Goal: Information Seeking & Learning: Find contact information

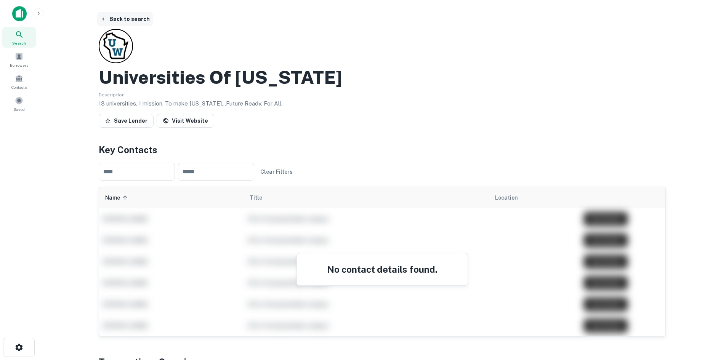
click at [130, 21] on button "Back to search" at bounding box center [125, 19] width 56 height 14
click at [122, 21] on button "Back to search" at bounding box center [125, 19] width 56 height 14
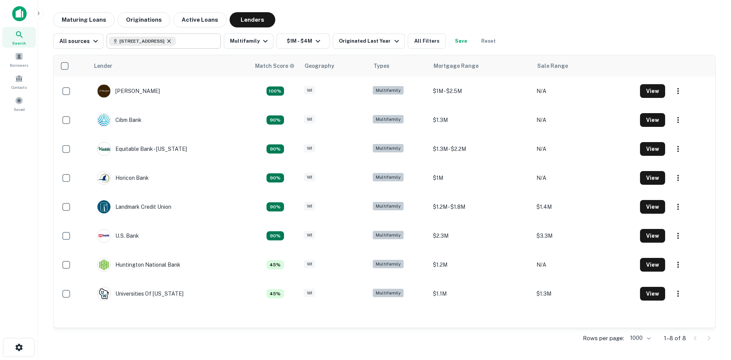
click at [171, 42] on icon at bounding box center [169, 40] width 3 height 3
type input "**********"
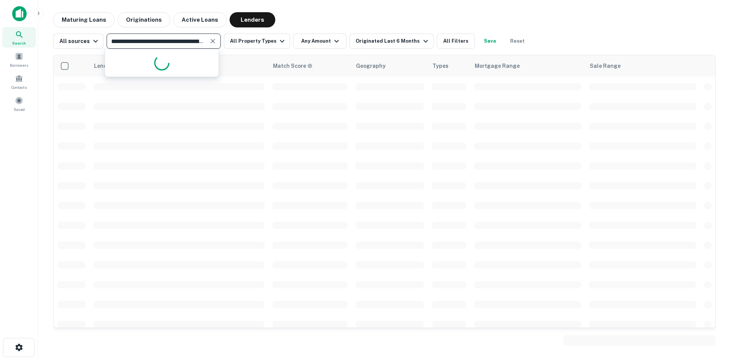
click at [211, 40] on icon "Clear" at bounding box center [213, 41] width 5 height 5
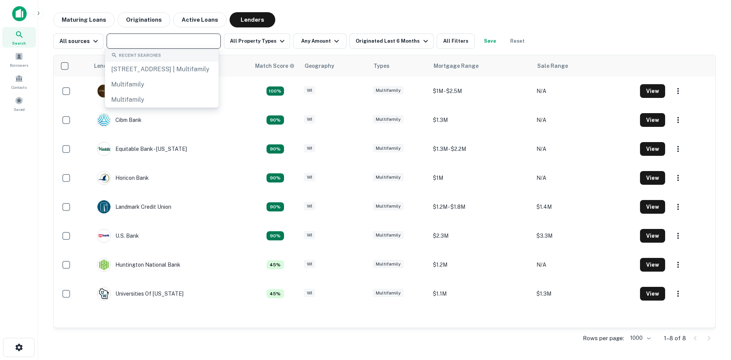
paste input "**********"
type input "**********"
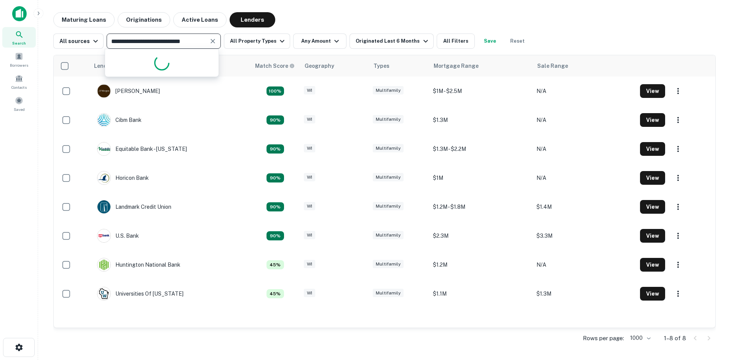
scroll to position [0, 4]
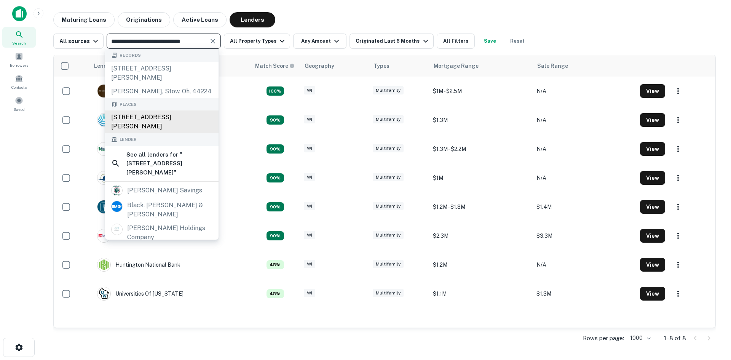
click at [147, 119] on div "[STREET_ADDRESS][PERSON_NAME]" at bounding box center [162, 121] width 114 height 23
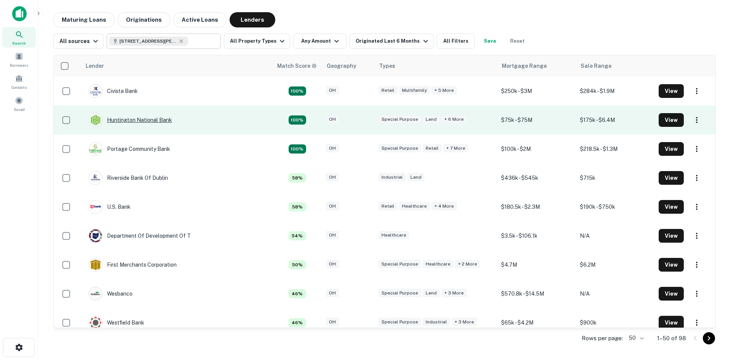
click at [153, 120] on div "Huntington National Bank" at bounding box center [130, 120] width 83 height 14
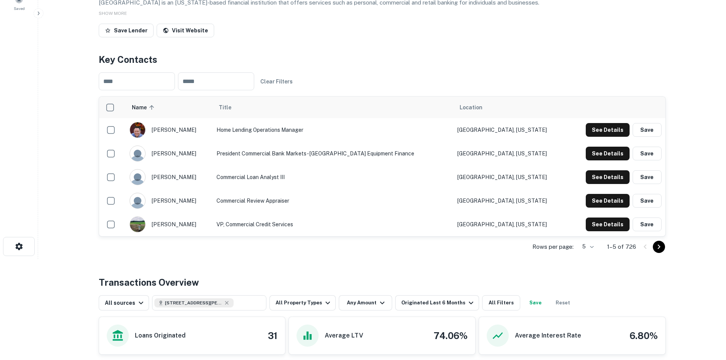
scroll to position [114, 0]
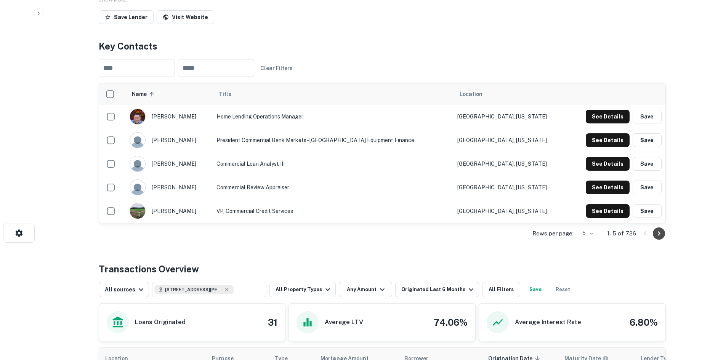
click at [660, 232] on icon "Go to next page" at bounding box center [658, 233] width 9 height 9
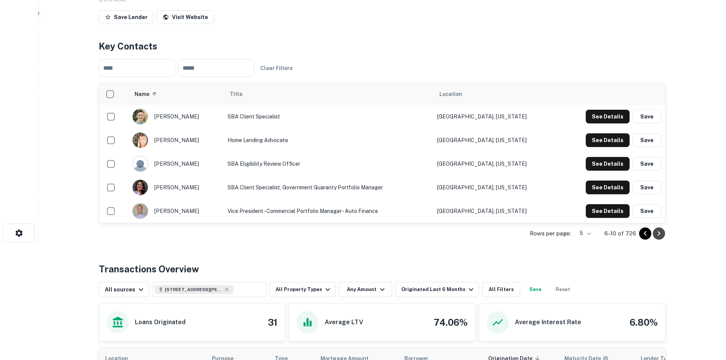
click at [660, 232] on icon "Go to next page" at bounding box center [658, 233] width 9 height 9
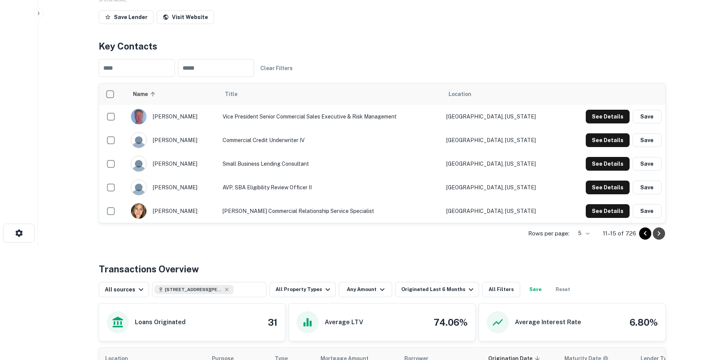
click at [660, 232] on icon "Go to next page" at bounding box center [658, 233] width 9 height 9
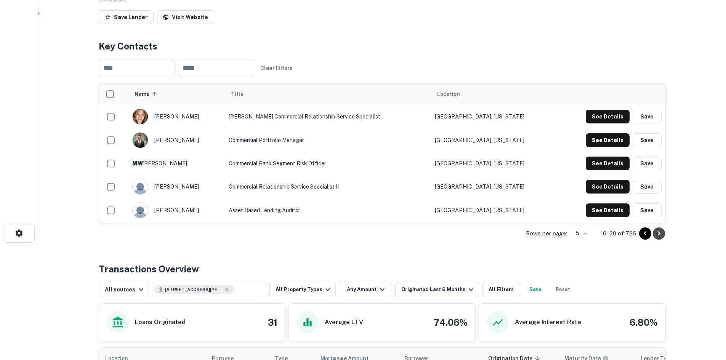
click at [660, 232] on icon "Go to next page" at bounding box center [658, 233] width 9 height 9
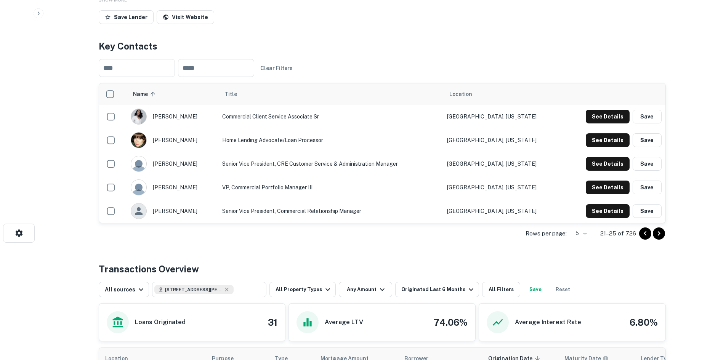
click at [660, 232] on icon "Go to next page" at bounding box center [658, 233] width 9 height 9
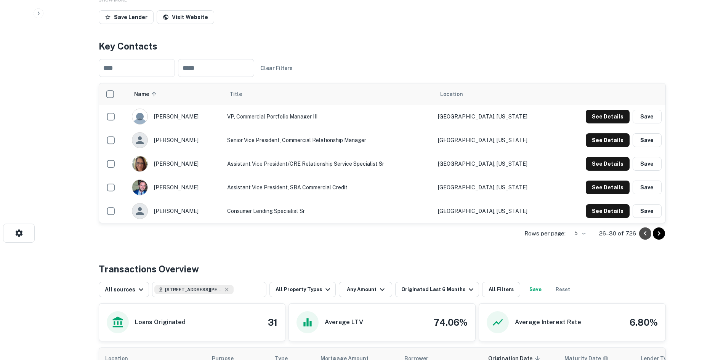
click at [642, 236] on icon "Go to previous page" at bounding box center [644, 233] width 9 height 9
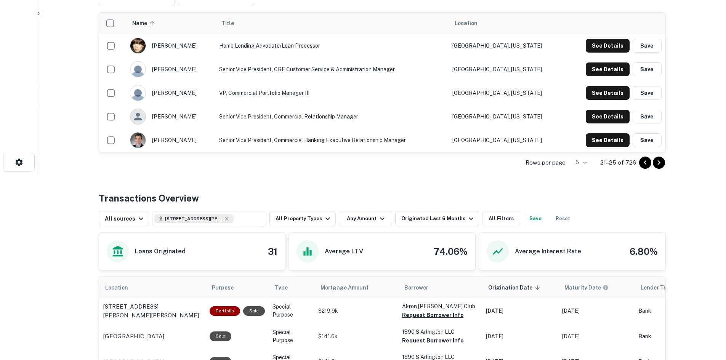
scroll to position [190, 0]
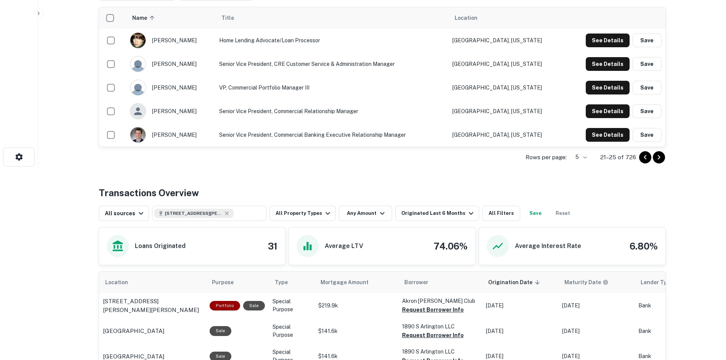
click at [235, 133] on td "Senior Vice President, Commercial Banking Executive Relationship Manager" at bounding box center [331, 135] width 233 height 24
click at [607, 47] on button "See Details" at bounding box center [607, 41] width 44 height 14
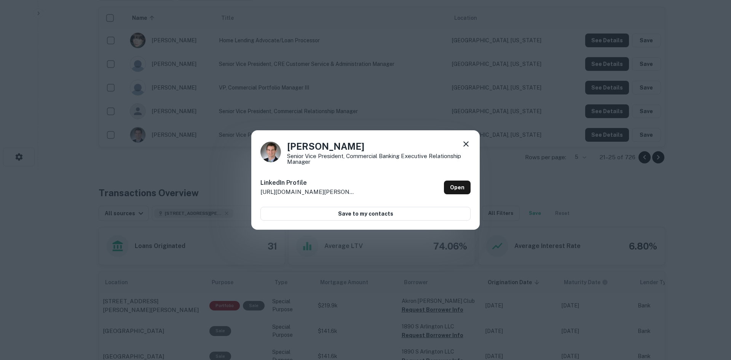
click at [465, 146] on icon at bounding box center [466, 143] width 5 height 5
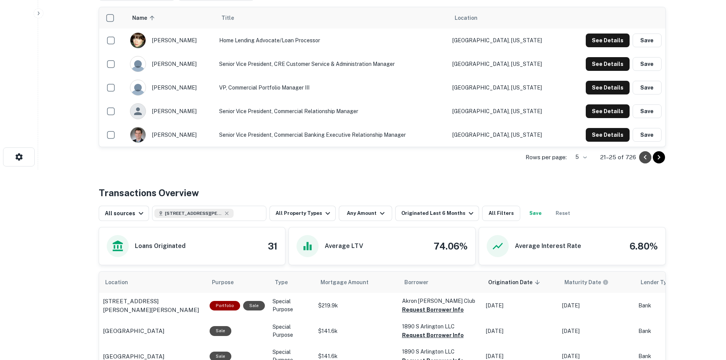
click at [642, 160] on icon "Go to previous page" at bounding box center [644, 157] width 9 height 9
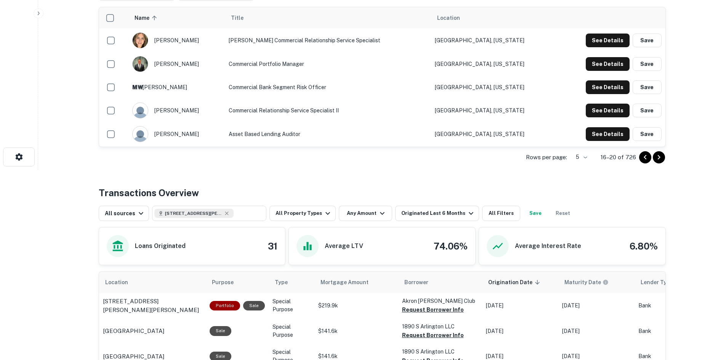
click at [642, 159] on icon "Go to previous page" at bounding box center [644, 157] width 9 height 9
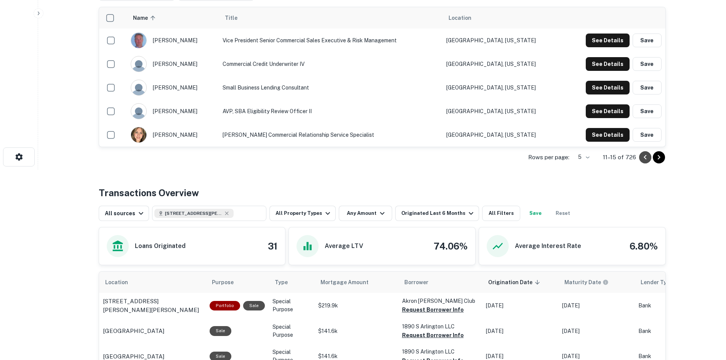
click at [642, 159] on icon "Go to previous page" at bounding box center [644, 157] width 9 height 9
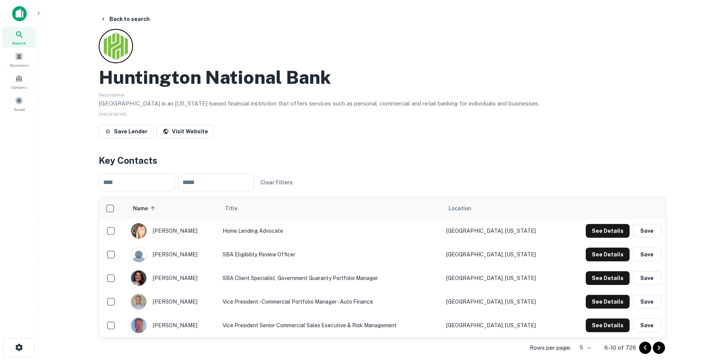
scroll to position [76, 0]
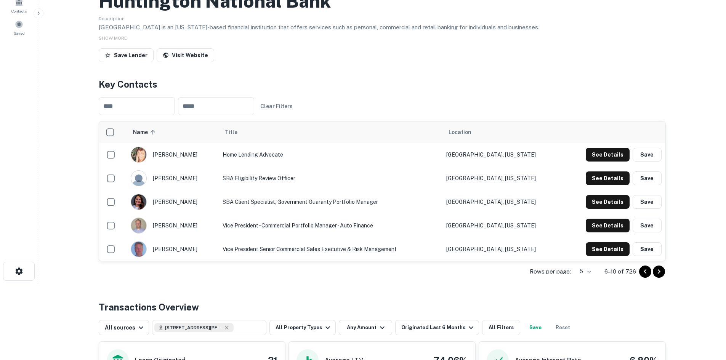
click at [653, 271] on button "Go to next page" at bounding box center [659, 271] width 12 height 12
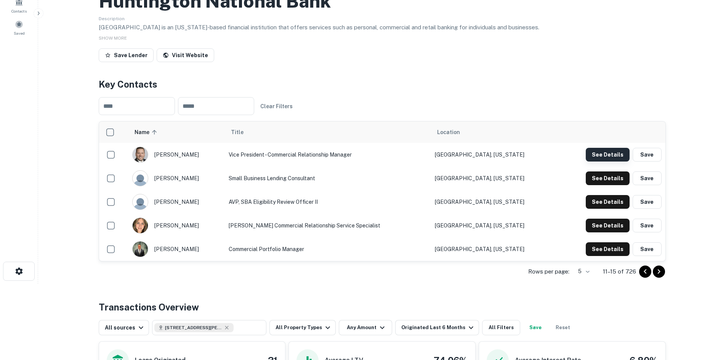
click at [603, 155] on button "See Details" at bounding box center [607, 155] width 44 height 14
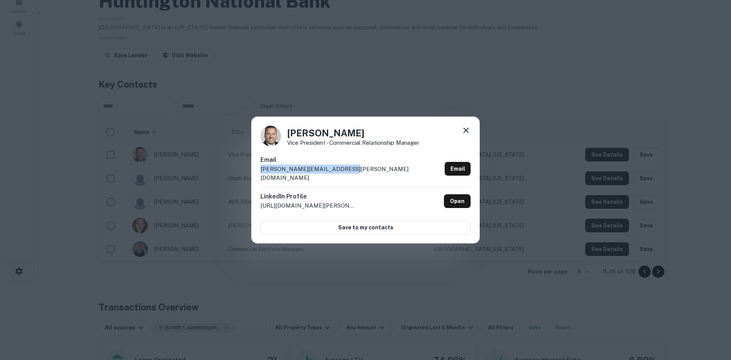
drag, startPoint x: 339, startPoint y: 174, endPoint x: 255, endPoint y: 172, distance: 83.8
click at [255, 172] on div "[PERSON_NAME] Vice President - Commercial Relationship Manager Email [PERSON_NA…" at bounding box center [365, 180] width 229 height 127
copy p "[PERSON_NAME][EMAIL_ADDRESS][PERSON_NAME][DOMAIN_NAME]"
drag, startPoint x: 289, startPoint y: 136, endPoint x: 351, endPoint y: 139, distance: 62.2
click at [351, 139] on h4 "[PERSON_NAME]" at bounding box center [353, 133] width 132 height 14
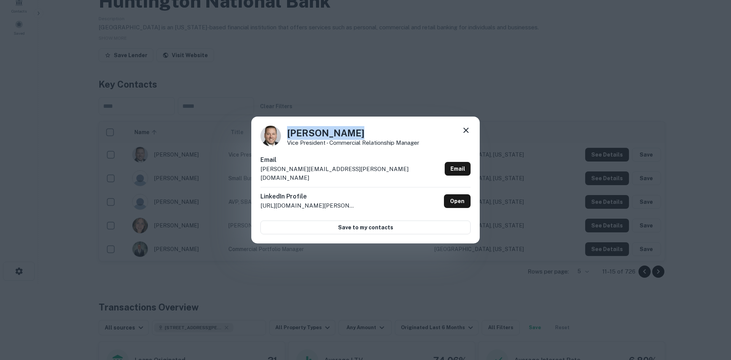
copy h4 "[PERSON_NAME]"
drag, startPoint x: 403, startPoint y: 94, endPoint x: 381, endPoint y: 98, distance: 22.8
click at [403, 94] on div "[PERSON_NAME] Vice President - Commercial Relationship Manager Email [PERSON_NA…" at bounding box center [365, 180] width 731 height 360
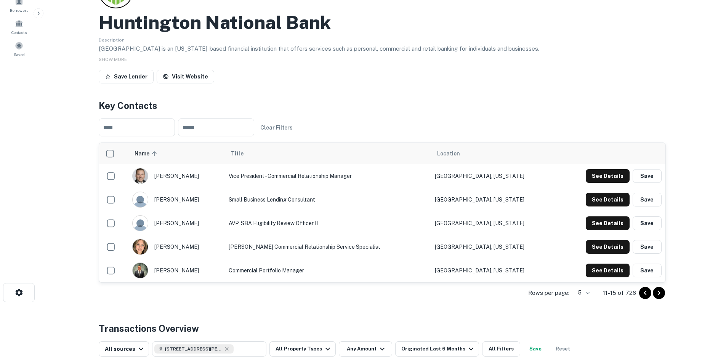
scroll to position [0, 0]
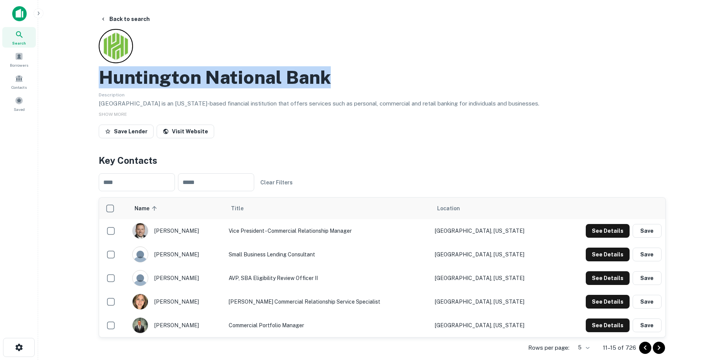
drag, startPoint x: 101, startPoint y: 78, endPoint x: 341, endPoint y: 80, distance: 239.6
click at [341, 80] on div "Huntington National Bank" at bounding box center [382, 77] width 567 height 22
copy h2 "Huntington National Bank"
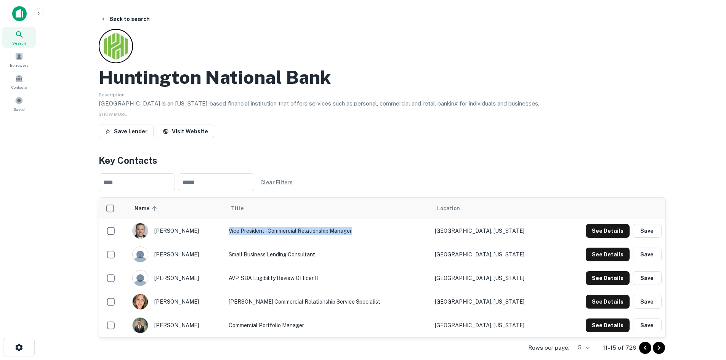
drag, startPoint x: 251, startPoint y: 229, endPoint x: 381, endPoint y: 234, distance: 129.6
click at [381, 234] on td "Vice President - Commercial Relationship Manager" at bounding box center [328, 231] width 206 height 24
copy td "Vice President - Commercial Relationship Manager"
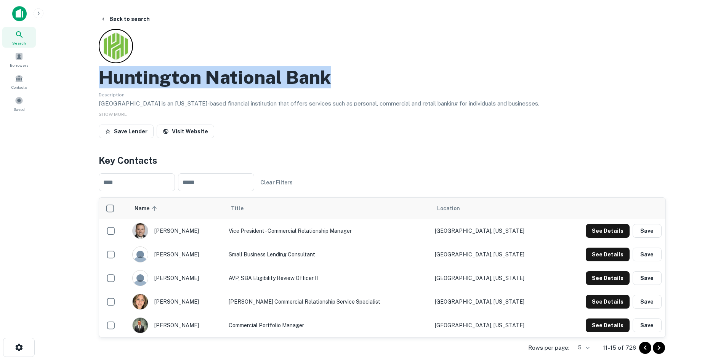
drag, startPoint x: 106, startPoint y: 80, endPoint x: 348, endPoint y: 79, distance: 242.6
click at [348, 79] on div "Huntington National Bank" at bounding box center [382, 77] width 567 height 22
copy h2 "Huntington National Bank"
click at [123, 18] on button "Back to search" at bounding box center [125, 19] width 56 height 14
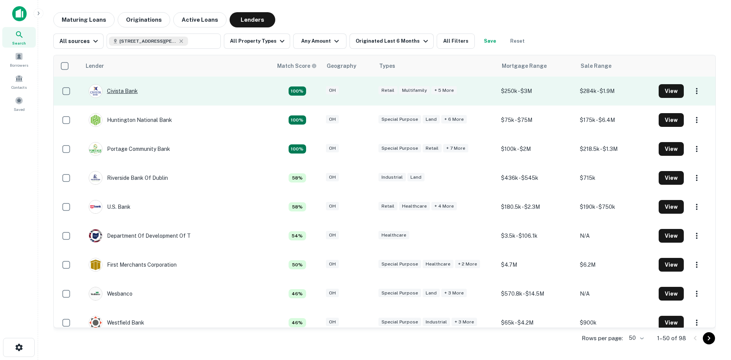
click at [123, 91] on div "Civista Bank" at bounding box center [113, 91] width 49 height 14
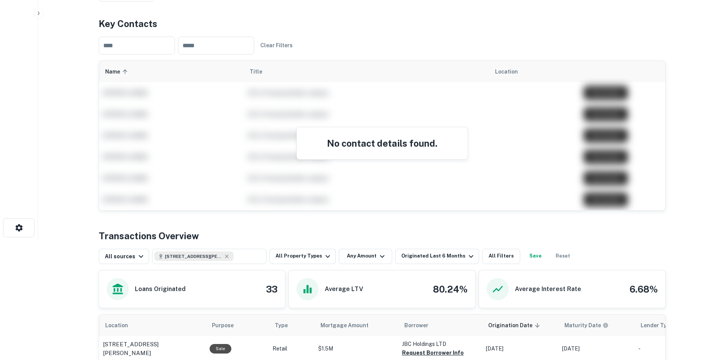
scroll to position [152, 0]
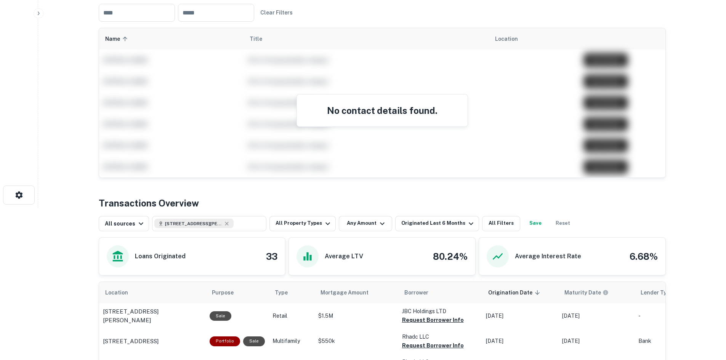
click at [379, 117] on h4 "No contact details found." at bounding box center [382, 111] width 152 height 14
click at [429, 228] on div "Originated Last 6 Months" at bounding box center [438, 223] width 74 height 9
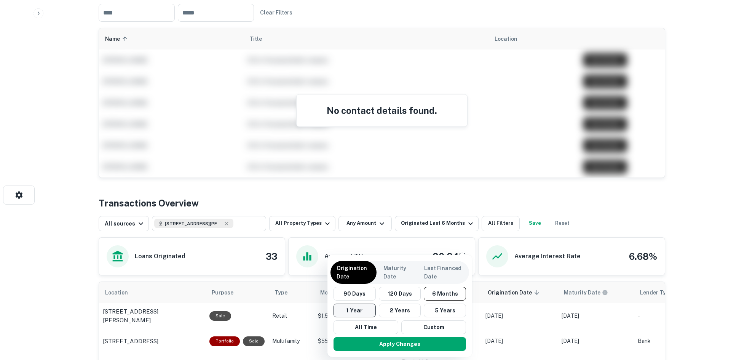
click at [362, 312] on button "1 Year" at bounding box center [355, 311] width 42 height 14
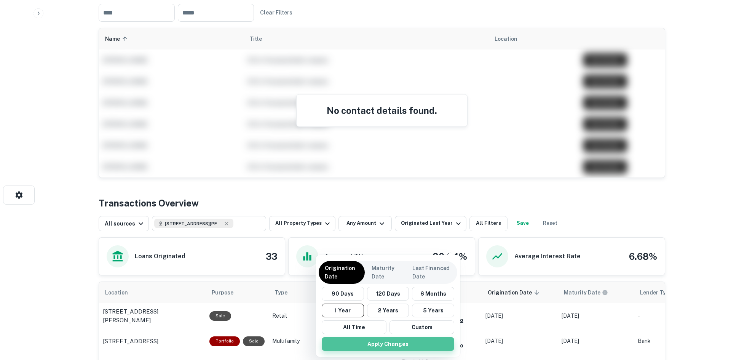
click at [393, 346] on button "Apply Changes" at bounding box center [388, 344] width 133 height 14
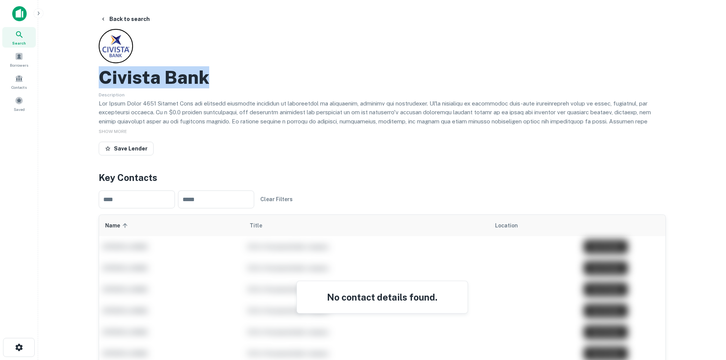
drag, startPoint x: 99, startPoint y: 76, endPoint x: 205, endPoint y: 75, distance: 106.3
click at [205, 75] on h2 "Civista Bank" at bounding box center [154, 77] width 110 height 22
copy h2 "Civista Bank"
click at [121, 18] on button "Back to search" at bounding box center [125, 19] width 56 height 14
click at [132, 18] on button "Back to search" at bounding box center [125, 19] width 56 height 14
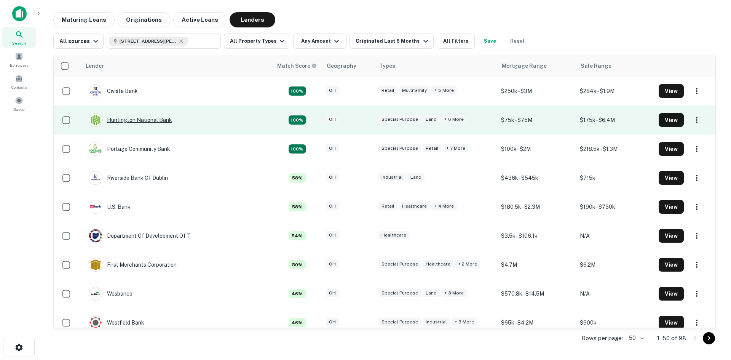
click at [146, 115] on div "Huntington National Bank" at bounding box center [130, 120] width 83 height 14
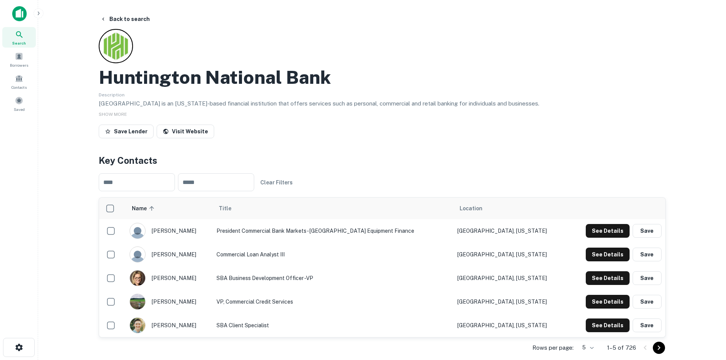
scroll to position [38, 0]
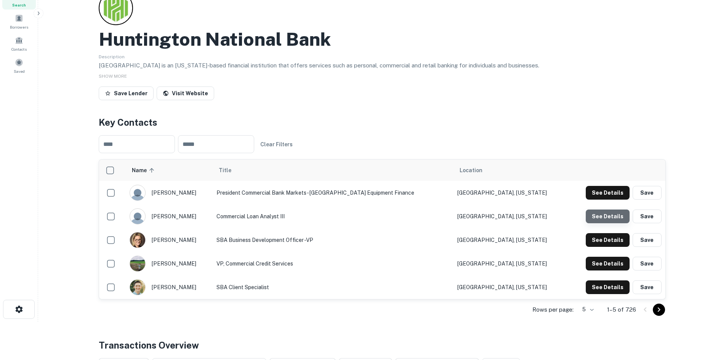
click at [625, 200] on button "See Details" at bounding box center [607, 193] width 44 height 14
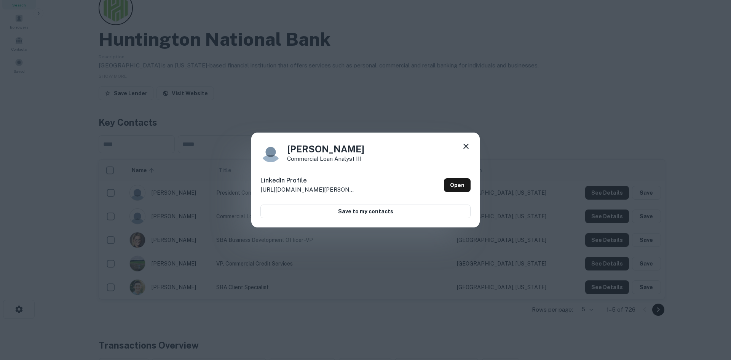
click at [467, 144] on icon at bounding box center [466, 146] width 9 height 9
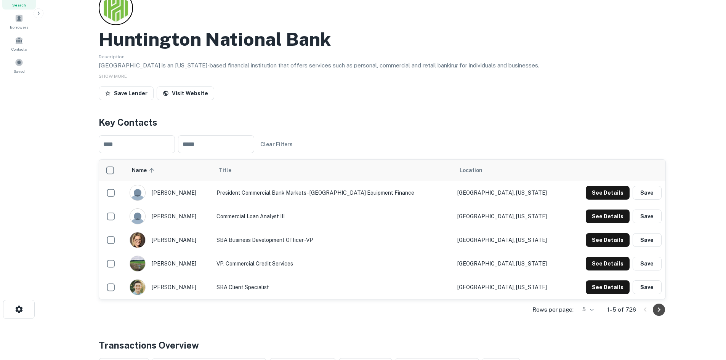
click at [657, 311] on icon "Go to next page" at bounding box center [658, 309] width 9 height 9
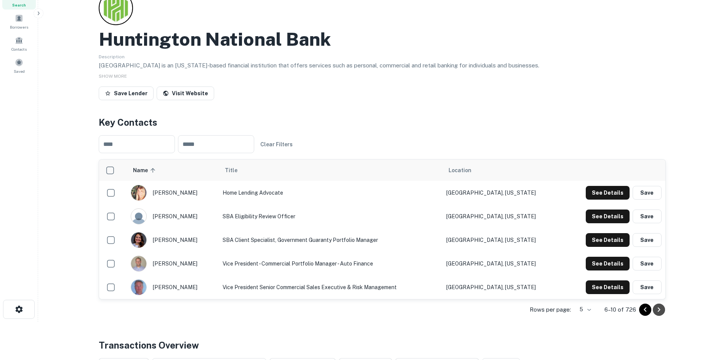
click at [662, 309] on icon "Go to next page" at bounding box center [658, 309] width 9 height 9
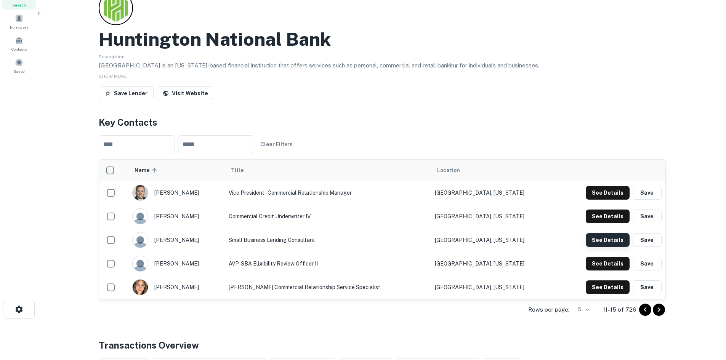
click at [594, 200] on button "See Details" at bounding box center [607, 193] width 44 height 14
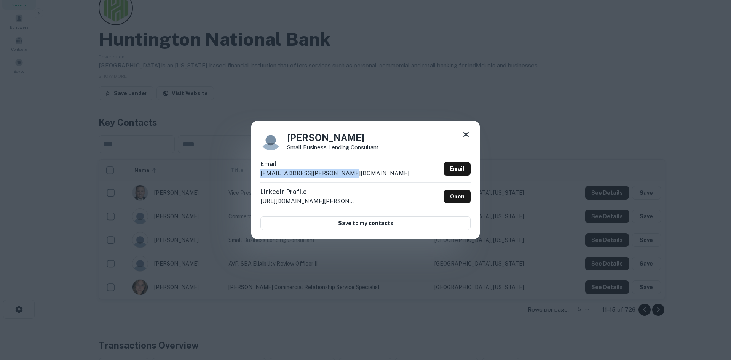
drag, startPoint x: 344, startPoint y: 173, endPoint x: 257, endPoint y: 173, distance: 87.2
click at [257, 173] on div "[PERSON_NAME] Small Business Lending Consultant Email [EMAIL_ADDRESS][PERSON_NA…" at bounding box center [365, 180] width 229 height 118
copy p "[EMAIL_ADDRESS][PERSON_NAME][DOMAIN_NAME]"
drag, startPoint x: 287, startPoint y: 136, endPoint x: 334, endPoint y: 139, distance: 47.4
click at [334, 139] on h4 "[PERSON_NAME]" at bounding box center [333, 138] width 92 height 14
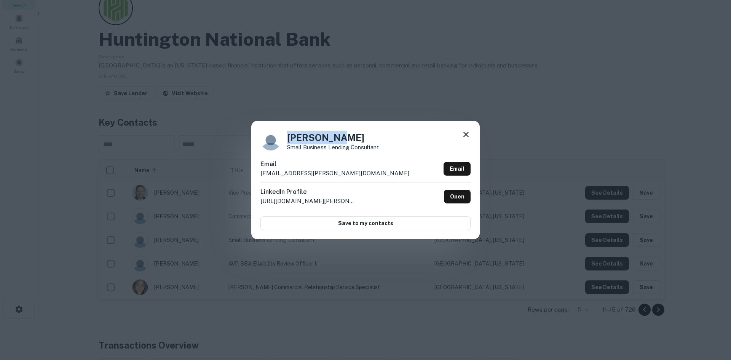
copy h4 "[PERSON_NAME]"
drag, startPoint x: 353, startPoint y: 173, endPoint x: 261, endPoint y: 178, distance: 93.1
click at [261, 178] on div "Email [EMAIL_ADDRESS][PERSON_NAME][DOMAIN_NAME] Email" at bounding box center [366, 171] width 210 height 23
copy p "[EMAIL_ADDRESS][PERSON_NAME][DOMAIN_NAME]"
drag, startPoint x: 288, startPoint y: 137, endPoint x: 366, endPoint y: 139, distance: 78.5
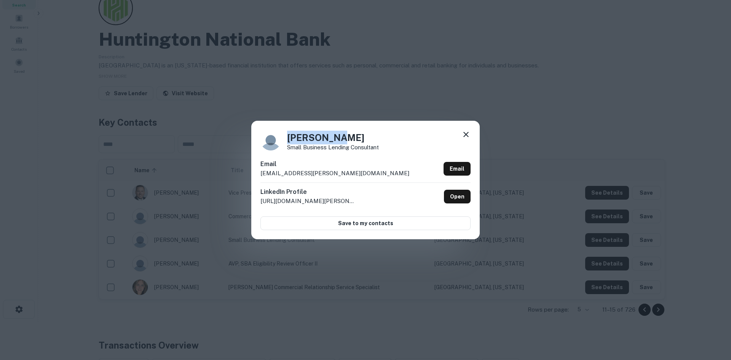
click at [366, 139] on h4 "[PERSON_NAME]" at bounding box center [333, 138] width 92 height 14
copy h4 "[PERSON_NAME]"
drag, startPoint x: 288, startPoint y: 147, endPoint x: 475, endPoint y: 149, distance: 186.3
click at [400, 147] on div "[PERSON_NAME] Small Business Lending Consultant" at bounding box center [366, 140] width 210 height 21
drag, startPoint x: 210, startPoint y: 123, endPoint x: 175, endPoint y: 102, distance: 40.8
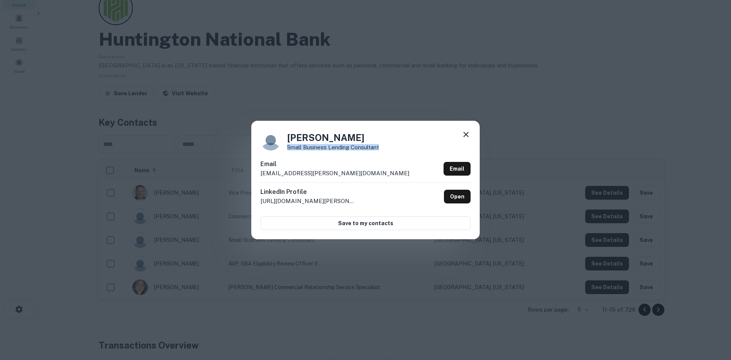
click at [210, 123] on div "[PERSON_NAME] Small Business Lending Consultant Email [EMAIL_ADDRESS][PERSON_NA…" at bounding box center [365, 180] width 731 height 360
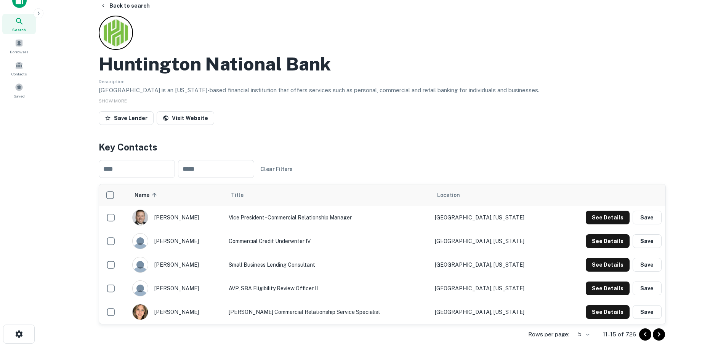
scroll to position [0, 0]
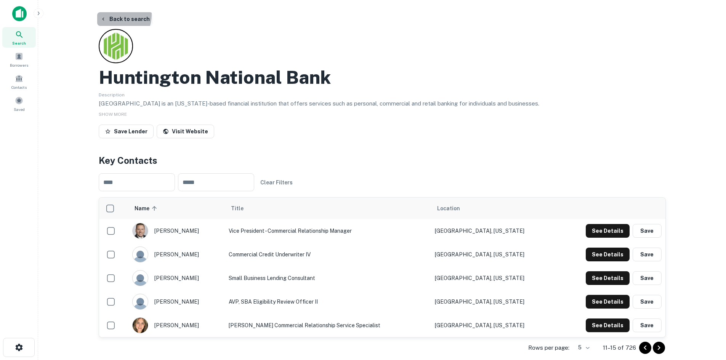
click at [114, 15] on button "Back to search" at bounding box center [125, 19] width 56 height 14
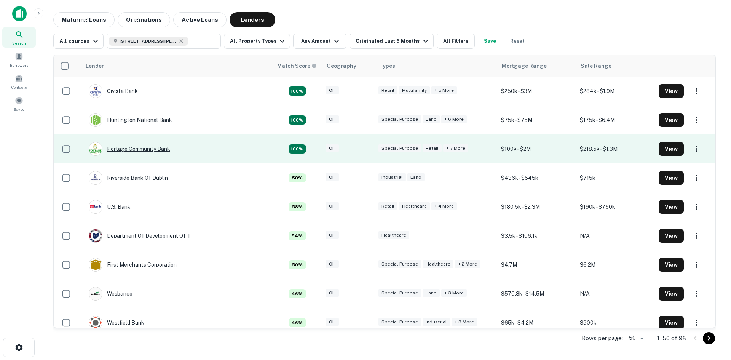
click at [146, 149] on div "Portage Community Bank" at bounding box center [130, 149] width 82 height 14
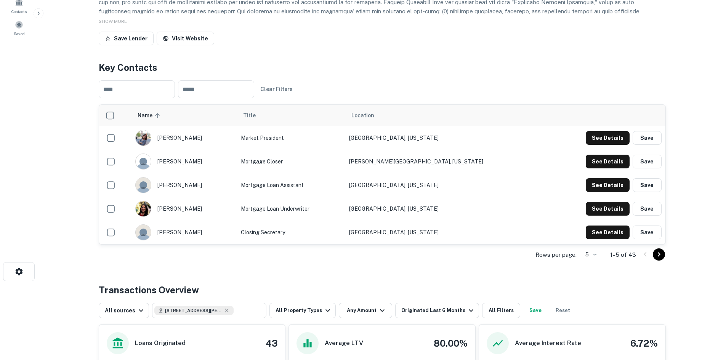
scroll to position [229, 0]
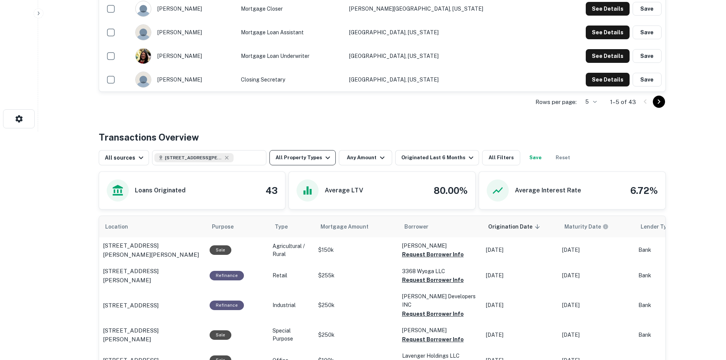
click at [323, 162] on icon "button" at bounding box center [327, 157] width 9 height 9
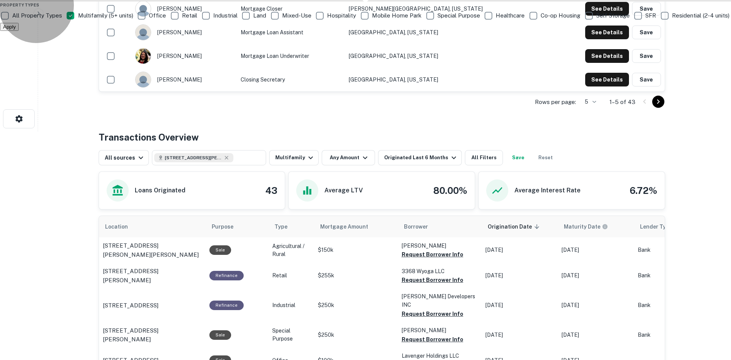
click at [19, 31] on button "Apply" at bounding box center [9, 27] width 19 height 8
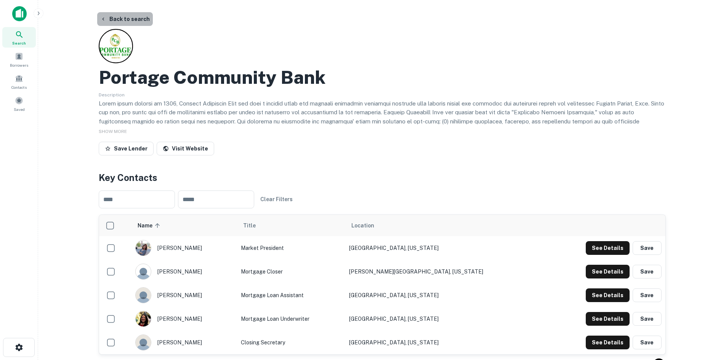
click at [132, 18] on button "Back to search" at bounding box center [125, 19] width 56 height 14
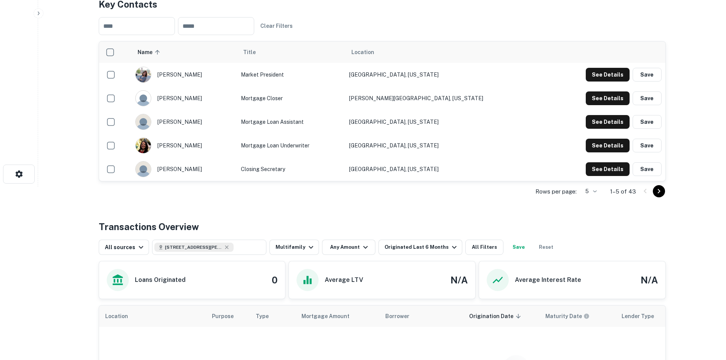
scroll to position [13, 0]
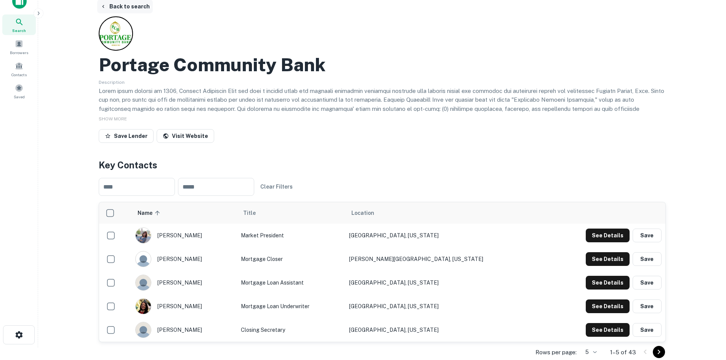
click at [126, 6] on button "Back to search" at bounding box center [125, 7] width 56 height 14
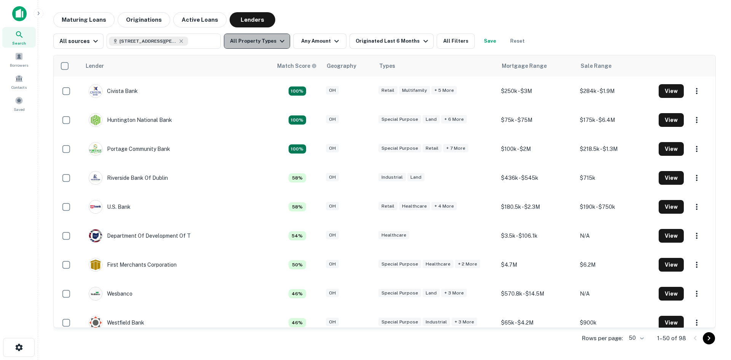
click at [264, 42] on button "All Property Types" at bounding box center [257, 41] width 66 height 15
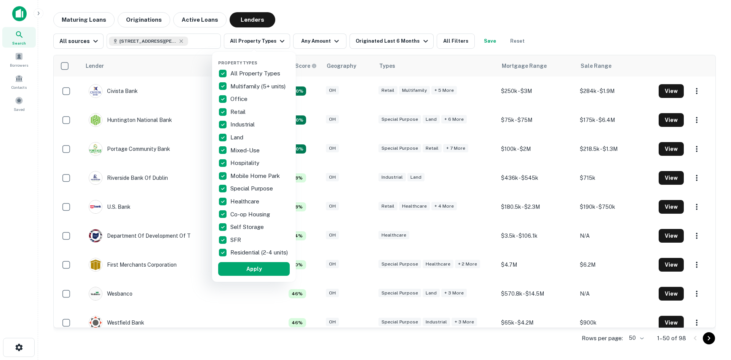
click at [257, 74] on p "All Property Types" at bounding box center [255, 73] width 51 height 9
click at [246, 87] on p "Multifamily (5+ units)" at bounding box center [258, 86] width 57 height 9
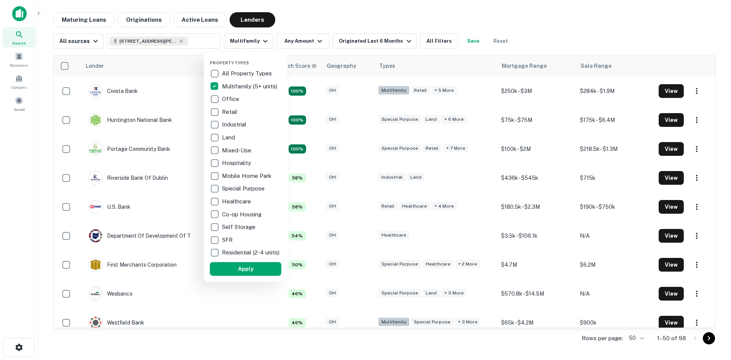
click at [286, 40] on div at bounding box center [365, 180] width 731 height 360
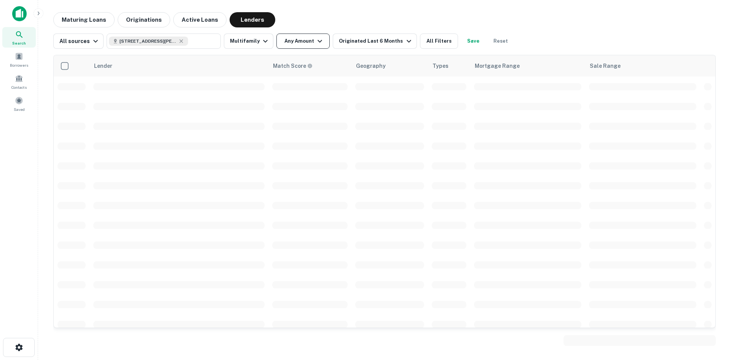
click at [295, 43] on button "Any Amount" at bounding box center [303, 41] width 53 height 15
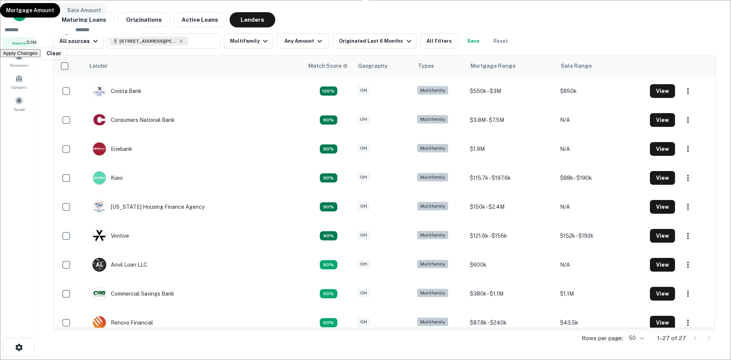
type input "*******"
click at [142, 37] on input "number" at bounding box center [107, 29] width 72 height 15
type input "*******"
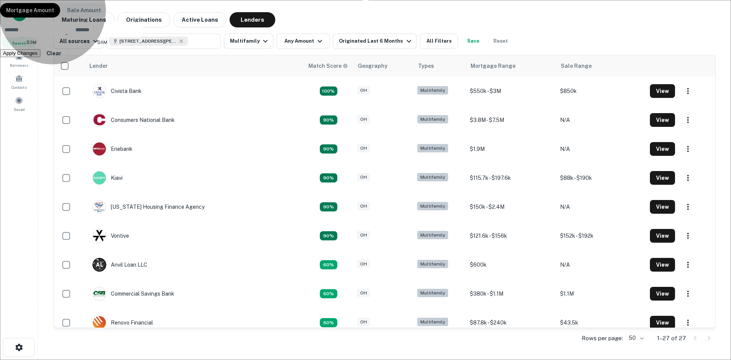
click at [40, 57] on button "Apply Changes" at bounding box center [20, 53] width 40 height 8
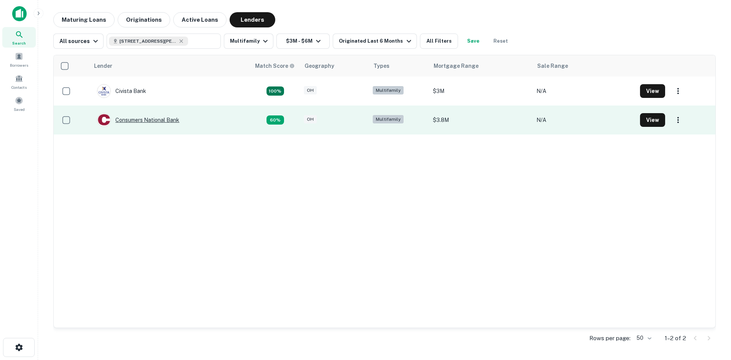
click at [135, 118] on div "Consumers National Bank" at bounding box center [138, 120] width 82 height 14
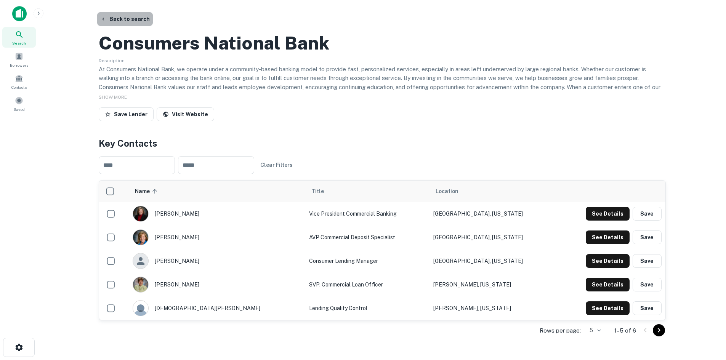
click at [130, 17] on button "Back to search" at bounding box center [125, 19] width 56 height 14
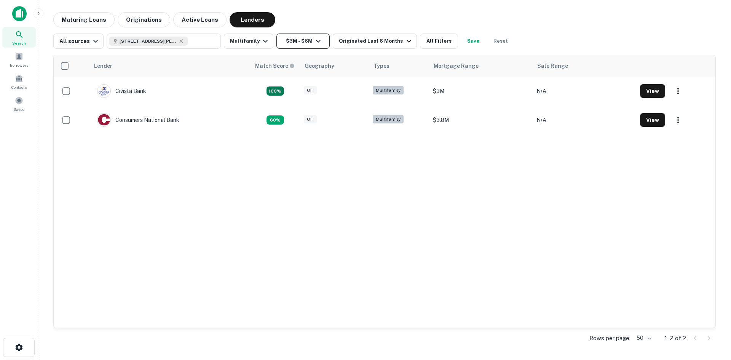
click at [300, 43] on button "$3M - $6M" at bounding box center [303, 41] width 53 height 15
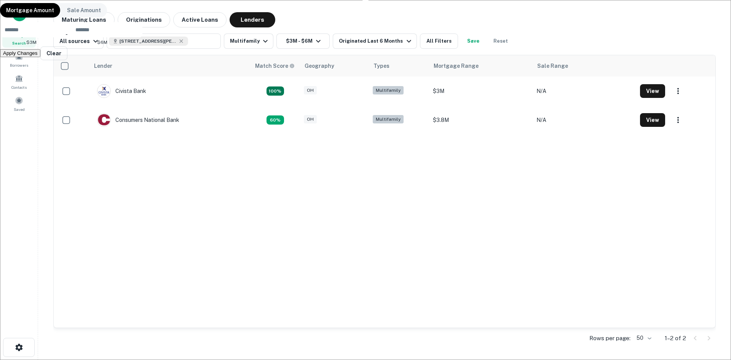
click at [72, 37] on input "*******" at bounding box center [36, 29] width 72 height 15
type input "*******"
click at [40, 57] on button "Apply Changes" at bounding box center [20, 53] width 40 height 8
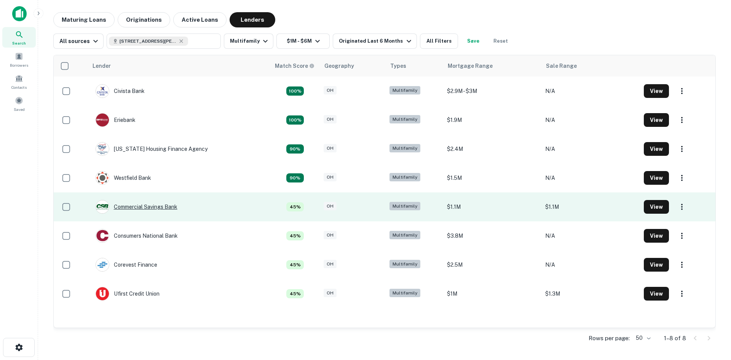
click at [152, 211] on div "Commercial Savings Bank" at bounding box center [137, 207] width 82 height 14
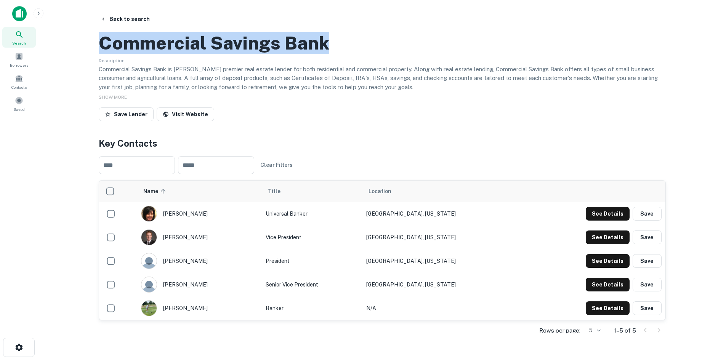
drag, startPoint x: 104, startPoint y: 82, endPoint x: 365, endPoint y: 77, distance: 260.2
click at [365, 54] on div "Commercial Savings Bank" at bounding box center [382, 43] width 567 height 22
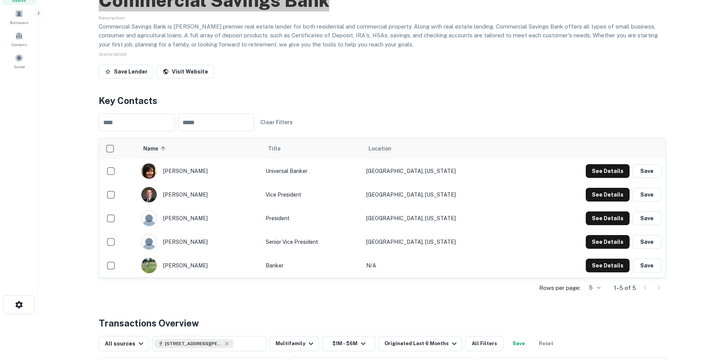
scroll to position [76, 0]
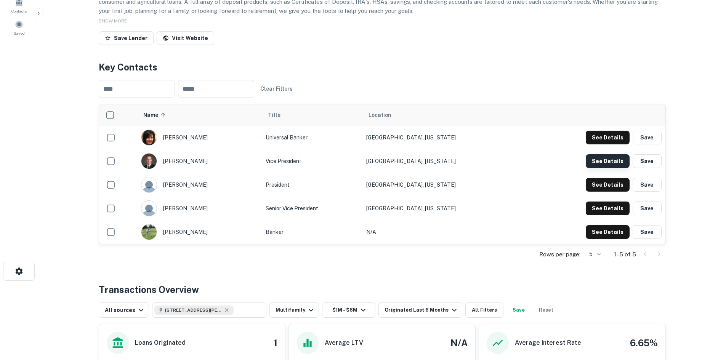
click at [610, 144] on button "See Details" at bounding box center [607, 138] width 44 height 14
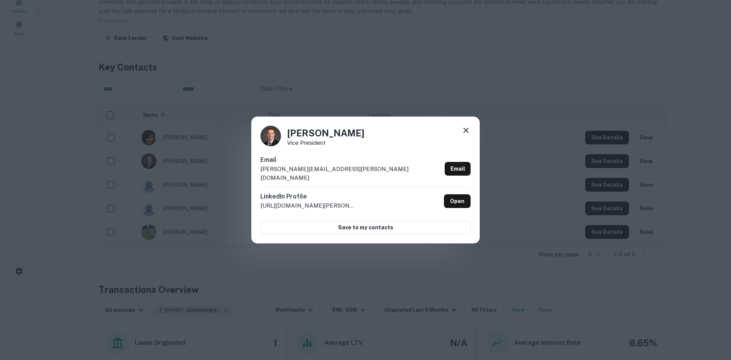
click at [269, 116] on div "[PERSON_NAME] Vice President Email [PERSON_NAME][EMAIL_ADDRESS][PERSON_NAME][DO…" at bounding box center [365, 180] width 731 height 360
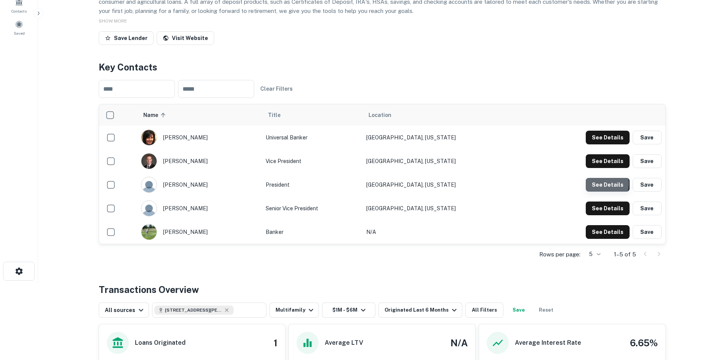
click at [597, 144] on button "See Details" at bounding box center [607, 138] width 44 height 14
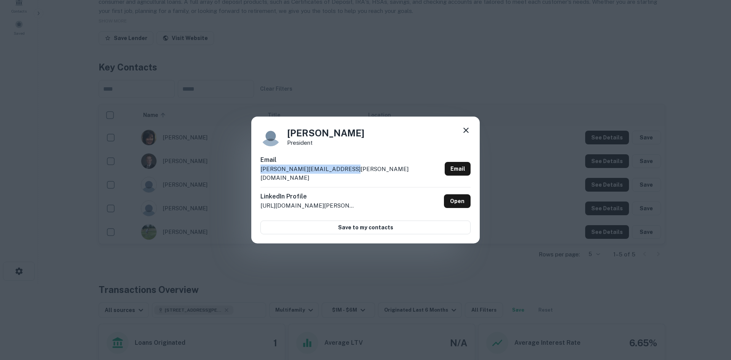
drag, startPoint x: 261, startPoint y: 174, endPoint x: 345, endPoint y: 176, distance: 84.2
click at [345, 176] on div "Email [PERSON_NAME][EMAIL_ADDRESS][PERSON_NAME][DOMAIN_NAME] Email" at bounding box center [366, 171] width 210 height 32
click at [471, 131] on div "[PERSON_NAME] President Email [PERSON_NAME][EMAIL_ADDRESS][PERSON_NAME][DOMAIN_…" at bounding box center [365, 180] width 229 height 127
click at [467, 132] on icon at bounding box center [466, 130] width 9 height 9
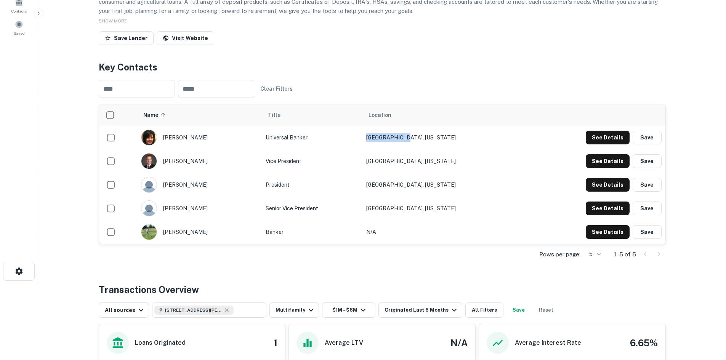
drag, startPoint x: 418, startPoint y: 171, endPoint x: 451, endPoint y: 172, distance: 32.4
click at [451, 149] on td "[GEOGRAPHIC_DATA], [US_STATE]" at bounding box center [443, 138] width 163 height 24
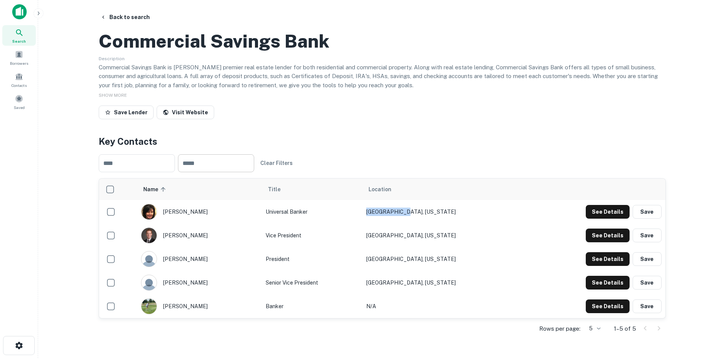
scroll to position [0, 0]
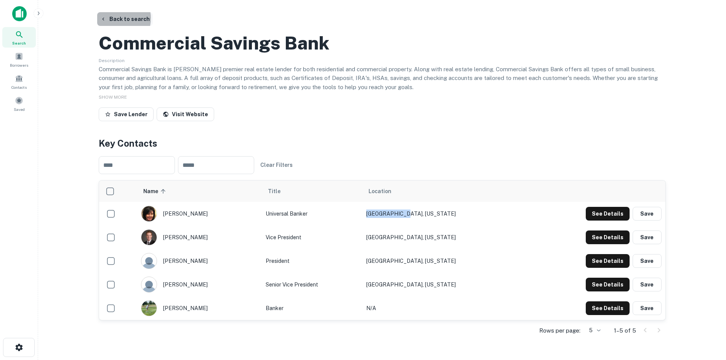
click at [114, 18] on button "Back to search" at bounding box center [125, 19] width 56 height 14
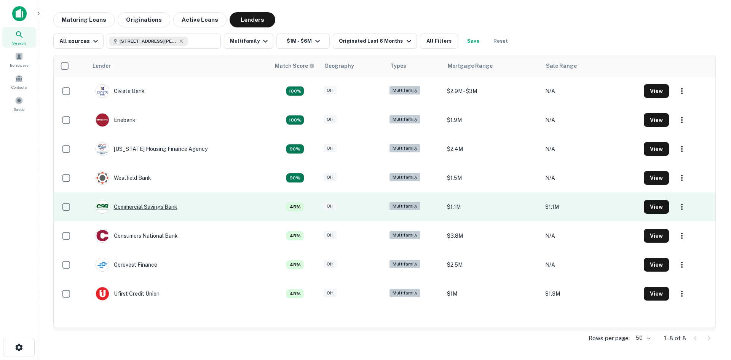
click at [149, 206] on div "Commercial Savings Bank" at bounding box center [137, 207] width 82 height 14
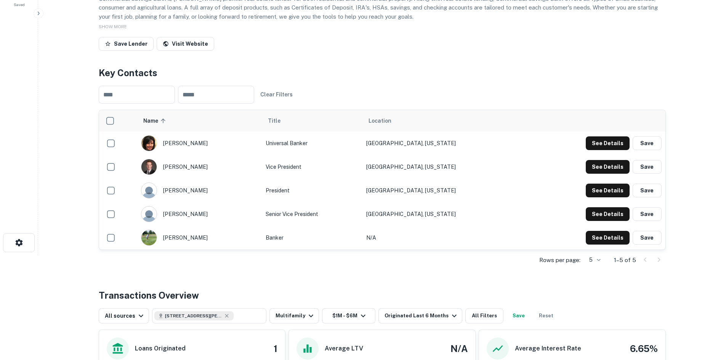
scroll to position [114, 0]
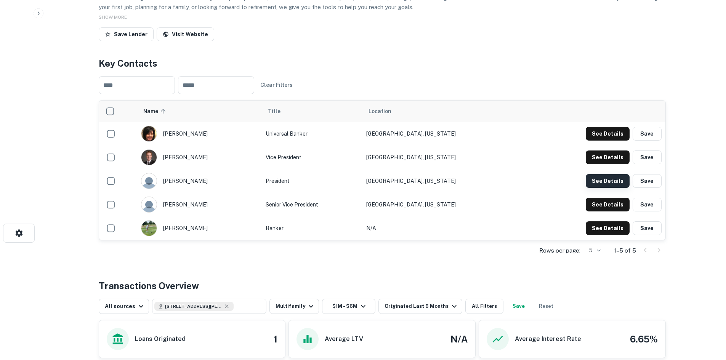
click at [612, 141] on button "See Details" at bounding box center [607, 134] width 44 height 14
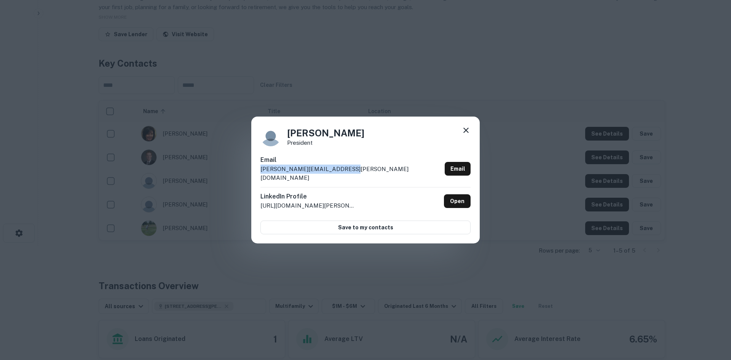
drag, startPoint x: 341, startPoint y: 174, endPoint x: 240, endPoint y: 174, distance: 101.3
click at [240, 174] on div "[PERSON_NAME] President Email [PERSON_NAME][EMAIL_ADDRESS][PERSON_NAME][DOMAIN_…" at bounding box center [365, 180] width 731 height 360
drag, startPoint x: 289, startPoint y: 137, endPoint x: 352, endPoint y: 138, distance: 62.9
click at [352, 138] on div "[PERSON_NAME] President" at bounding box center [366, 136] width 210 height 21
click at [557, 185] on div "[PERSON_NAME] President Email [PERSON_NAME][EMAIL_ADDRESS][PERSON_NAME][DOMAIN_…" at bounding box center [365, 180] width 731 height 360
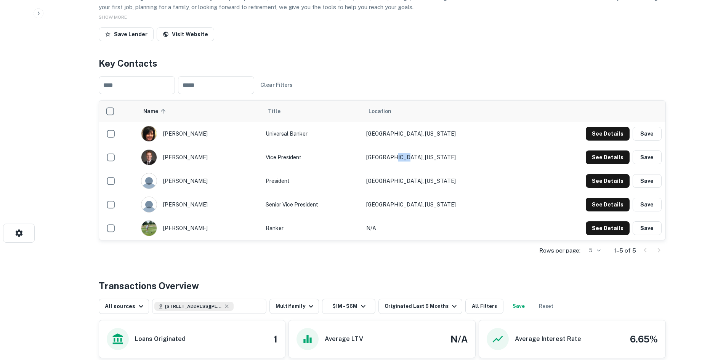
drag, startPoint x: 437, startPoint y: 157, endPoint x: 450, endPoint y: 158, distance: 13.0
click at [450, 158] on td "[GEOGRAPHIC_DATA], [US_STATE]" at bounding box center [443, 158] width 163 height 24
drag, startPoint x: 293, startPoint y: 179, endPoint x: 321, endPoint y: 181, distance: 29.0
click at [321, 181] on td "President" at bounding box center [312, 181] width 101 height 24
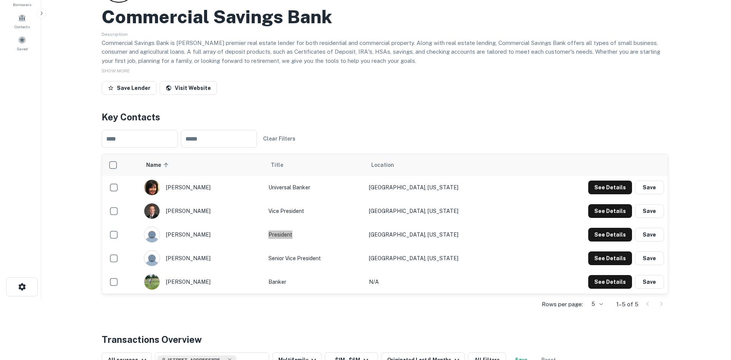
scroll to position [0, 0]
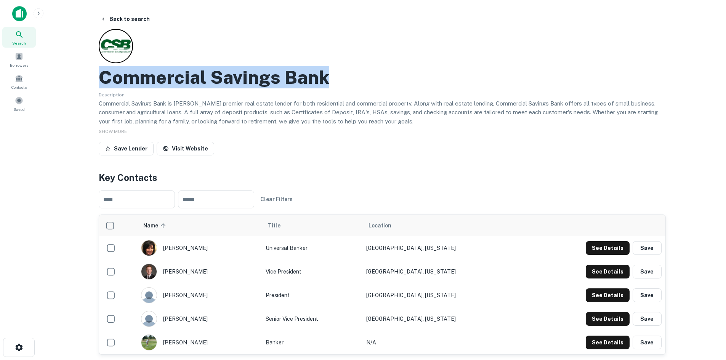
drag, startPoint x: 105, startPoint y: 75, endPoint x: 345, endPoint y: 77, distance: 240.4
click at [345, 77] on div "Commercial Savings Bank" at bounding box center [382, 77] width 567 height 22
click at [118, 16] on button "Back to search" at bounding box center [125, 19] width 56 height 14
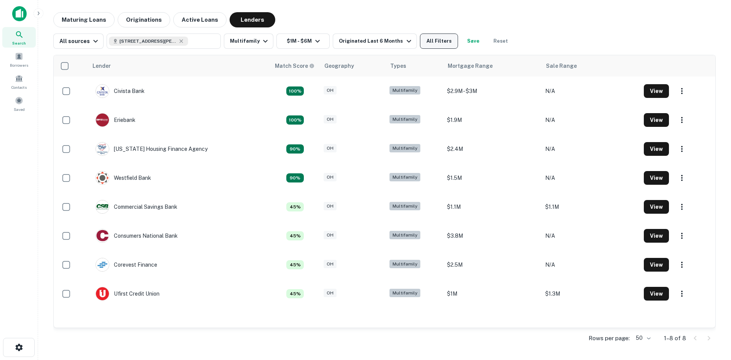
click at [422, 39] on button "All Filters" at bounding box center [439, 41] width 38 height 15
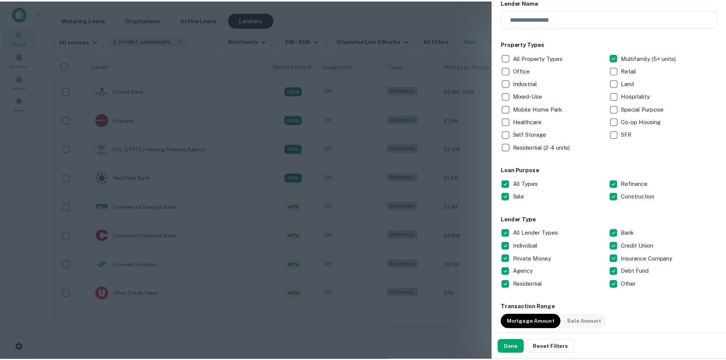
scroll to position [114, 0]
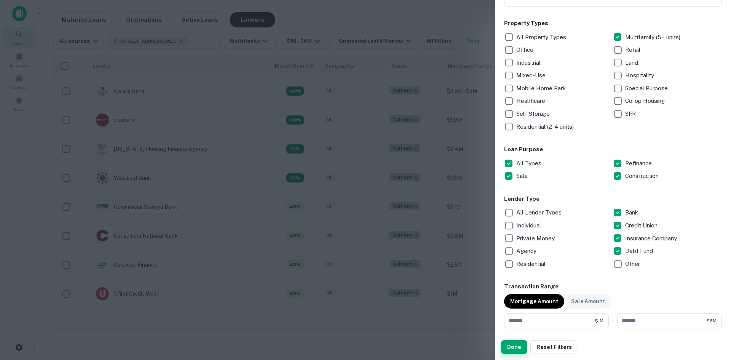
click at [514, 347] on button "Done" at bounding box center [514, 347] width 26 height 14
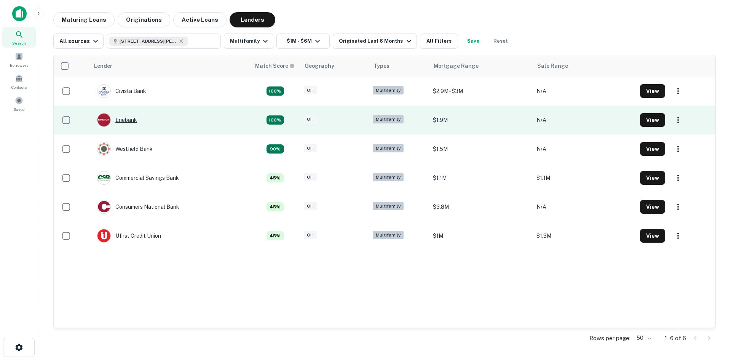
click at [129, 119] on div "Eriebank" at bounding box center [117, 120] width 40 height 14
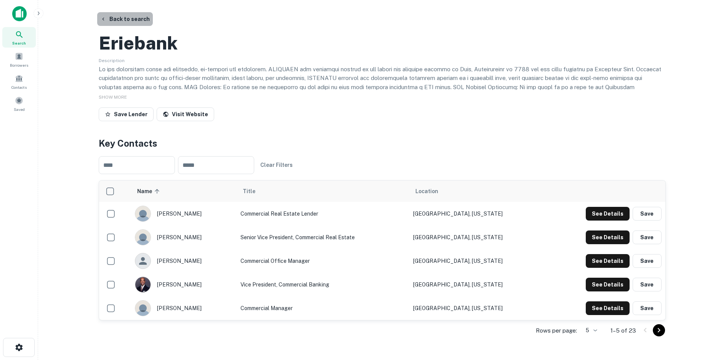
click at [133, 21] on button "Back to search" at bounding box center [125, 19] width 56 height 14
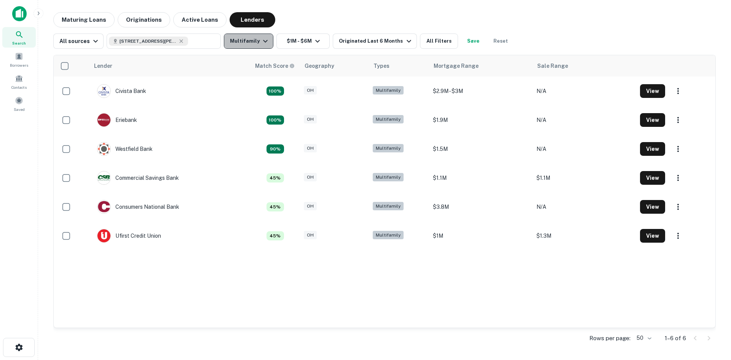
click at [254, 41] on button "Multifamily" at bounding box center [249, 41] width 50 height 15
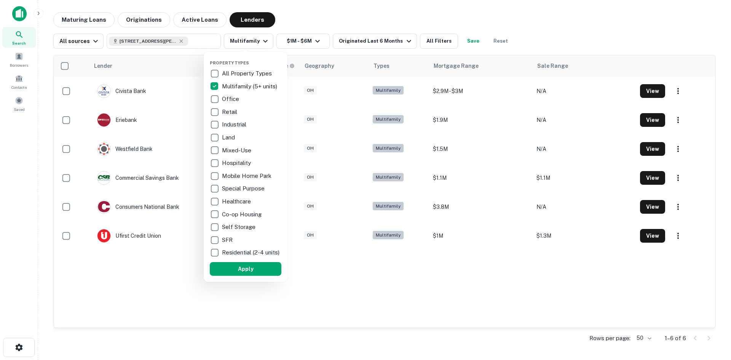
click at [314, 15] on div at bounding box center [365, 180] width 731 height 360
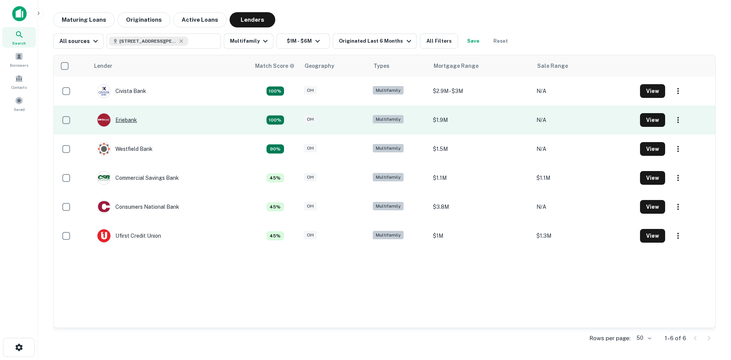
click at [126, 117] on div "Eriebank" at bounding box center [117, 120] width 40 height 14
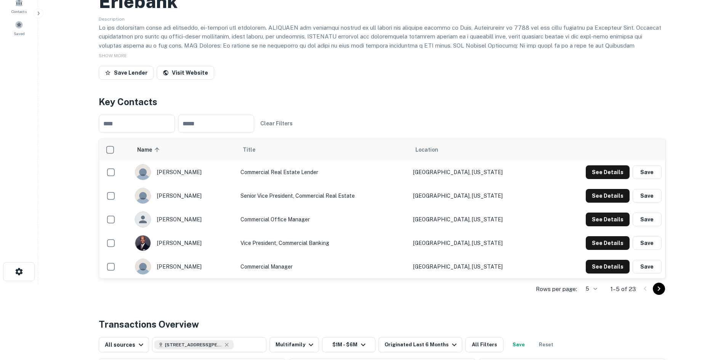
scroll to position [76, 0]
click at [601, 172] on button "See Details" at bounding box center [607, 172] width 44 height 14
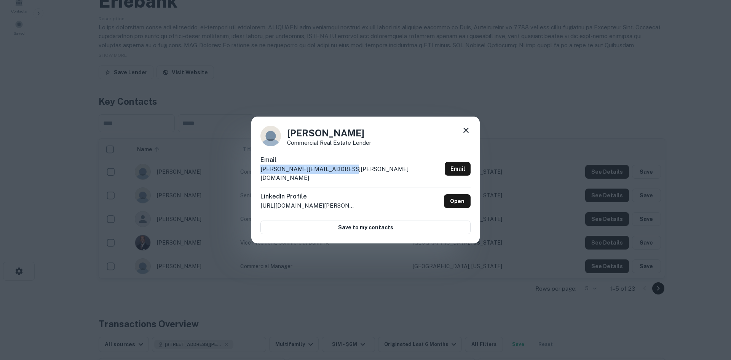
drag, startPoint x: 353, startPoint y: 178, endPoint x: 252, endPoint y: 178, distance: 101.7
click at [252, 178] on div "[PERSON_NAME] Commercial Real Estate Lender Email [PERSON_NAME][EMAIL_ADDRESS][…" at bounding box center [365, 180] width 229 height 127
drag, startPoint x: 361, startPoint y: 139, endPoint x: 286, endPoint y: 141, distance: 74.7
click at [286, 141] on div "[PERSON_NAME] Commercial Real Estate Lender" at bounding box center [366, 136] width 210 height 21
click at [558, 136] on div "[PERSON_NAME] Commercial Real Estate Lender Email [PERSON_NAME][EMAIL_ADDRESS][…" at bounding box center [365, 180] width 731 height 360
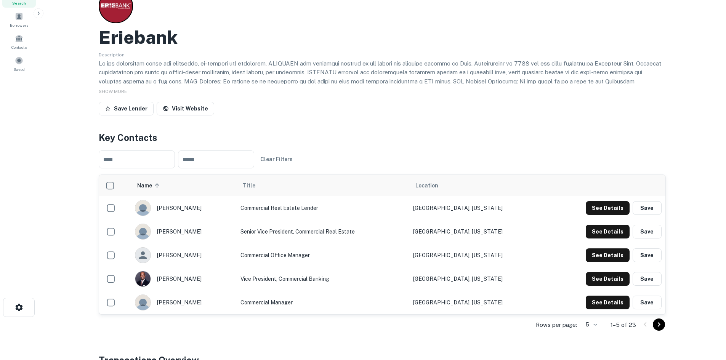
scroll to position [0, 0]
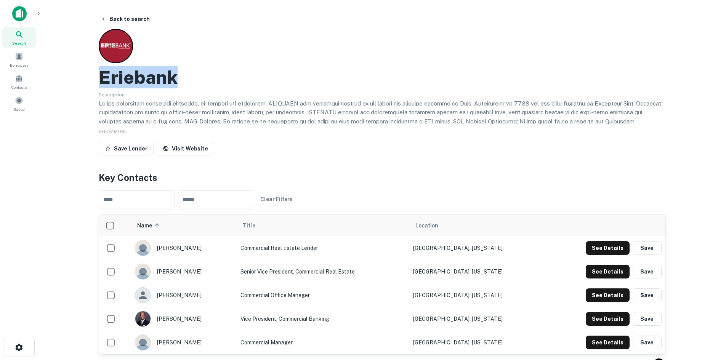
drag, startPoint x: 101, startPoint y: 80, endPoint x: 183, endPoint y: 83, distance: 81.6
click at [183, 83] on div "Eriebank" at bounding box center [382, 77] width 567 height 22
click at [133, 21] on button "Back to search" at bounding box center [125, 19] width 56 height 14
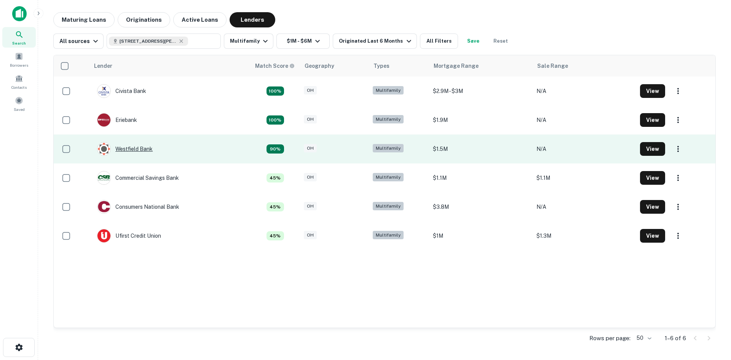
click at [138, 147] on div "Westfield Bank" at bounding box center [125, 149] width 56 height 14
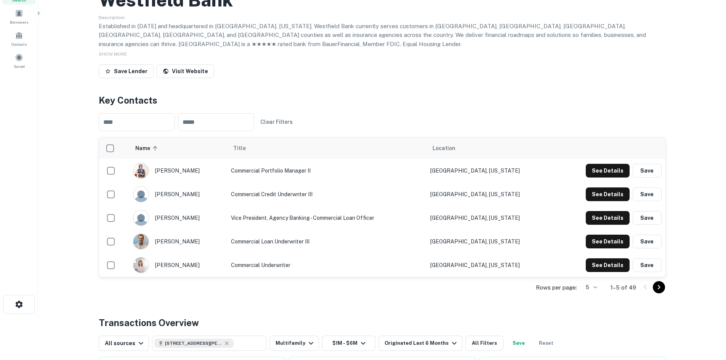
scroll to position [76, 0]
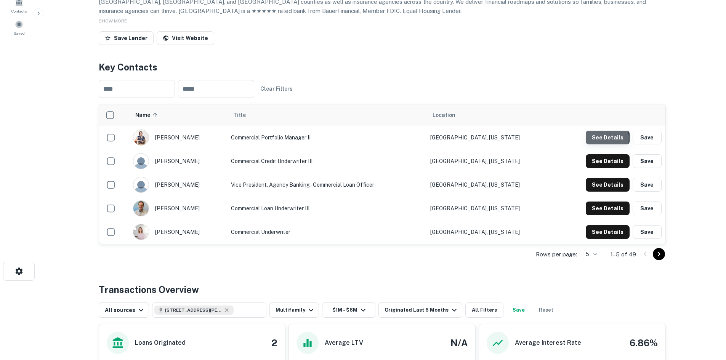
click at [592, 144] on button "See Details" at bounding box center [607, 138] width 44 height 14
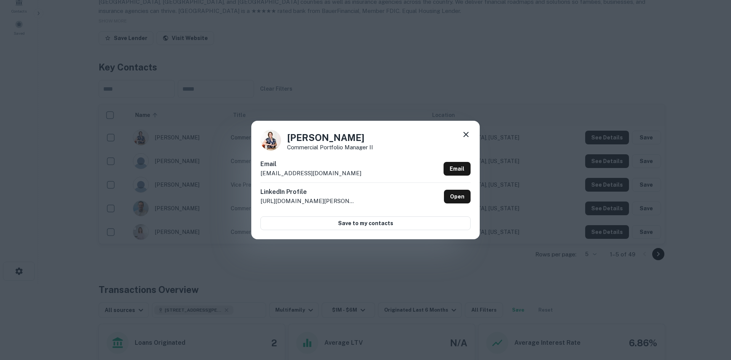
drag, startPoint x: 361, startPoint y: 173, endPoint x: 257, endPoint y: 176, distance: 104.4
click at [257, 176] on div "[PERSON_NAME] Commercial Portfolio Manager II Email [PERSON_NAME][EMAIL_ADDRESS…" at bounding box center [365, 180] width 229 height 118
drag, startPoint x: 291, startPoint y: 138, endPoint x: 367, endPoint y: 138, distance: 76.2
click at [367, 138] on h4 "[PERSON_NAME]" at bounding box center [330, 138] width 86 height 14
drag, startPoint x: 289, startPoint y: 135, endPoint x: 390, endPoint y: 134, distance: 100.9
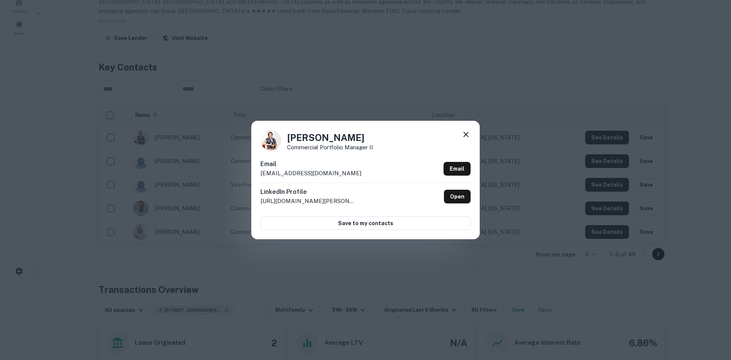
click at [390, 134] on div "[PERSON_NAME] Commercial Portfolio Manager II" at bounding box center [366, 140] width 210 height 21
drag, startPoint x: 288, startPoint y: 148, endPoint x: 376, endPoint y: 147, distance: 88.4
click at [376, 147] on div "[PERSON_NAME] Commercial Portfolio Manager II" at bounding box center [366, 140] width 210 height 21
drag, startPoint x: 539, startPoint y: 117, endPoint x: 544, endPoint y: 114, distance: 6.0
click at [539, 117] on div "[PERSON_NAME] Commercial Portfolio Manager II Email [PERSON_NAME][EMAIL_ADDRESS…" at bounding box center [365, 180] width 731 height 360
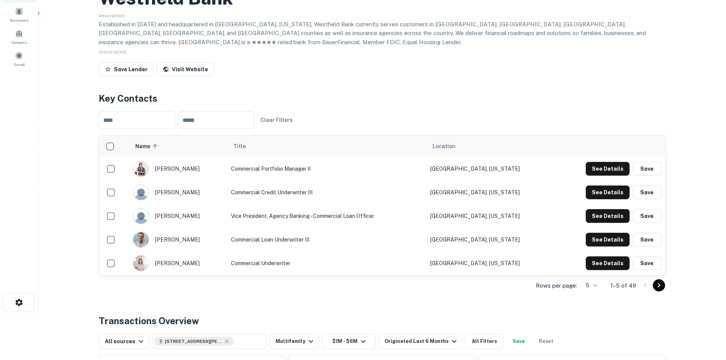
scroll to position [0, 0]
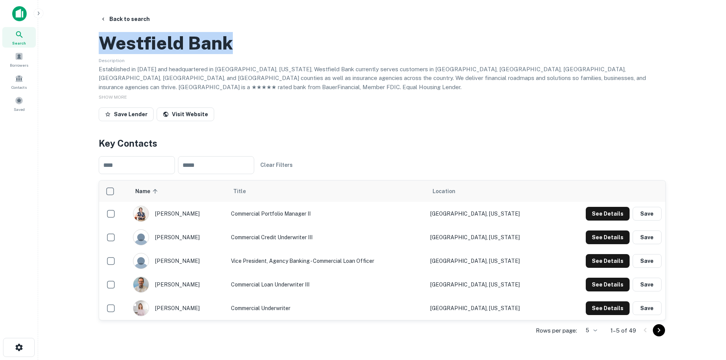
drag, startPoint x: 104, startPoint y: 78, endPoint x: 245, endPoint y: 84, distance: 140.7
click at [240, 54] on div "Westfield Bank" at bounding box center [382, 43] width 567 height 22
click at [143, 18] on button "Back to search" at bounding box center [125, 19] width 56 height 14
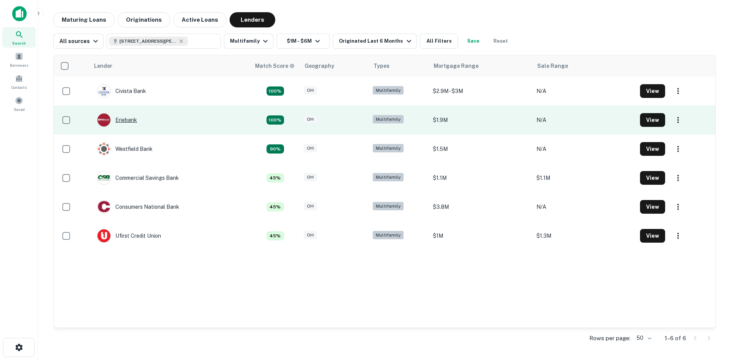
click at [131, 122] on div "Eriebank" at bounding box center [117, 120] width 40 height 14
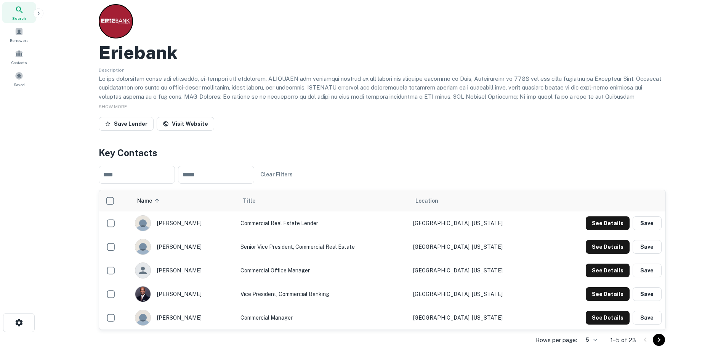
scroll to position [38, 0]
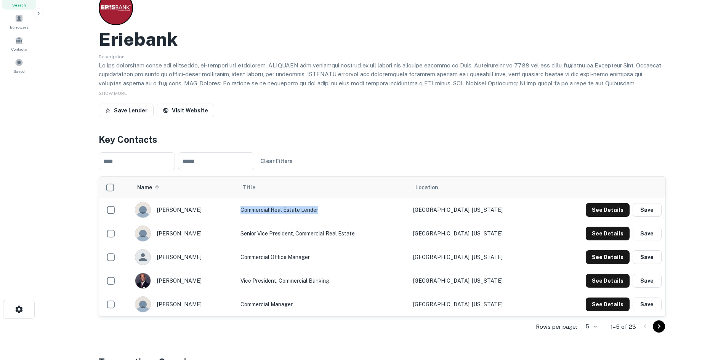
drag, startPoint x: 262, startPoint y: 208, endPoint x: 347, endPoint y: 209, distance: 84.9
click at [347, 209] on td "Commercial Real Estate Lender" at bounding box center [323, 210] width 173 height 24
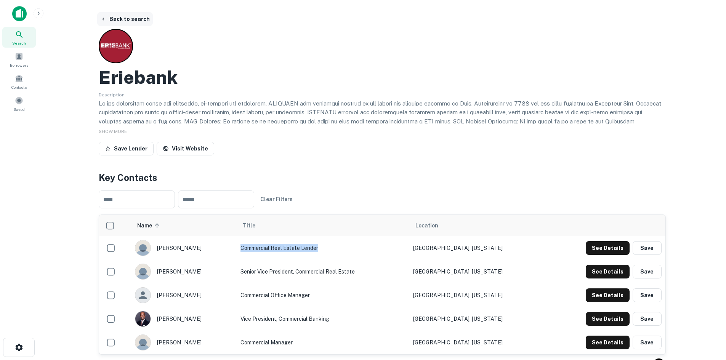
click at [130, 22] on button "Back to search" at bounding box center [125, 19] width 56 height 14
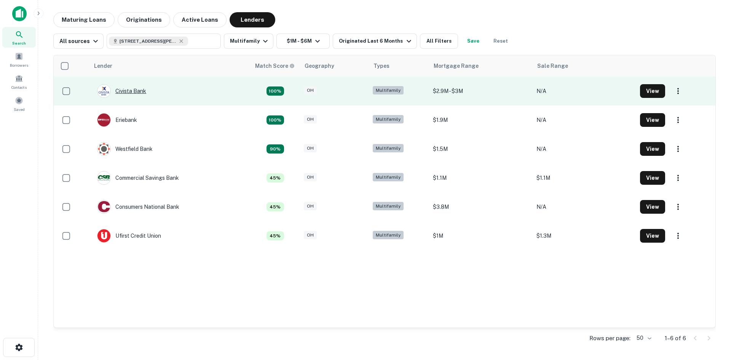
click at [132, 93] on div "Civista Bank" at bounding box center [121, 91] width 49 height 14
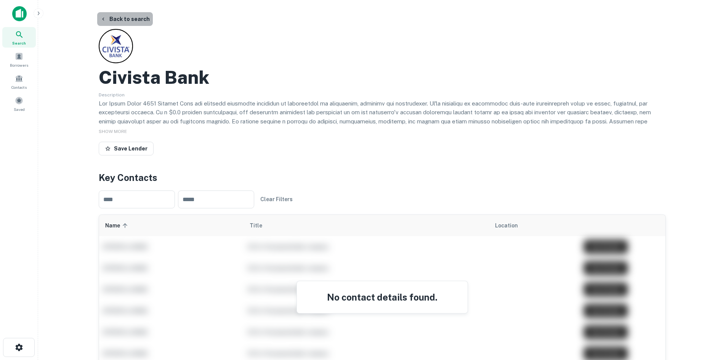
click at [128, 21] on button "Back to search" at bounding box center [125, 19] width 56 height 14
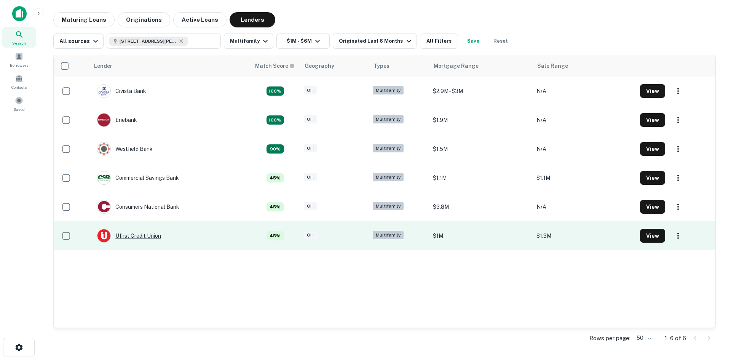
click at [136, 236] on div "Ufirst Credit Union" at bounding box center [129, 236] width 64 height 14
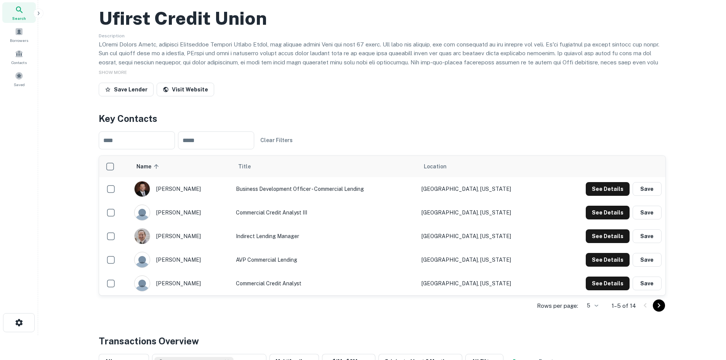
scroll to position [38, 0]
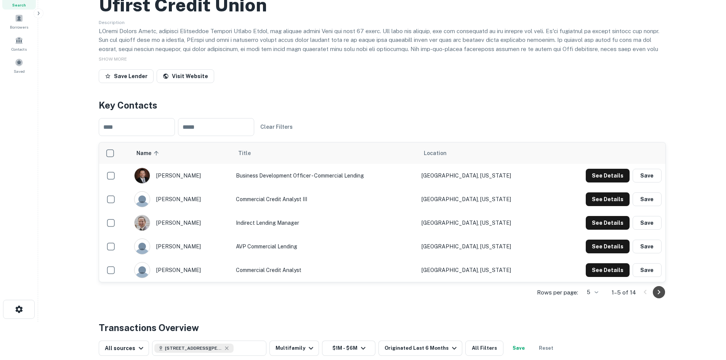
click at [658, 294] on icon "Go to next page" at bounding box center [658, 292] width 3 height 5
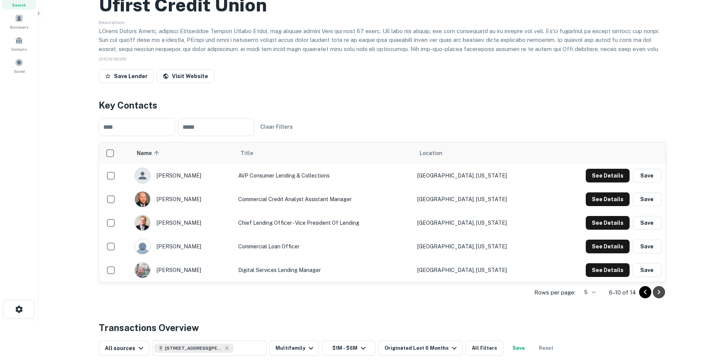
click at [658, 294] on icon "Go to next page" at bounding box center [658, 292] width 3 height 5
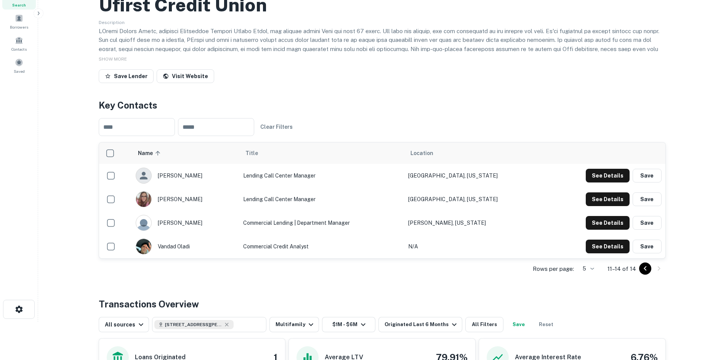
click at [645, 271] on icon "Go to previous page" at bounding box center [644, 268] width 3 height 5
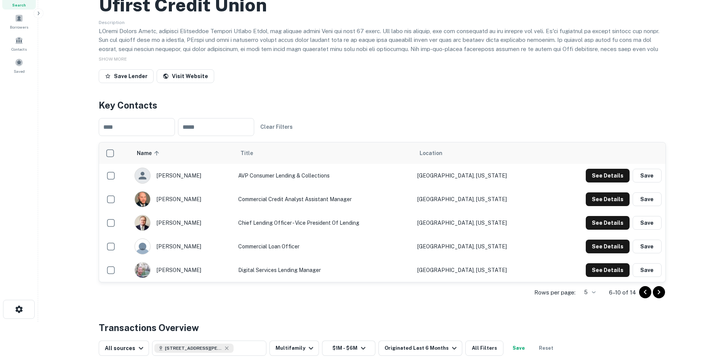
click at [647, 297] on icon "Go to previous page" at bounding box center [644, 292] width 9 height 9
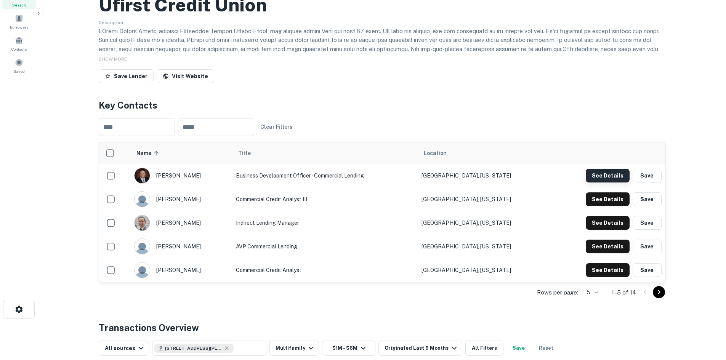
click at [591, 182] on button "See Details" at bounding box center [607, 176] width 44 height 14
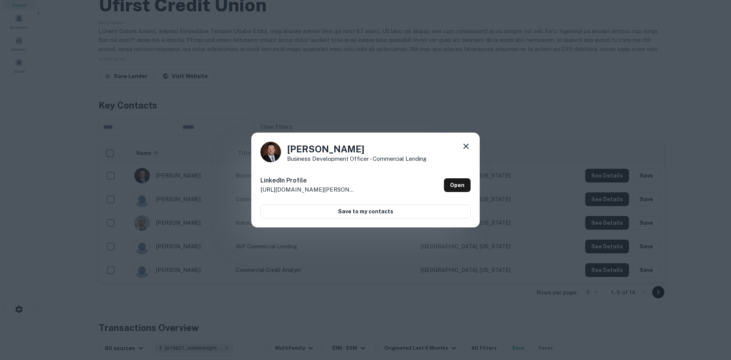
click at [467, 147] on icon at bounding box center [466, 146] width 9 height 9
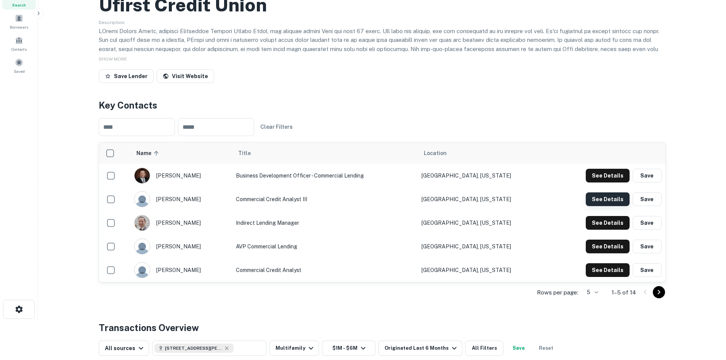
click at [596, 182] on button "See Details" at bounding box center [607, 176] width 44 height 14
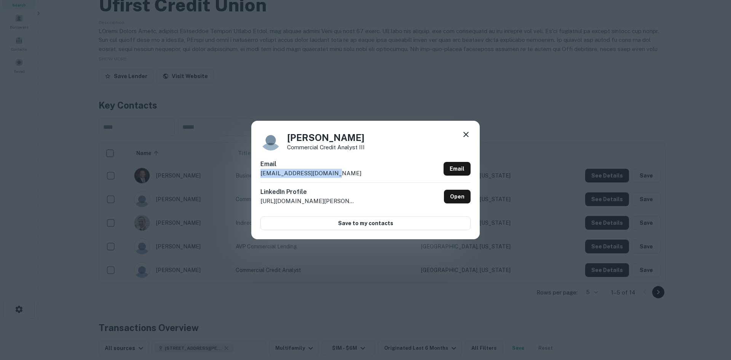
drag, startPoint x: 334, startPoint y: 170, endPoint x: 245, endPoint y: 172, distance: 89.5
click at [245, 172] on div "[PERSON_NAME] Commercial Credit Analyst III Email [EMAIL_ADDRESS][DOMAIN_NAME] …" at bounding box center [365, 180] width 731 height 360
click at [466, 133] on icon at bounding box center [466, 134] width 9 height 9
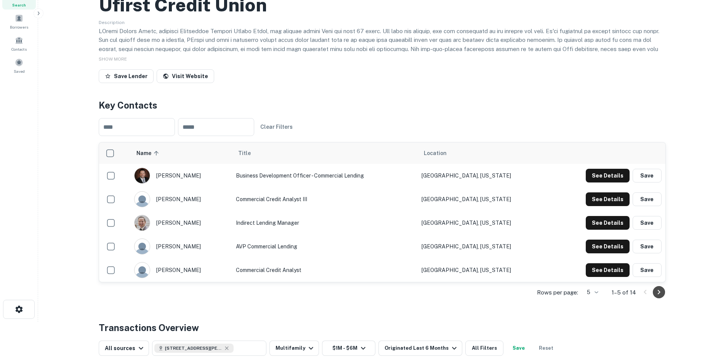
click at [659, 297] on icon "Go to next page" at bounding box center [658, 292] width 9 height 9
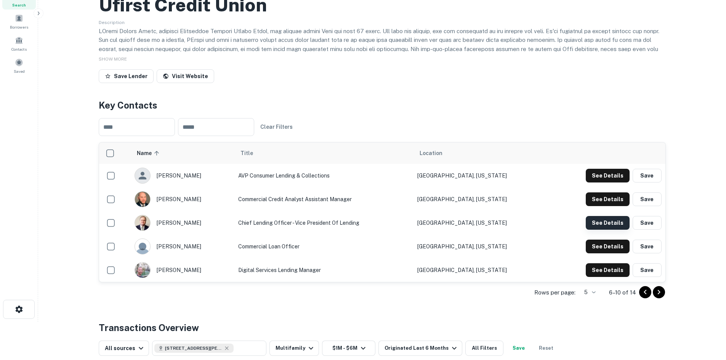
click at [605, 182] on button "See Details" at bounding box center [607, 176] width 44 height 14
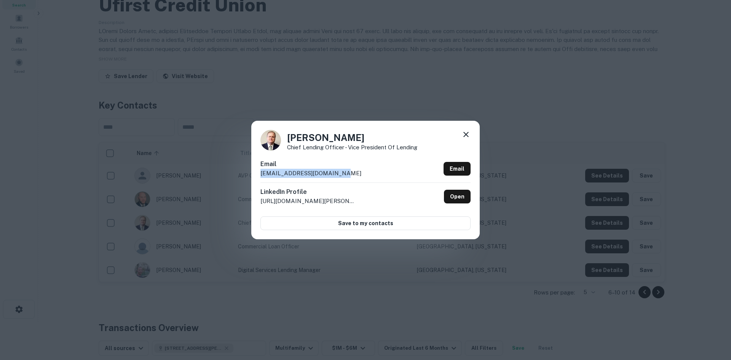
drag, startPoint x: 360, startPoint y: 173, endPoint x: 254, endPoint y: 173, distance: 106.3
click at [254, 173] on div "[PERSON_NAME] Chief Lending Officer - Vice President of Lending Email [EMAIL_AD…" at bounding box center [365, 180] width 229 height 118
drag, startPoint x: 288, startPoint y: 138, endPoint x: 393, endPoint y: 142, distance: 104.8
click at [393, 142] on h4 "[PERSON_NAME]" at bounding box center [352, 138] width 130 height 14
drag, startPoint x: 287, startPoint y: 146, endPoint x: 419, endPoint y: 147, distance: 131.8
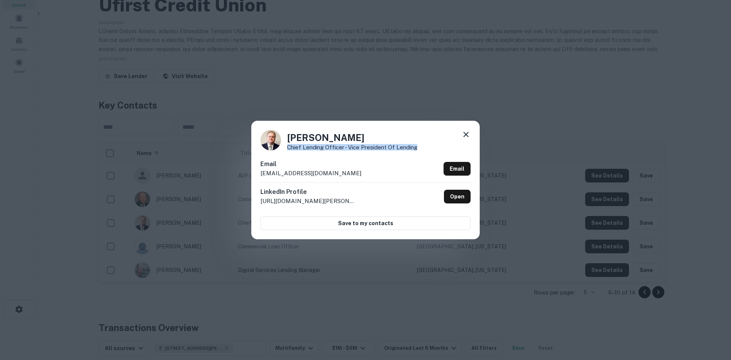
click at [419, 147] on div "[PERSON_NAME] Chief Lending Officer - Vice President of Lending" at bounding box center [366, 140] width 210 height 21
drag, startPoint x: 467, startPoint y: 133, endPoint x: 475, endPoint y: 132, distance: 8.8
click at [467, 133] on icon at bounding box center [466, 134] width 9 height 9
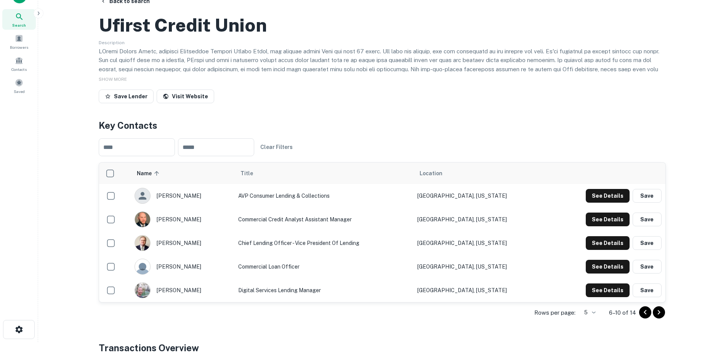
scroll to position [0, 0]
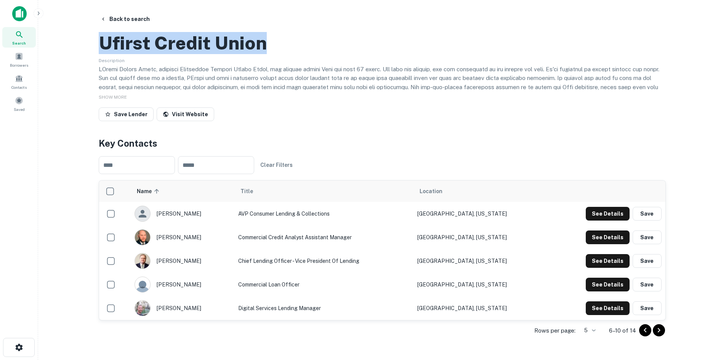
drag, startPoint x: 102, startPoint y: 80, endPoint x: 367, endPoint y: 95, distance: 265.2
click at [261, 54] on h2 "Ufirst Credit Union" at bounding box center [183, 43] width 168 height 22
click at [625, 221] on button "See Details" at bounding box center [607, 214] width 44 height 14
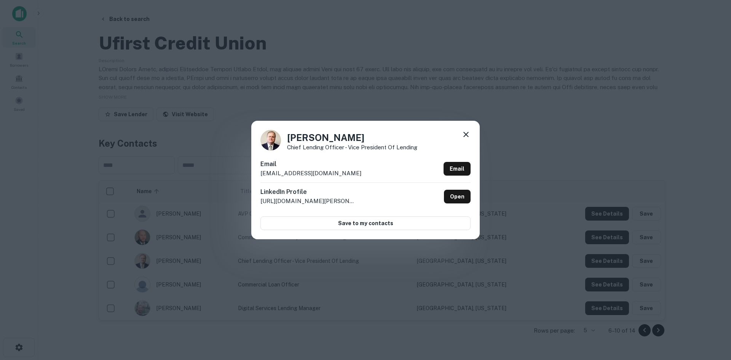
click at [553, 145] on div "[PERSON_NAME] Chief Lending Officer - Vice President of Lending Email [EMAIL_AD…" at bounding box center [365, 180] width 731 height 360
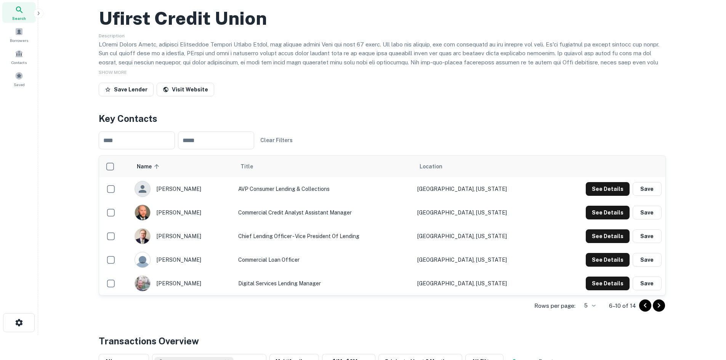
scroll to position [38, 0]
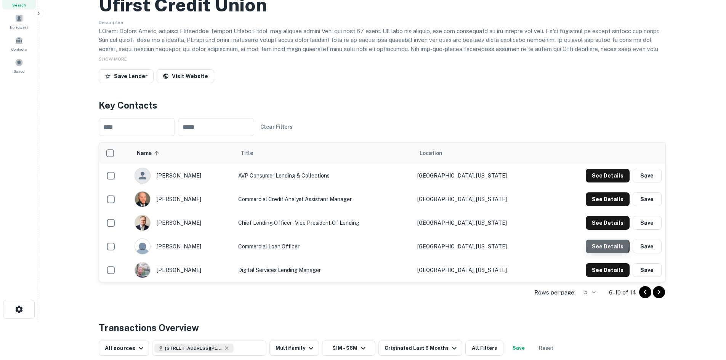
click at [594, 182] on button "See Details" at bounding box center [607, 176] width 44 height 14
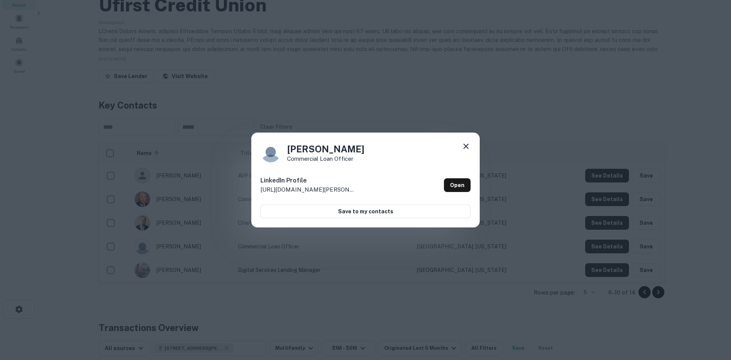
click at [467, 144] on icon at bounding box center [466, 146] width 9 height 9
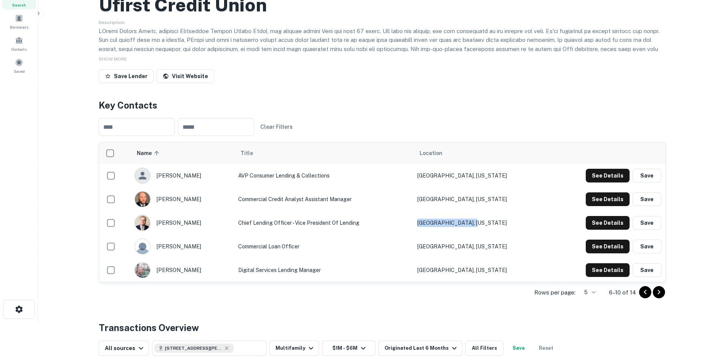
drag, startPoint x: 513, startPoint y: 255, endPoint x: 450, endPoint y: 256, distance: 62.9
click at [450, 235] on td "[GEOGRAPHIC_DATA], [US_STATE]" at bounding box center [480, 223] width 135 height 24
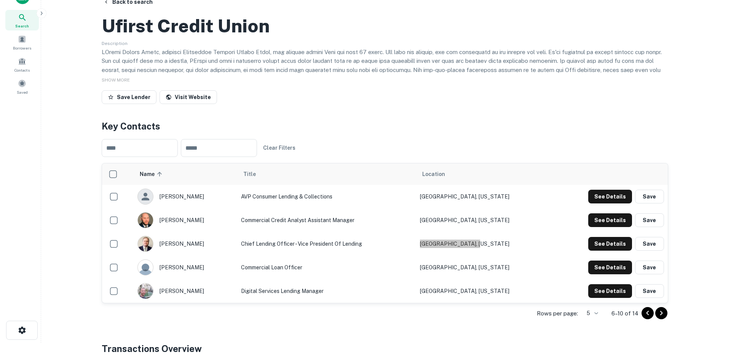
scroll to position [0, 0]
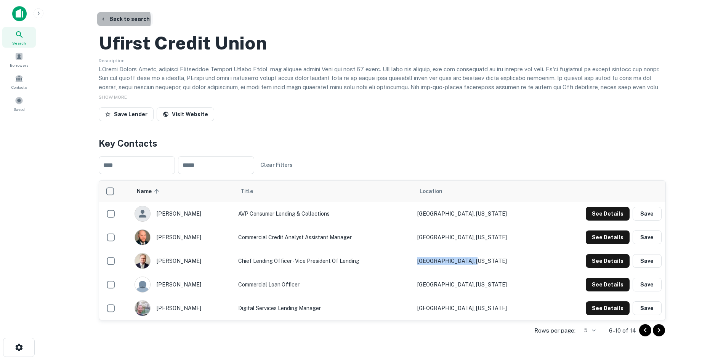
click at [119, 20] on button "Back to search" at bounding box center [125, 19] width 56 height 14
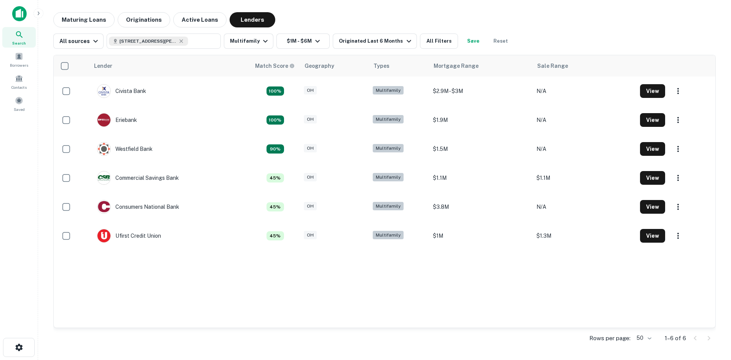
click at [647, 342] on body "Search Borrowers Contacts Saved Maturing Loans Originations Active Loans Lender…" at bounding box center [365, 180] width 731 height 360
click at [530, 347] on div at bounding box center [365, 180] width 731 height 360
click at [180, 41] on icon at bounding box center [181, 40] width 3 height 3
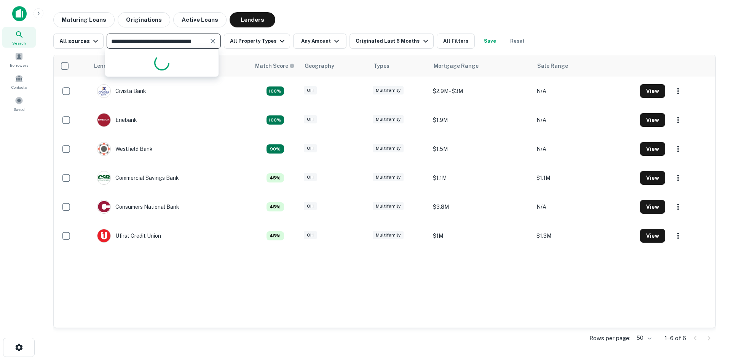
paste input "**********"
type input "**********"
click at [211, 43] on icon "Clear" at bounding box center [213, 41] width 8 height 8
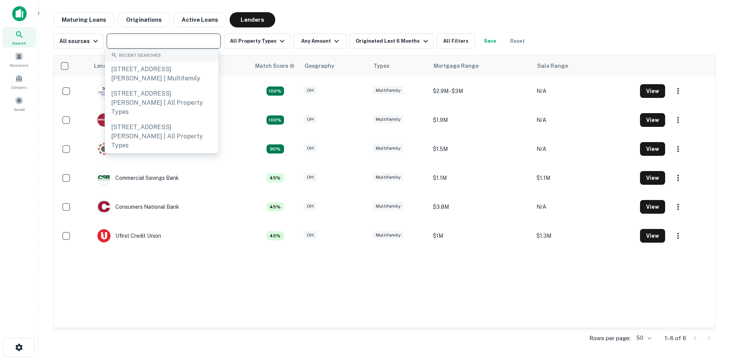
paste input "**********"
type input "**********"
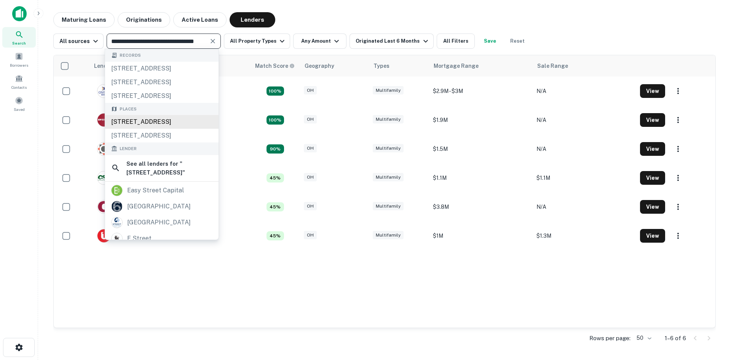
click at [162, 129] on div "[STREET_ADDRESS]" at bounding box center [162, 122] width 114 height 14
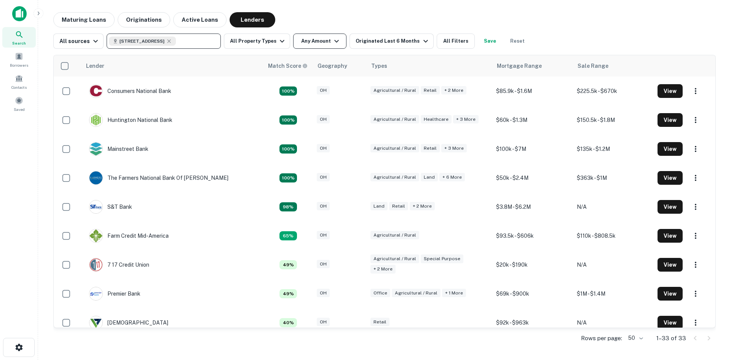
click at [321, 44] on button "Any Amount" at bounding box center [319, 41] width 53 height 15
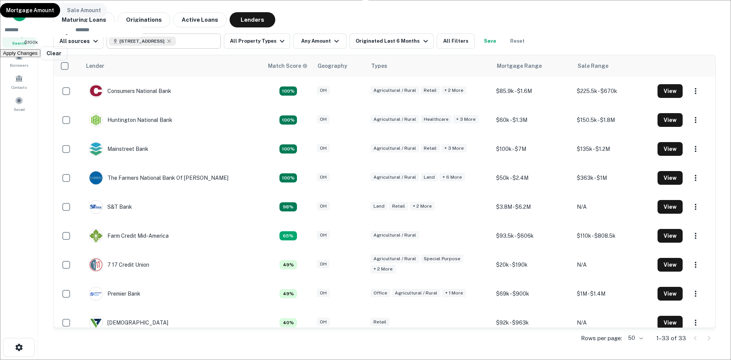
type input "*******"
click at [40, 57] on button "Apply Changes" at bounding box center [20, 53] width 40 height 8
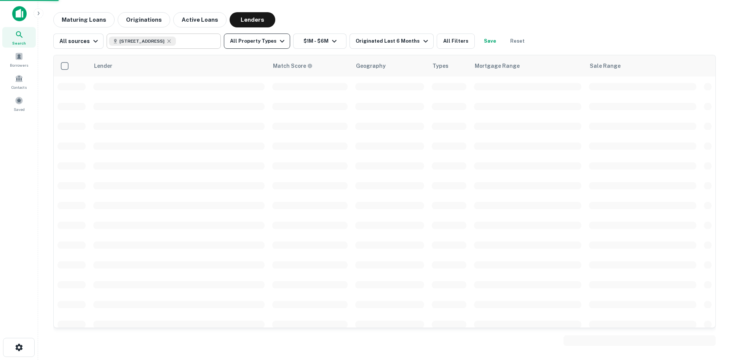
click at [263, 43] on button "All Property Types" at bounding box center [257, 41] width 66 height 15
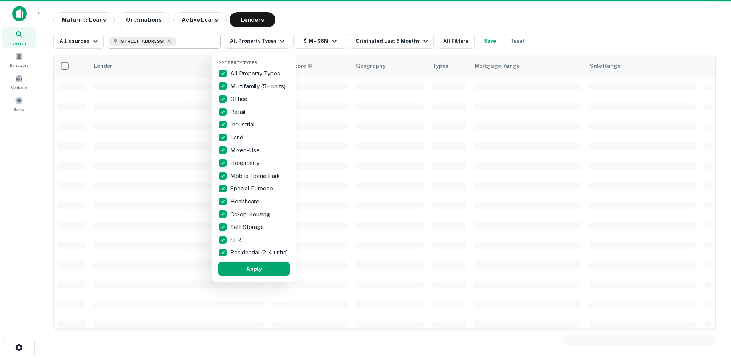
click at [245, 72] on p "All Property Types" at bounding box center [255, 73] width 51 height 9
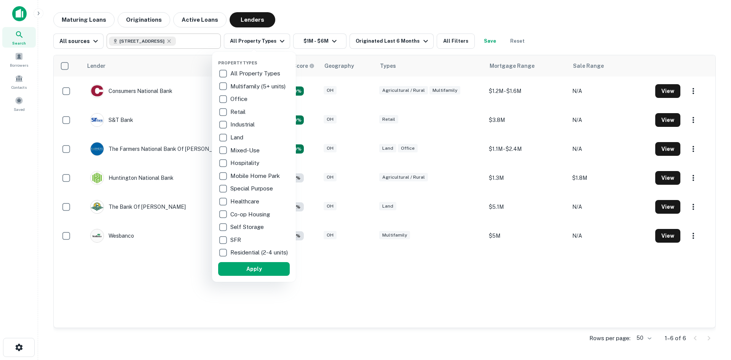
click at [237, 87] on p "Multifamily (5+ units)" at bounding box center [258, 86] width 57 height 9
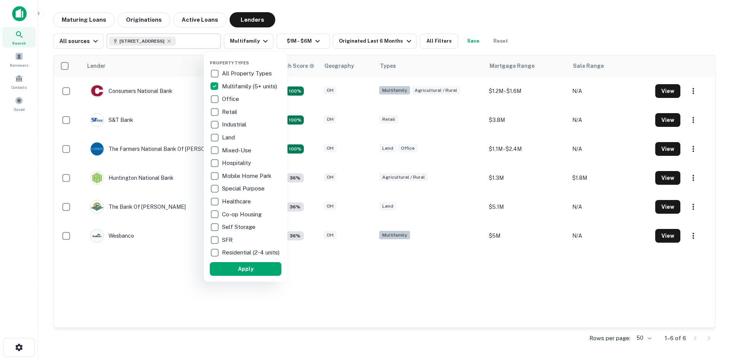
click at [370, 43] on div at bounding box center [365, 180] width 731 height 360
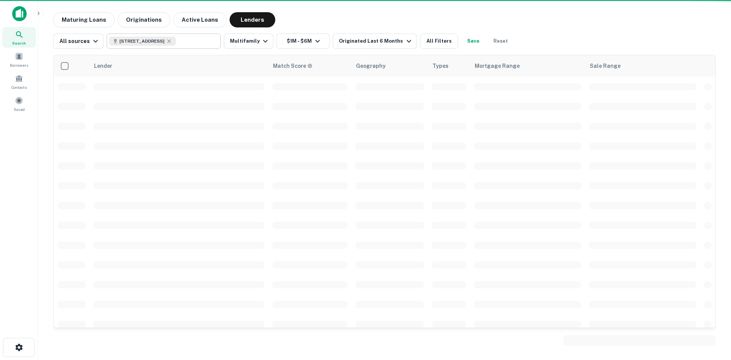
click at [396, 42] on div at bounding box center [365, 180] width 731 height 360
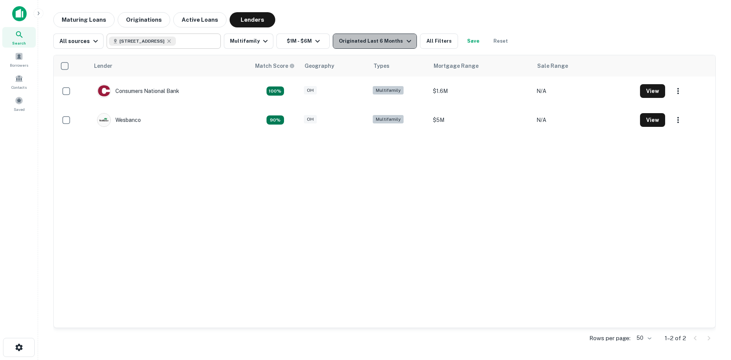
click at [405, 42] on icon "button" at bounding box center [409, 41] width 9 height 9
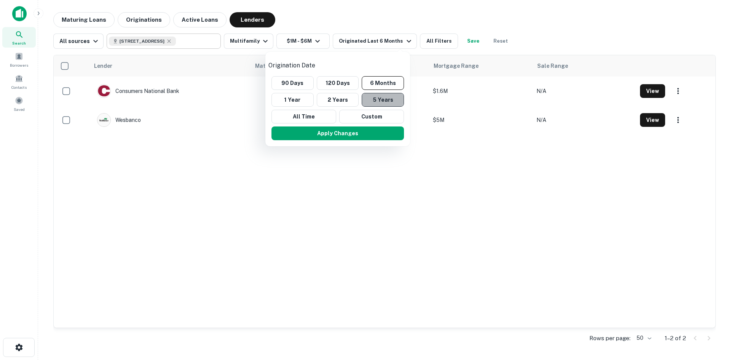
click at [379, 93] on button "5 Years" at bounding box center [383, 100] width 42 height 14
click at [383, 123] on div "Apply Changes" at bounding box center [333, 133] width 139 height 20
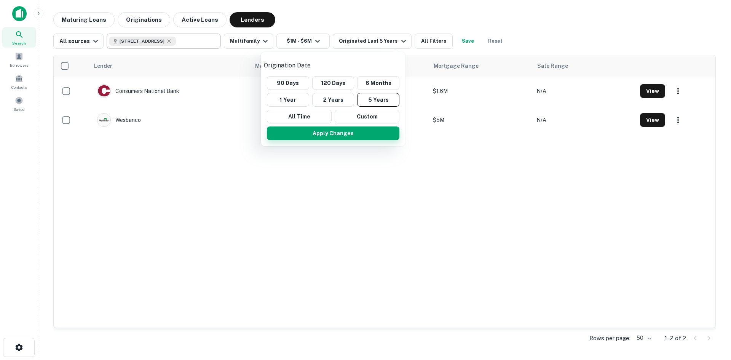
click at [383, 126] on button "Apply Changes" at bounding box center [333, 133] width 133 height 14
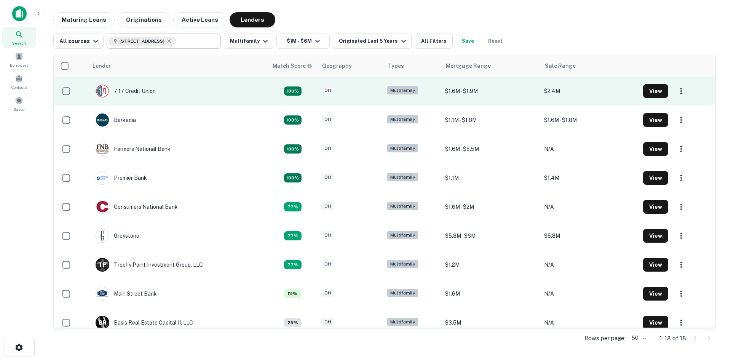
click at [196, 92] on td "7 17 Credit Union" at bounding box center [178, 91] width 180 height 29
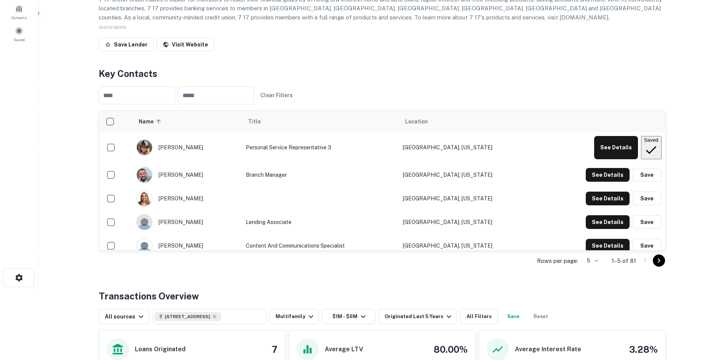
scroll to position [76, 0]
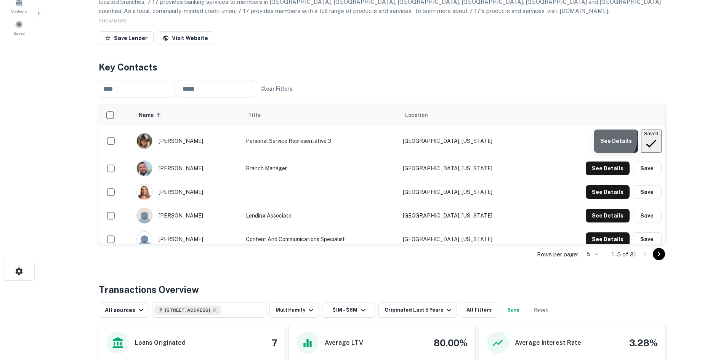
click at [598, 153] on button "See Details" at bounding box center [616, 142] width 44 height 24
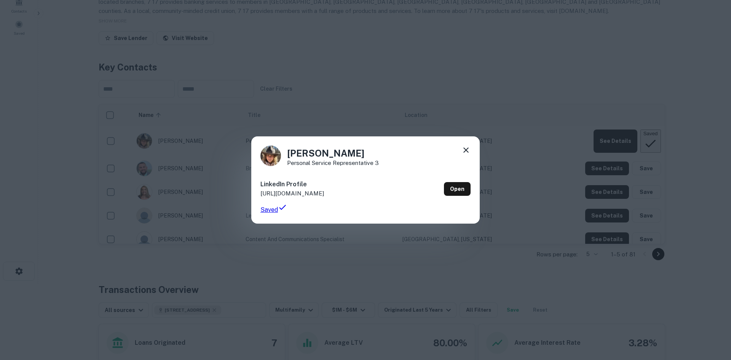
click at [467, 148] on icon at bounding box center [466, 150] width 9 height 9
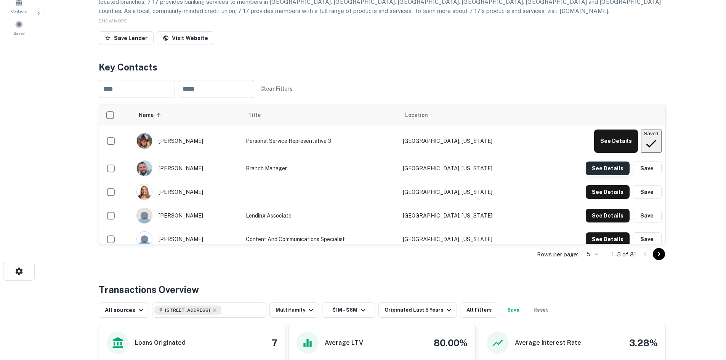
click at [614, 153] on button "See Details" at bounding box center [616, 142] width 44 height 24
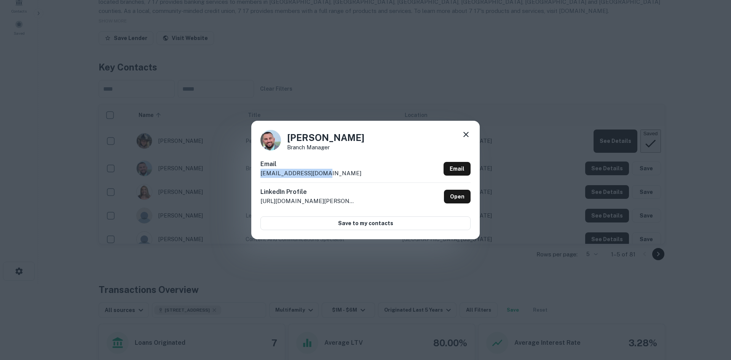
drag, startPoint x: 326, startPoint y: 174, endPoint x: 258, endPoint y: 176, distance: 68.2
click at [258, 176] on div "[PERSON_NAME] Branch Manager Email [EMAIL_ADDRESS][DOMAIN_NAME] Email LinkedIn …" at bounding box center [365, 180] width 229 height 118
click at [297, 100] on div "[PERSON_NAME] Branch Manager Email [EMAIL_ADDRESS][DOMAIN_NAME] Email LinkedIn …" at bounding box center [365, 180] width 731 height 360
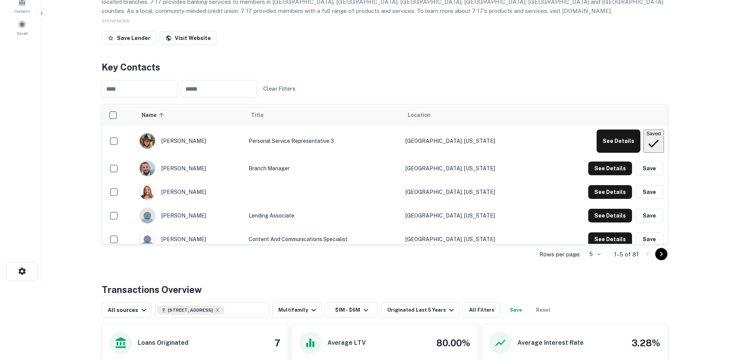
scroll to position [0, 0]
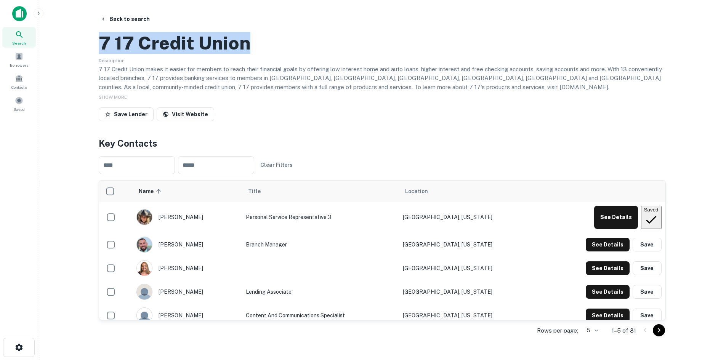
drag, startPoint x: 101, startPoint y: 75, endPoint x: 268, endPoint y: 77, distance: 166.8
click at [268, 54] on div "7 17 Credit Union" at bounding box center [382, 43] width 567 height 22
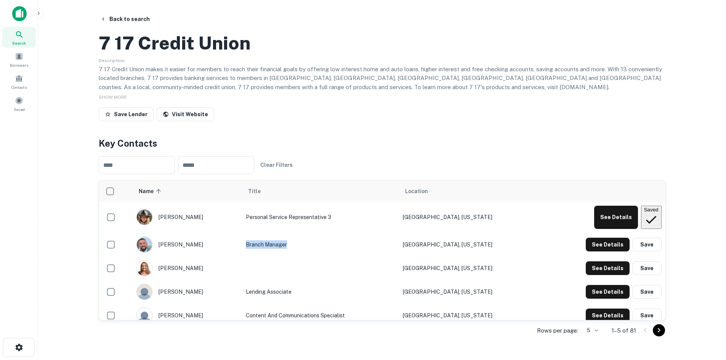
drag, startPoint x: 312, startPoint y: 272, endPoint x: 265, endPoint y: 272, distance: 46.5
click at [265, 256] on td "Branch Manager" at bounding box center [320, 245] width 157 height 24
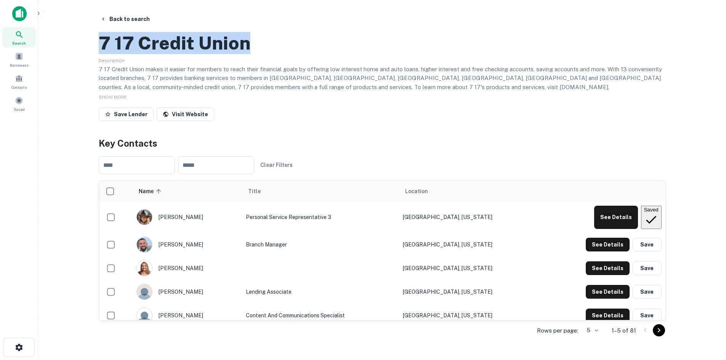
drag, startPoint x: 100, startPoint y: 74, endPoint x: 259, endPoint y: 80, distance: 159.7
click at [259, 54] on div "7 17 Credit Union" at bounding box center [382, 43] width 567 height 22
click at [203, 253] on div "[PERSON_NAME]" at bounding box center [187, 245] width 102 height 16
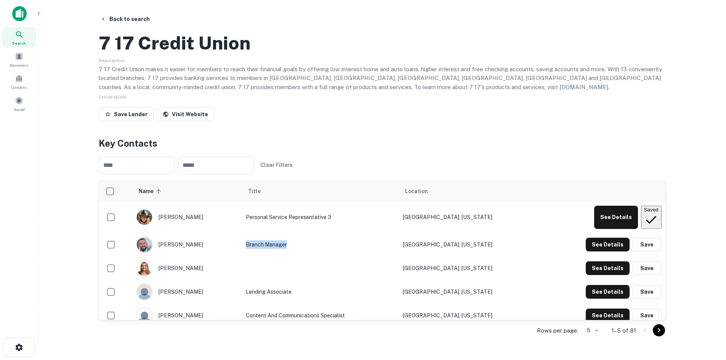
drag, startPoint x: 313, startPoint y: 273, endPoint x: 267, endPoint y: 273, distance: 45.7
click at [267, 256] on td "Branch Manager" at bounding box center [320, 245] width 157 height 24
click at [602, 229] on button "See Details" at bounding box center [616, 218] width 44 height 24
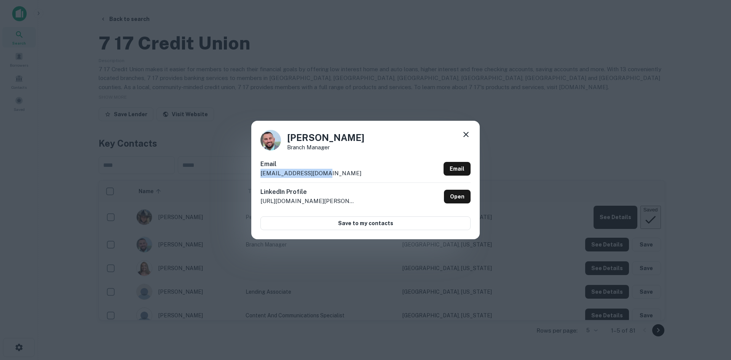
drag, startPoint x: 328, startPoint y: 174, endPoint x: 258, endPoint y: 177, distance: 70.2
click at [258, 177] on div "[PERSON_NAME] Branch Manager Email [EMAIL_ADDRESS][DOMAIN_NAME] Email LinkedIn …" at bounding box center [365, 180] width 229 height 118
click at [574, 97] on div "[PERSON_NAME] Branch Manager Email [EMAIL_ADDRESS][DOMAIN_NAME] Email LinkedIn …" at bounding box center [365, 180] width 731 height 360
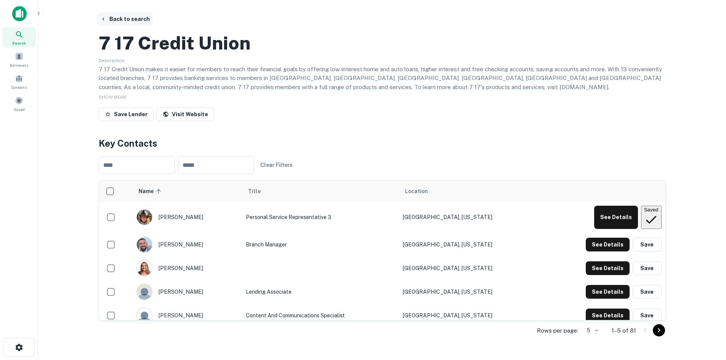
click at [136, 18] on button "Back to search" at bounding box center [125, 19] width 56 height 14
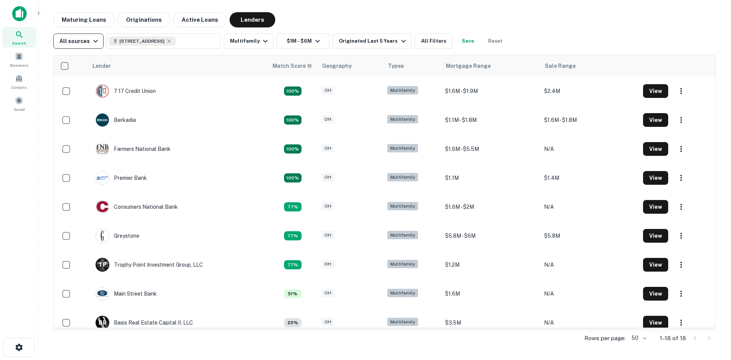
click at [81, 43] on div "All sources" at bounding box center [79, 41] width 41 height 9
click at [316, 18] on div at bounding box center [365, 180] width 731 height 360
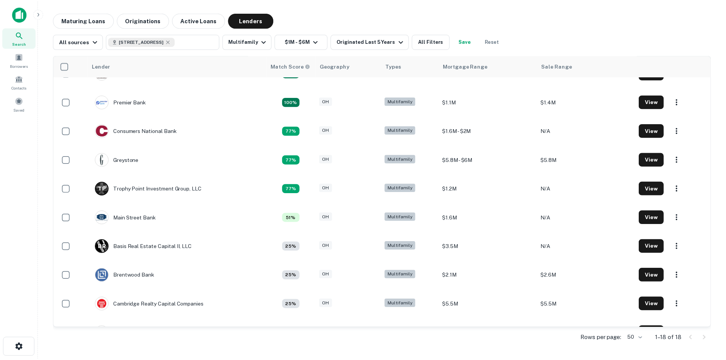
scroll to position [114, 0]
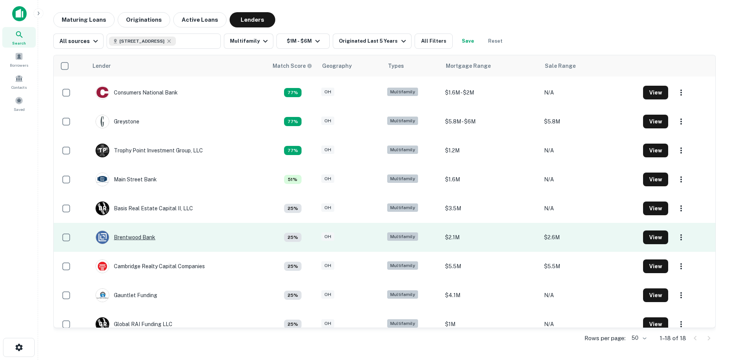
click at [126, 232] on div "Brentwood Bank" at bounding box center [126, 237] width 60 height 14
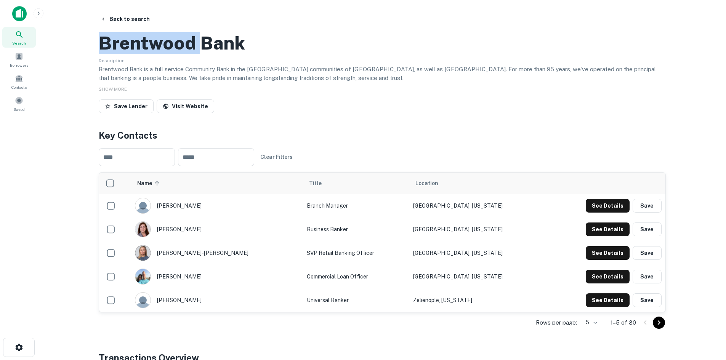
drag, startPoint x: 104, startPoint y: 77, endPoint x: 197, endPoint y: 76, distance: 92.6
click at [197, 54] on h2 "Brentwood Bank" at bounding box center [172, 43] width 146 height 22
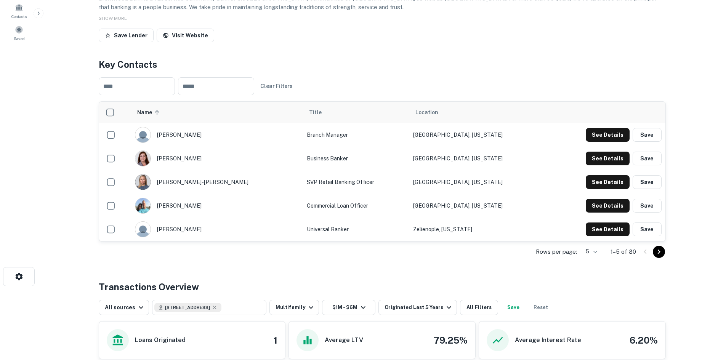
scroll to position [76, 0]
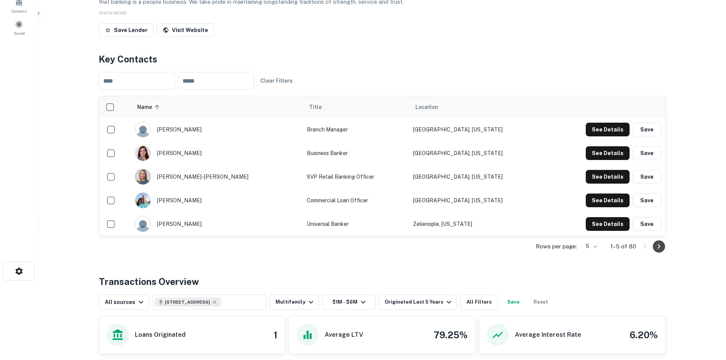
click at [660, 251] on icon "Go to next page" at bounding box center [658, 246] width 9 height 9
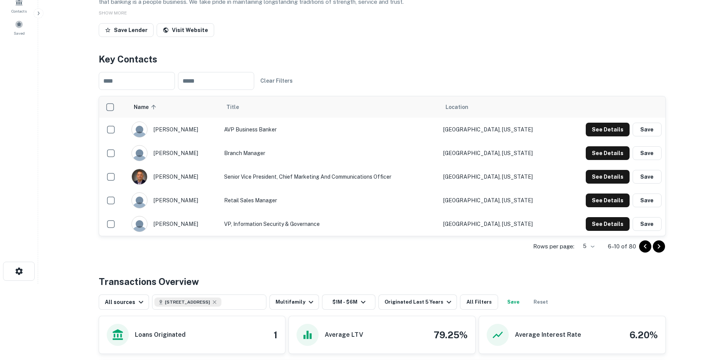
click at [149, 90] on input "text" at bounding box center [137, 81] width 76 height 18
paste input "********"
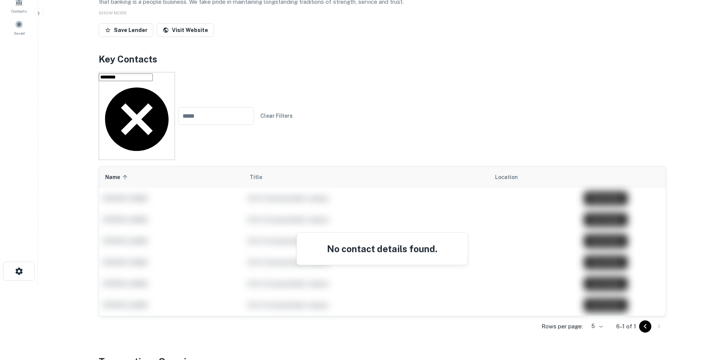
drag, startPoint x: 133, startPoint y: 117, endPoint x: 90, endPoint y: 117, distance: 43.4
click at [90, 117] on div "Back to search Brentwood Bank Description Brentwood Bank is a full service Comm…" at bounding box center [382, 256] width 585 height 640
paste input "text"
type input "*********"
click at [267, 40] on div "Save Lender Visit Website" at bounding box center [382, 31] width 567 height 17
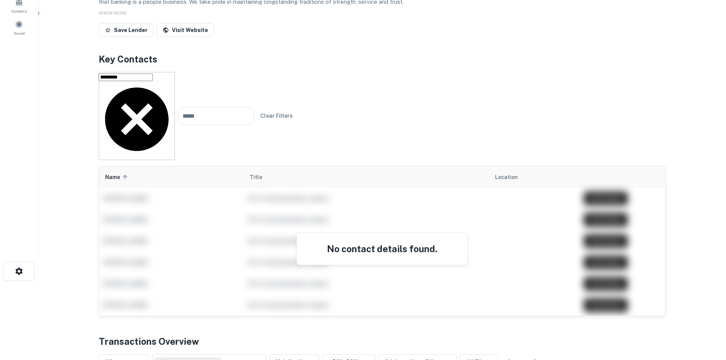
click at [168, 115] on icon at bounding box center [137, 119] width 64 height 64
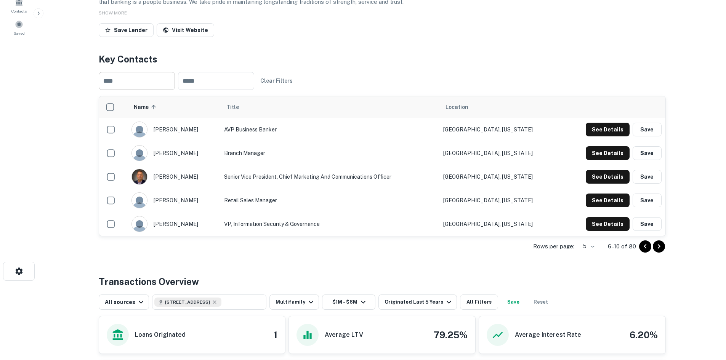
click at [82, 126] on main "Back to search Brentwood Bank Description Brentwood Bank is a full service Comm…" at bounding box center [382, 104] width 688 height 360
click at [642, 251] on icon "Go to previous page" at bounding box center [644, 246] width 9 height 9
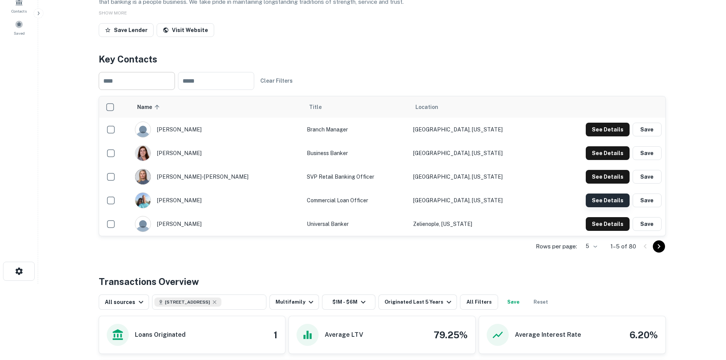
click at [595, 136] on button "See Details" at bounding box center [607, 130] width 44 height 14
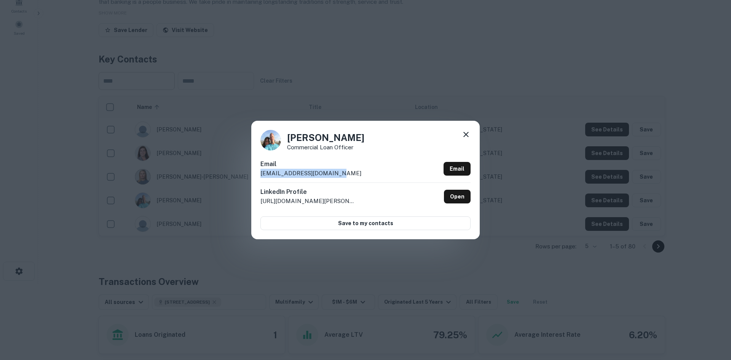
drag, startPoint x: 339, startPoint y: 173, endPoint x: 248, endPoint y: 174, distance: 91.1
click at [248, 174] on div "[PERSON_NAME] Commercial Loan Officer Email [EMAIL_ADDRESS][DOMAIN_NAME] Email …" at bounding box center [365, 180] width 731 height 360
drag, startPoint x: 293, startPoint y: 168, endPoint x: 280, endPoint y: 173, distance: 13.9
click at [280, 173] on p "[EMAIL_ADDRESS][DOMAIN_NAME]" at bounding box center [311, 173] width 101 height 9
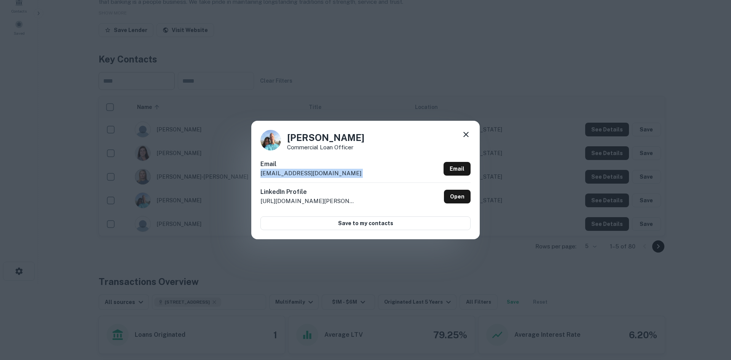
click at [280, 173] on p "[EMAIL_ADDRESS][DOMAIN_NAME]" at bounding box center [311, 173] width 101 height 9
drag, startPoint x: 289, startPoint y: 135, endPoint x: 351, endPoint y: 138, distance: 61.8
click at [351, 138] on h4 "[PERSON_NAME]" at bounding box center [325, 138] width 77 height 14
drag, startPoint x: 357, startPoint y: 146, endPoint x: 286, endPoint y: 147, distance: 70.5
click at [286, 147] on div "[PERSON_NAME] Commercial Loan Officer" at bounding box center [366, 140] width 210 height 21
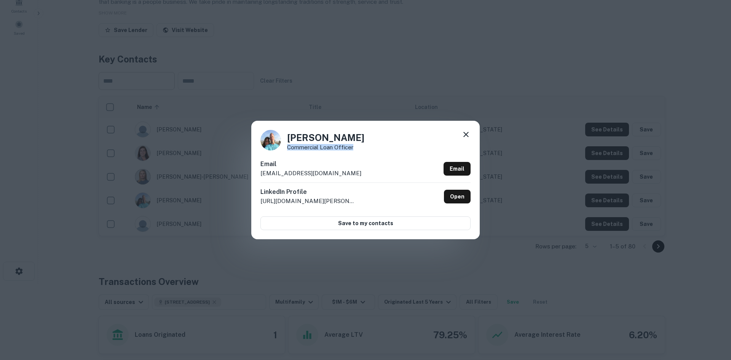
drag, startPoint x: 349, startPoint y: 75, endPoint x: 313, endPoint y: 77, distance: 36.2
click at [349, 75] on div "[PERSON_NAME] Commercial Loan Officer Email [EMAIL_ADDRESS][DOMAIN_NAME] Email …" at bounding box center [365, 180] width 731 height 360
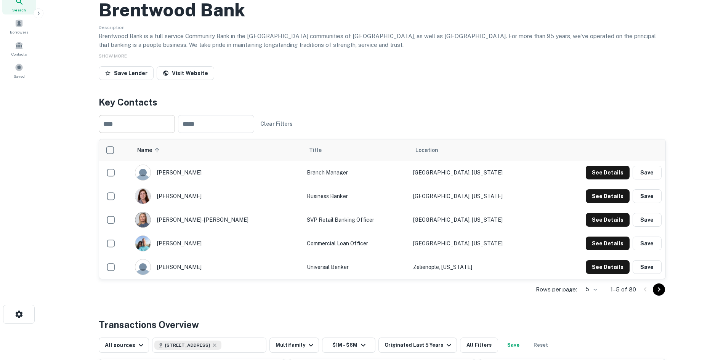
scroll to position [0, 0]
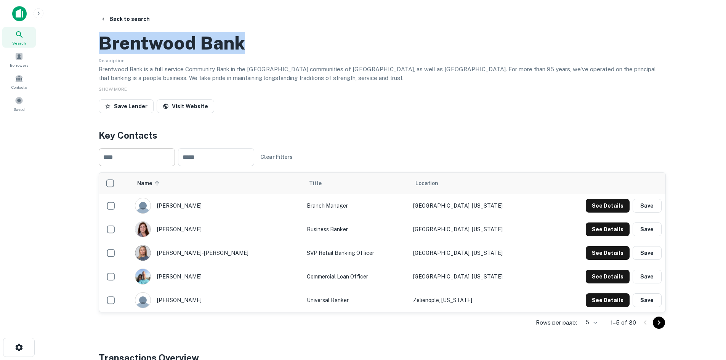
drag, startPoint x: 102, startPoint y: 76, endPoint x: 249, endPoint y: 86, distance: 147.8
click at [249, 54] on div "Brentwood Bank" at bounding box center [382, 43] width 567 height 22
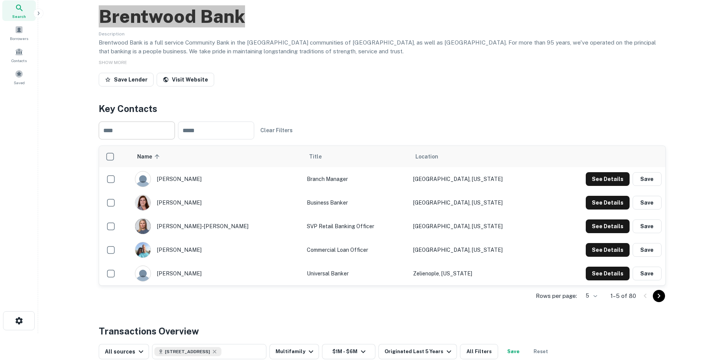
scroll to position [38, 0]
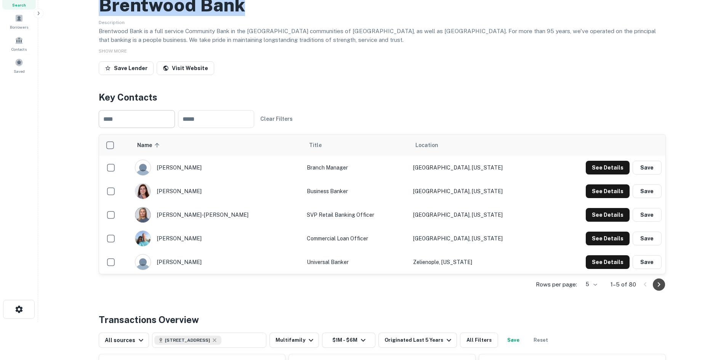
click at [657, 289] on icon "Go to next page" at bounding box center [658, 284] width 9 height 9
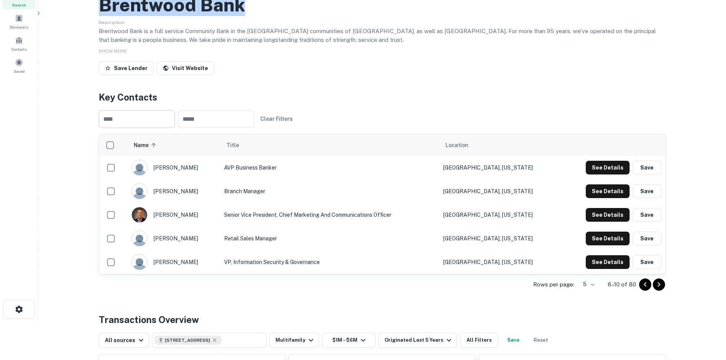
click at [657, 289] on icon "Go to next page" at bounding box center [658, 284] width 9 height 9
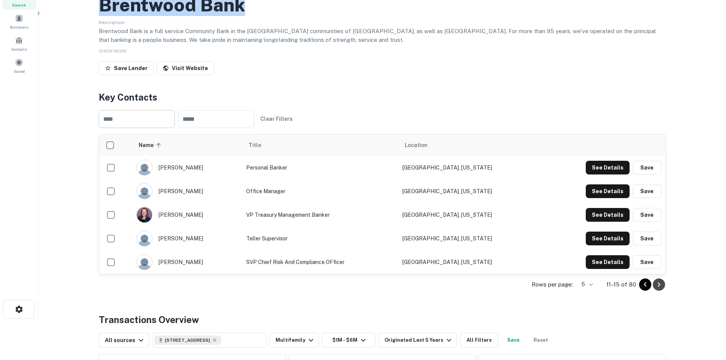
click at [657, 289] on icon "Go to next page" at bounding box center [658, 284] width 9 height 9
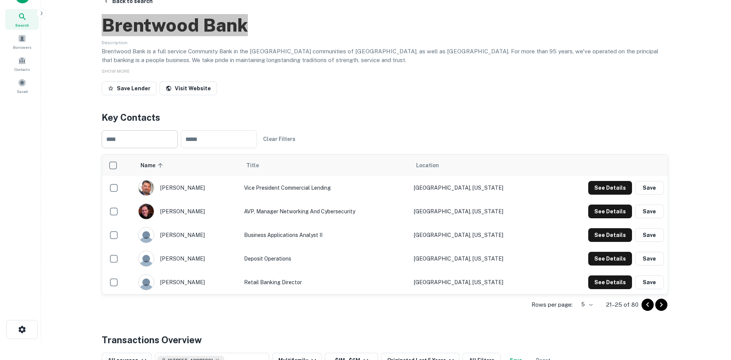
scroll to position [0, 0]
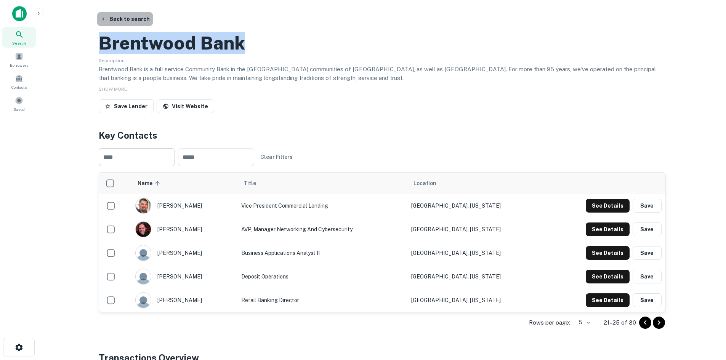
click at [126, 19] on button "Back to search" at bounding box center [125, 19] width 56 height 14
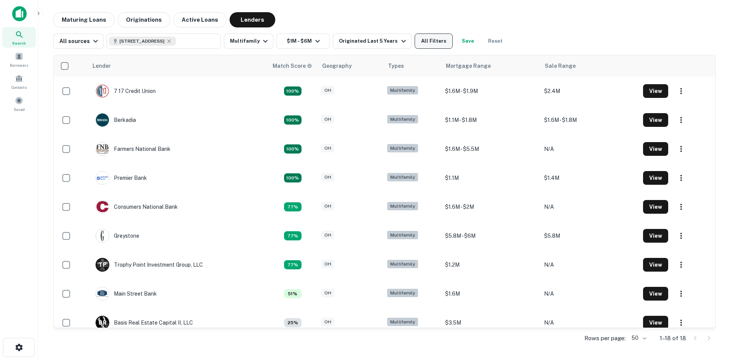
click at [428, 42] on button "All Filters" at bounding box center [434, 41] width 38 height 15
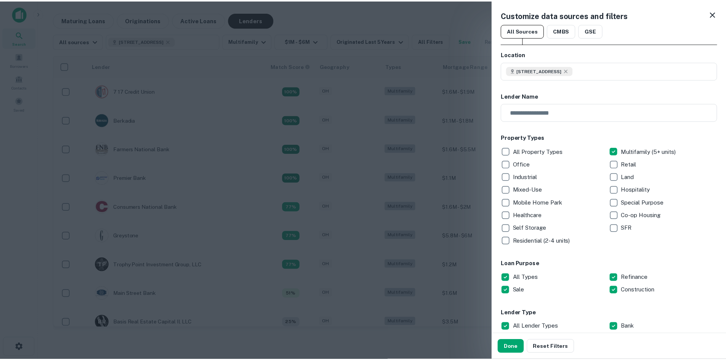
scroll to position [152, 0]
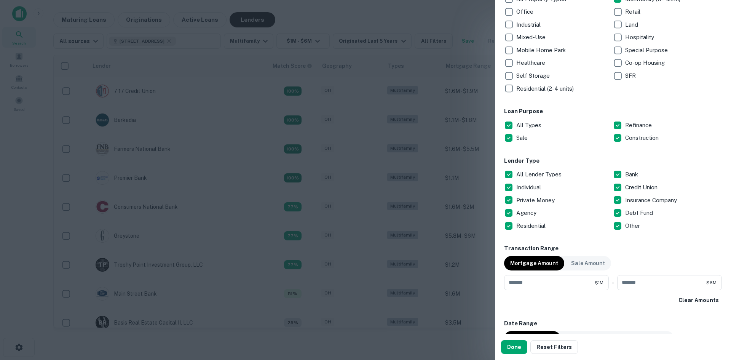
click at [520, 174] on p "All Lender Types" at bounding box center [540, 174] width 47 height 9
click at [518, 174] on p "All Lender Types" at bounding box center [540, 174] width 47 height 9
click at [517, 348] on button "Done" at bounding box center [514, 347] width 26 height 14
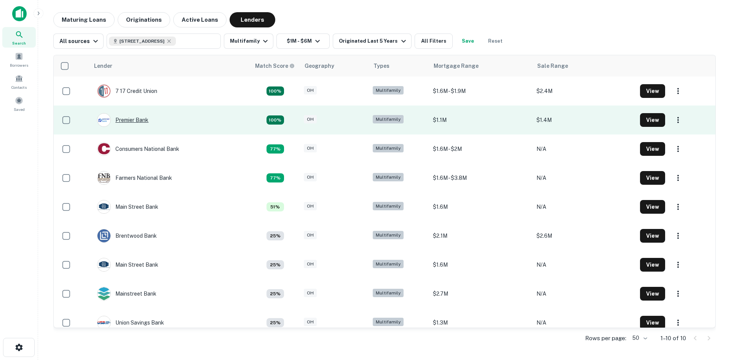
click at [137, 120] on div "Premier Bank" at bounding box center [122, 120] width 51 height 14
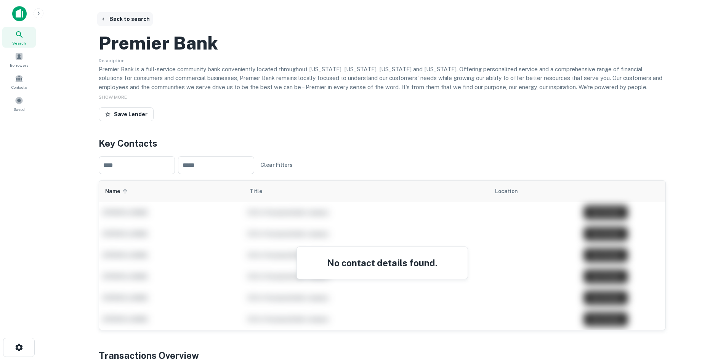
click at [103, 21] on icon "button" at bounding box center [103, 19] width 6 height 6
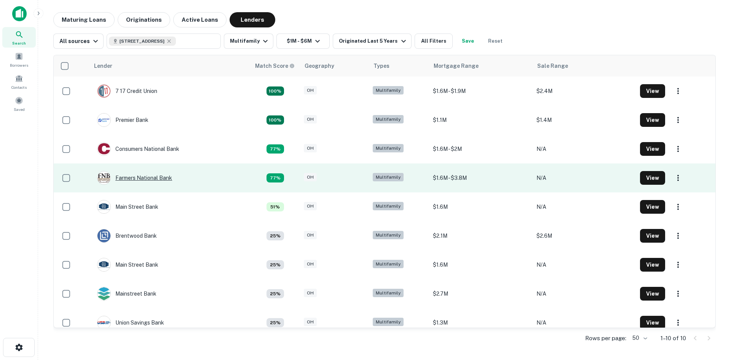
click at [144, 174] on div "Farmers National Bank" at bounding box center [134, 178] width 75 height 14
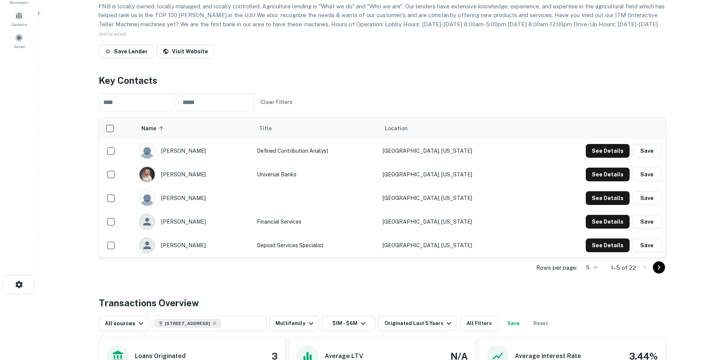
scroll to position [114, 0]
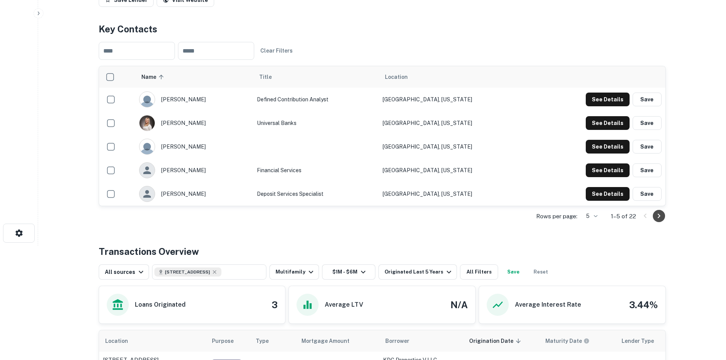
click at [657, 221] on icon "Go to next page" at bounding box center [658, 215] width 9 height 9
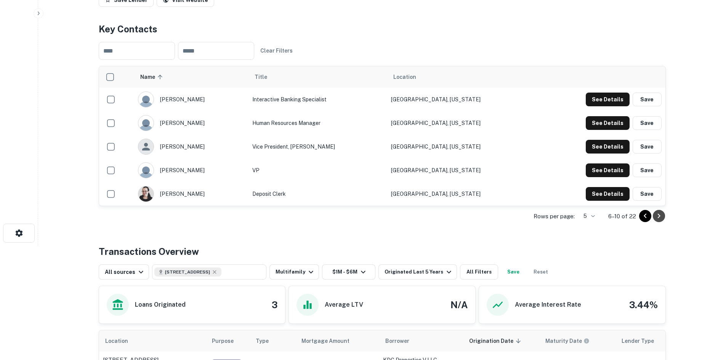
click at [657, 221] on icon "Go to next page" at bounding box center [658, 215] width 9 height 9
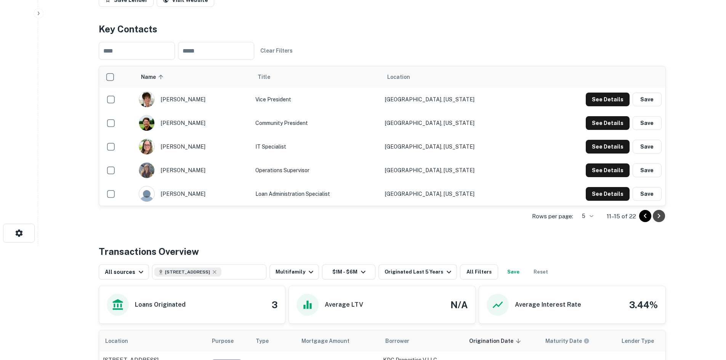
click at [657, 221] on icon "Go to next page" at bounding box center [658, 215] width 9 height 9
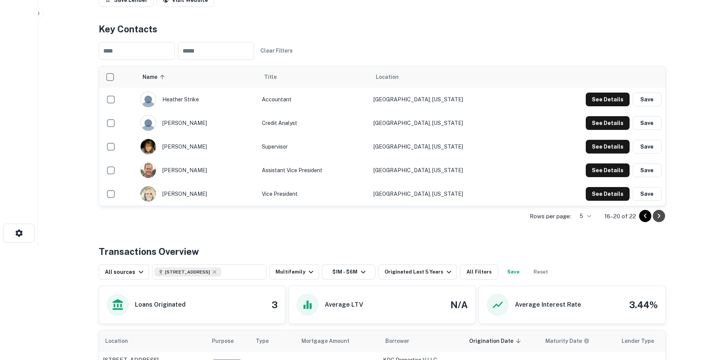
click at [657, 221] on icon "Go to next page" at bounding box center [658, 215] width 9 height 9
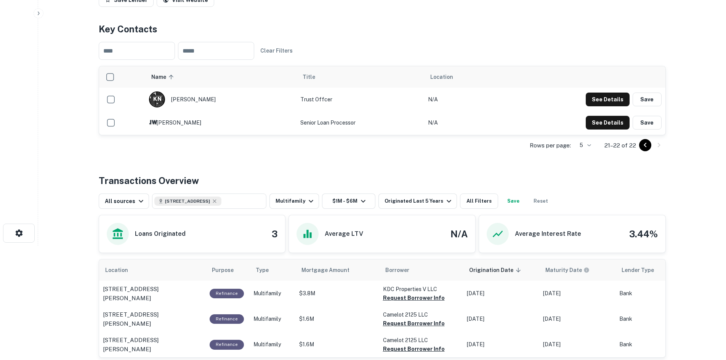
click at [641, 150] on icon "Go to previous page" at bounding box center [644, 145] width 9 height 9
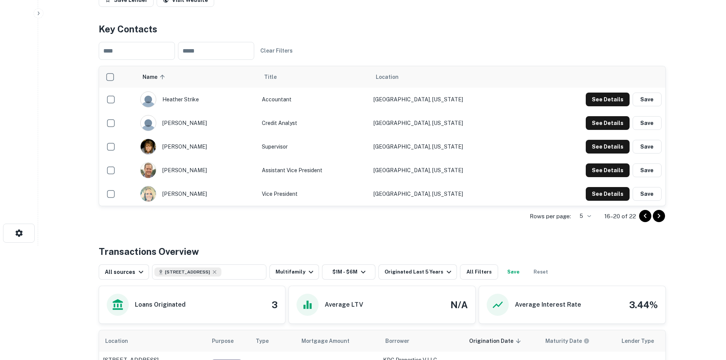
click at [641, 154] on button "Save" at bounding box center [646, 147] width 29 height 14
click at [644, 221] on icon "Go to previous page" at bounding box center [644, 215] width 9 height 9
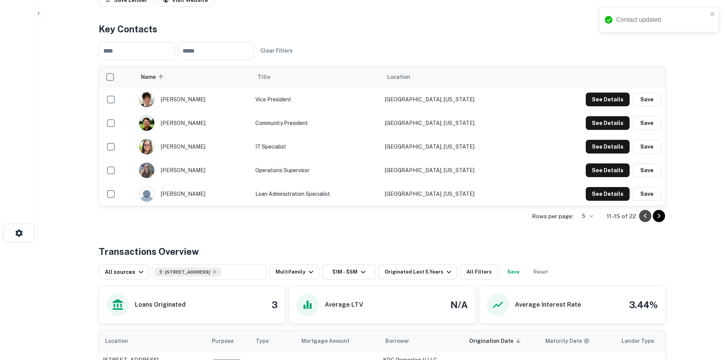
click at [644, 221] on icon "Go to previous page" at bounding box center [644, 215] width 9 height 9
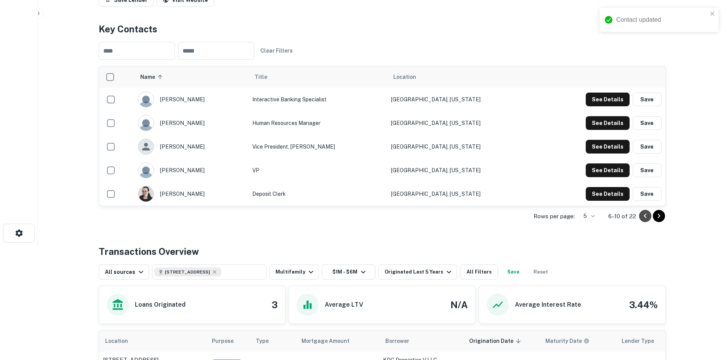
click at [644, 221] on icon "Go to previous page" at bounding box center [644, 215] width 9 height 9
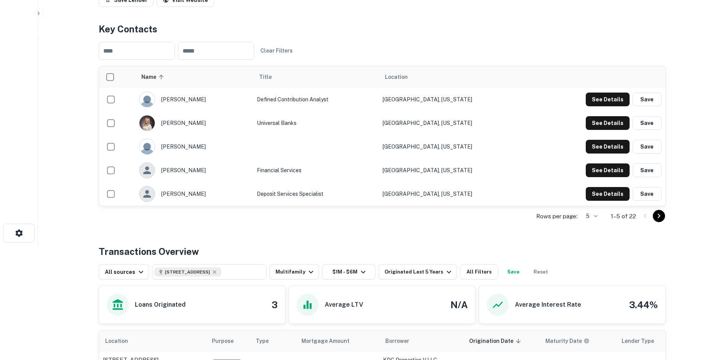
click at [644, 222] on div at bounding box center [652, 216] width 26 height 12
click at [660, 221] on icon "Go to next page" at bounding box center [658, 215] width 9 height 9
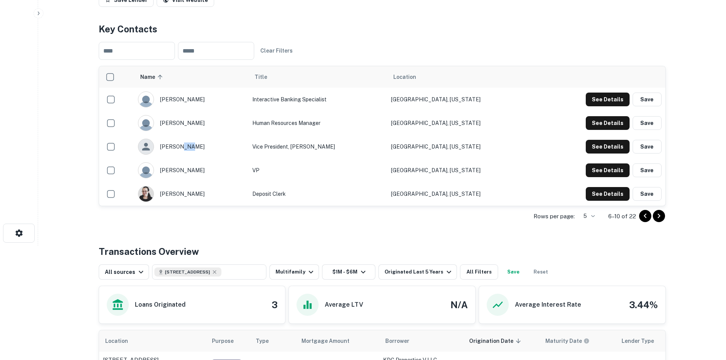
drag, startPoint x: 193, startPoint y: 181, endPoint x: 185, endPoint y: 180, distance: 7.6
click at [185, 155] on div "[PERSON_NAME]" at bounding box center [191, 147] width 107 height 16
click at [195, 155] on div "[PERSON_NAME]" at bounding box center [191, 147] width 107 height 16
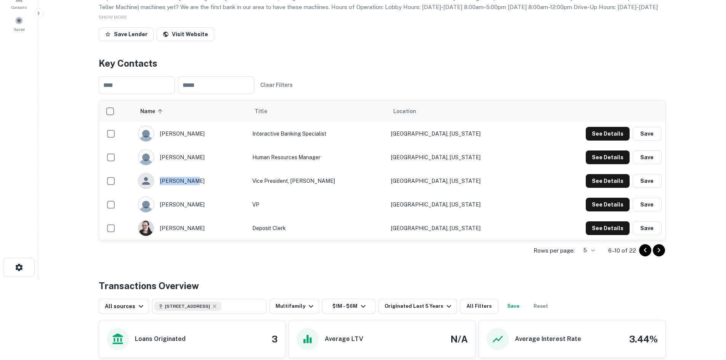
scroll to position [0, 0]
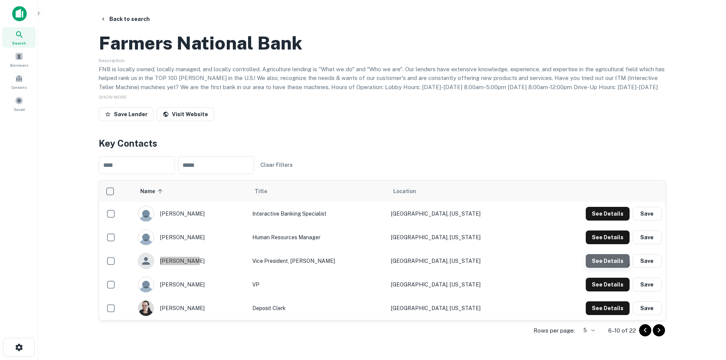
click at [603, 221] on button "See Details" at bounding box center [607, 214] width 44 height 14
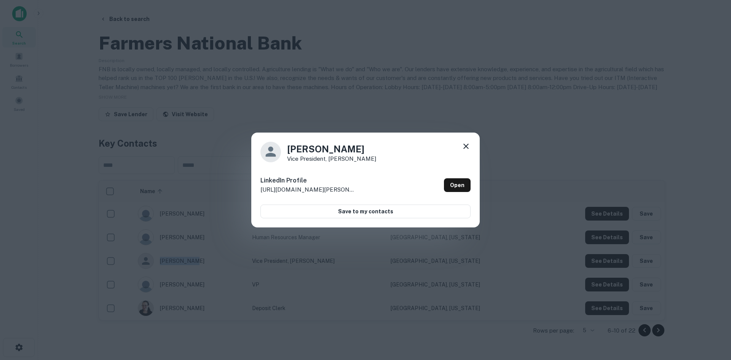
click at [469, 144] on icon at bounding box center [466, 146] width 9 height 9
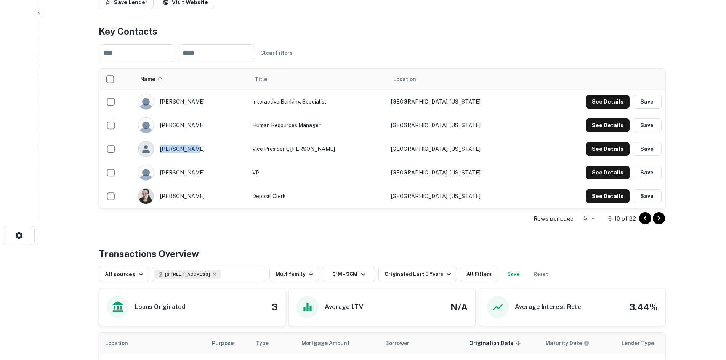
scroll to position [114, 0]
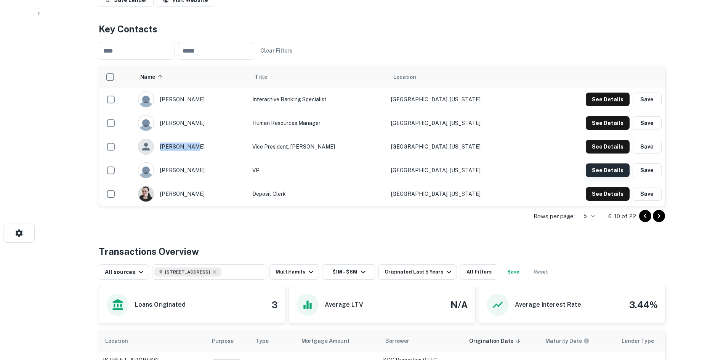
click at [601, 106] on button "See Details" at bounding box center [607, 100] width 44 height 14
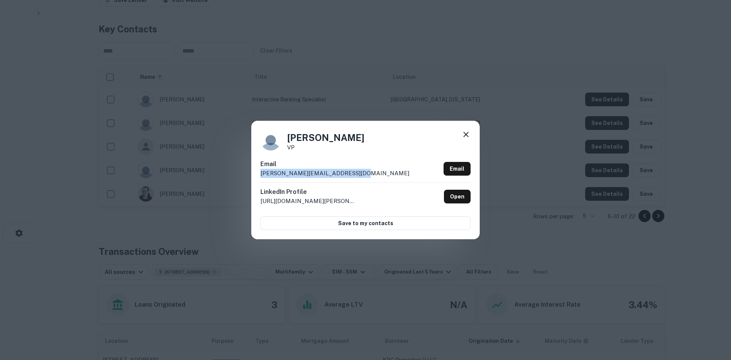
drag, startPoint x: 357, startPoint y: 173, endPoint x: 257, endPoint y: 176, distance: 99.8
click at [257, 176] on div "[PERSON_NAME] VP Email [PERSON_NAME][EMAIL_ADDRESS][DOMAIN_NAME] Email LinkedIn…" at bounding box center [365, 180] width 229 height 118
click at [499, 77] on div "[PERSON_NAME] VP Email [PERSON_NAME][EMAIL_ADDRESS][DOMAIN_NAME] Email LinkedIn…" at bounding box center [365, 180] width 731 height 360
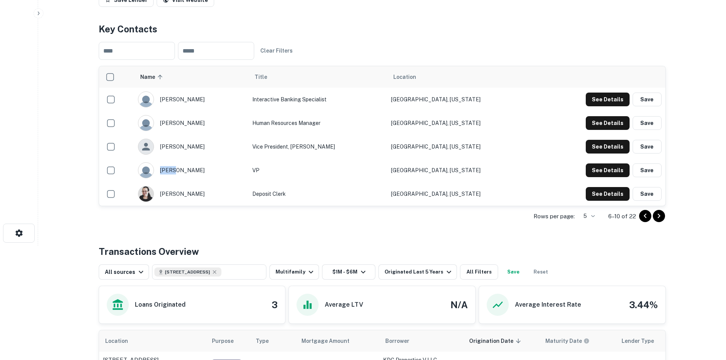
drag, startPoint x: 205, startPoint y: 205, endPoint x: 181, endPoint y: 205, distance: 24.4
click at [181, 178] on div "[PERSON_NAME]" at bounding box center [191, 170] width 107 height 16
click at [621, 106] on button "See Details" at bounding box center [607, 100] width 44 height 14
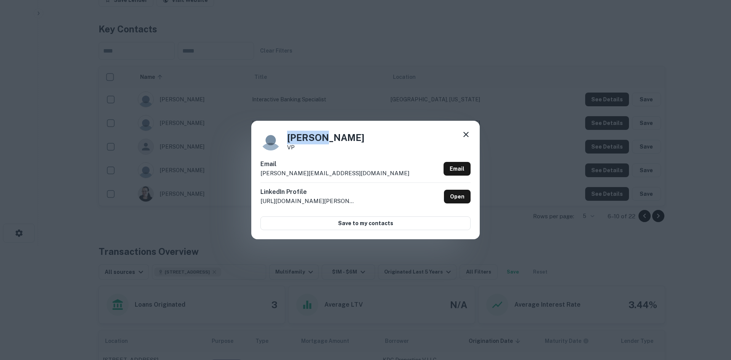
drag, startPoint x: 288, startPoint y: 136, endPoint x: 323, endPoint y: 140, distance: 35.7
click at [323, 140] on h4 "[PERSON_NAME]" at bounding box center [325, 138] width 77 height 14
drag, startPoint x: 348, startPoint y: 170, endPoint x: 256, endPoint y: 175, distance: 92.3
click at [256, 175] on div "[PERSON_NAME] VP Email [PERSON_NAME][EMAIL_ADDRESS][DOMAIN_NAME] Email LinkedIn…" at bounding box center [365, 180] width 229 height 118
drag, startPoint x: 358, startPoint y: 141, endPoint x: 330, endPoint y: 139, distance: 27.5
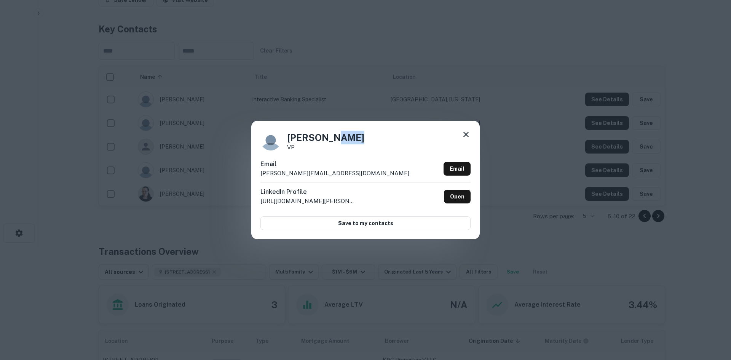
click at [330, 139] on div "[PERSON_NAME] VP" at bounding box center [366, 140] width 210 height 21
click at [329, 139] on h4 "[PERSON_NAME]" at bounding box center [325, 138] width 77 height 14
click at [344, 139] on h4 "[PERSON_NAME]" at bounding box center [325, 138] width 77 height 14
click at [377, 102] on div "[PERSON_NAME] VP Email [PERSON_NAME][EMAIL_ADDRESS][DOMAIN_NAME] Email LinkedIn…" at bounding box center [365, 180] width 731 height 360
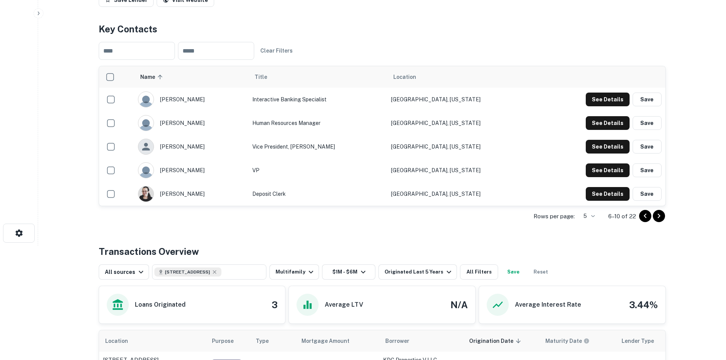
scroll to position [0, 0]
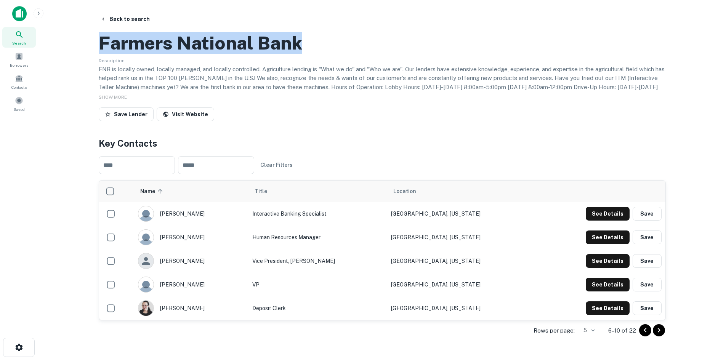
drag, startPoint x: 99, startPoint y: 76, endPoint x: 343, endPoint y: 77, distance: 243.8
click at [343, 54] on div "Farmers National Bank" at bounding box center [382, 43] width 567 height 22
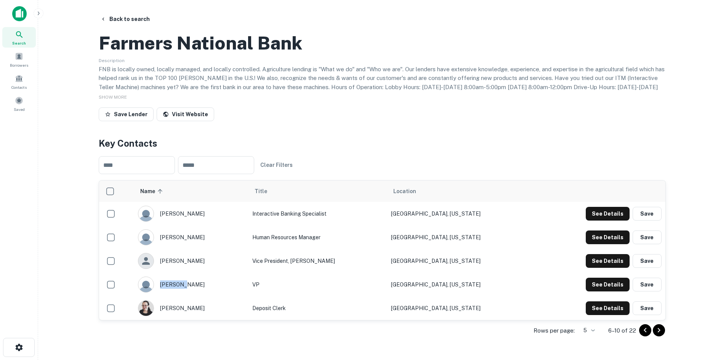
drag, startPoint x: 167, startPoint y: 320, endPoint x: 188, endPoint y: 320, distance: 21.3
click at [188, 293] on div "[PERSON_NAME]" at bounding box center [191, 285] width 107 height 16
click at [110, 18] on button "Back to search" at bounding box center [125, 19] width 56 height 14
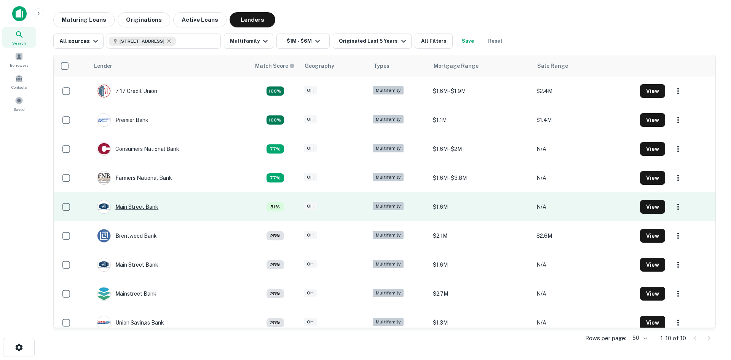
click at [140, 207] on div "Main Street Bank" at bounding box center [127, 207] width 61 height 14
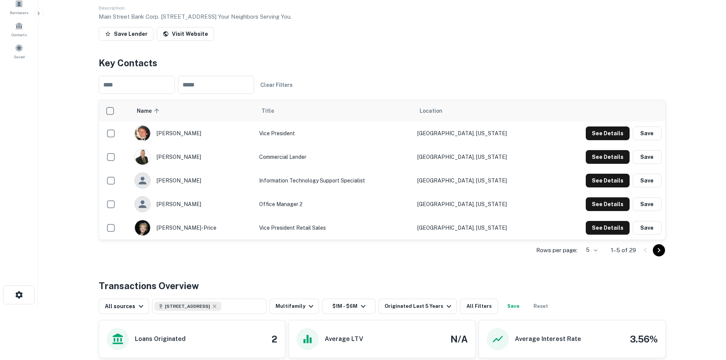
scroll to position [229, 0]
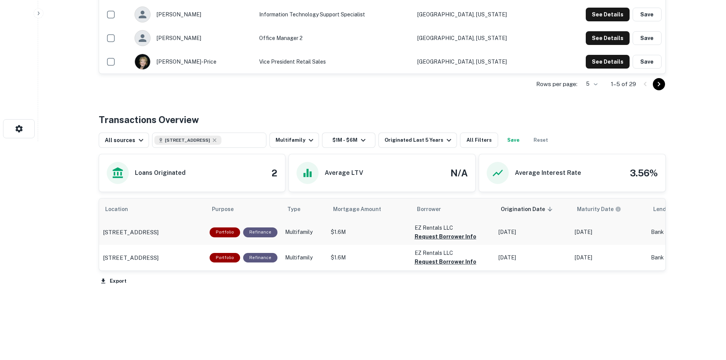
click at [419, 232] on p "EZ Rentals LLC" at bounding box center [452, 228] width 76 height 8
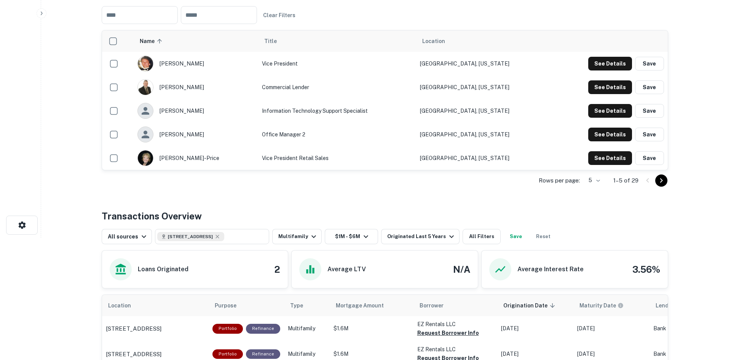
scroll to position [0, 0]
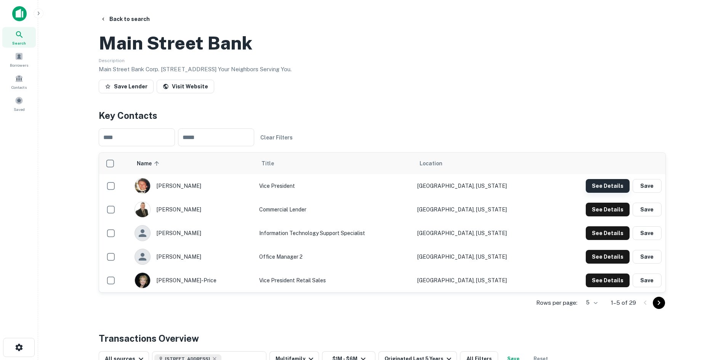
click at [609, 193] on button "See Details" at bounding box center [607, 186] width 44 height 14
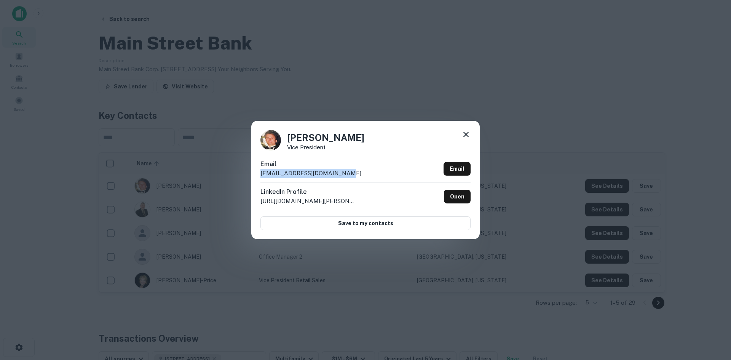
drag, startPoint x: 355, startPoint y: 175, endPoint x: 257, endPoint y: 174, distance: 97.9
click at [257, 174] on div "[PERSON_NAME] Vice President Email [EMAIL_ADDRESS][DOMAIN_NAME] Email LinkedIn …" at bounding box center [365, 180] width 229 height 118
click at [284, 138] on div "[PERSON_NAME] Vice President" at bounding box center [366, 140] width 210 height 21
click at [287, 136] on div "[PERSON_NAME] Vice President" at bounding box center [366, 140] width 210 height 21
click at [288, 136] on h4 "[PERSON_NAME]" at bounding box center [325, 138] width 77 height 14
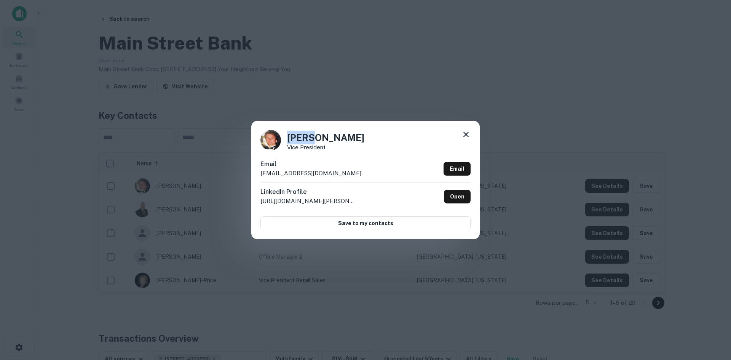
click at [288, 136] on h4 "[PERSON_NAME]" at bounding box center [325, 138] width 77 height 14
click at [464, 134] on icon at bounding box center [466, 134] width 9 height 9
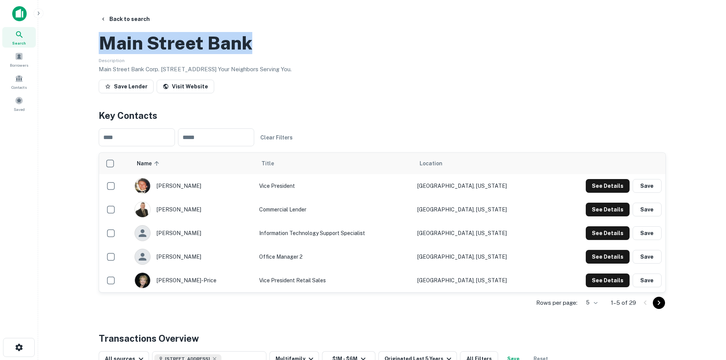
drag, startPoint x: 106, startPoint y: 78, endPoint x: 250, endPoint y: 84, distance: 144.9
click at [250, 54] on h2 "Main Street Bank" at bounding box center [176, 43] width 154 height 22
click at [131, 21] on button "Back to search" at bounding box center [125, 19] width 56 height 14
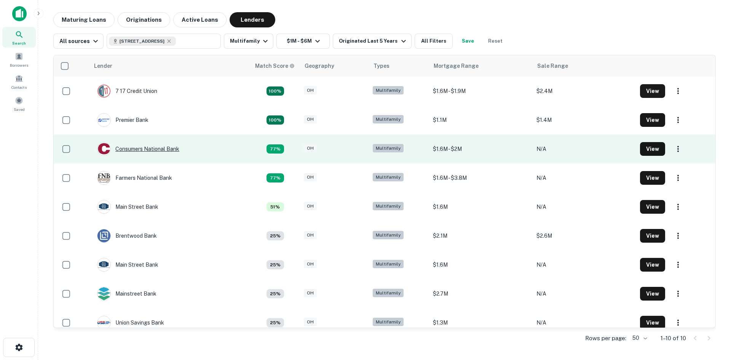
click at [127, 149] on div "Consumers National Bank" at bounding box center [138, 149] width 82 height 14
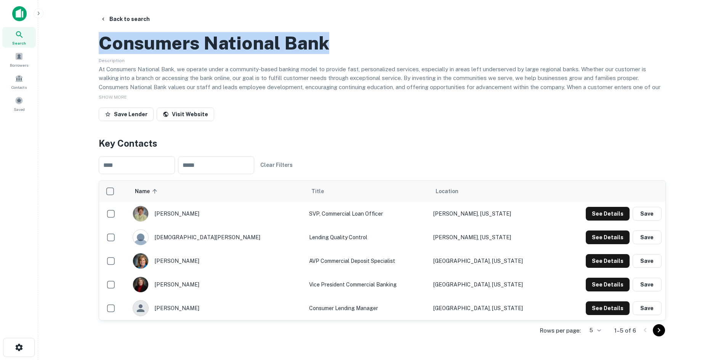
drag, startPoint x: 103, startPoint y: 77, endPoint x: 360, endPoint y: 85, distance: 256.8
click at [360, 54] on div "Consumers National Bank" at bounding box center [382, 43] width 567 height 22
click at [120, 18] on button "Back to search" at bounding box center [125, 19] width 56 height 14
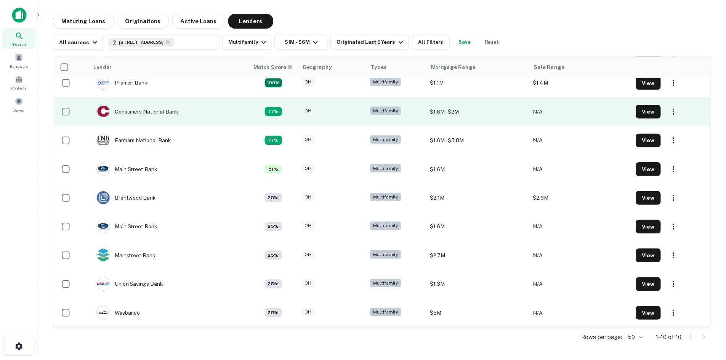
scroll to position [38, 0]
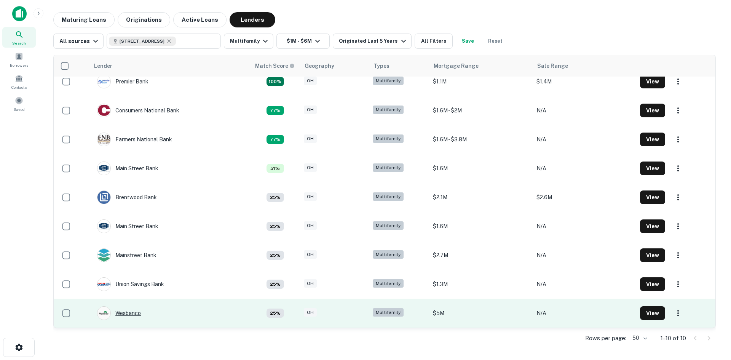
click at [128, 313] on div "Wesbanco" at bounding box center [119, 313] width 44 height 14
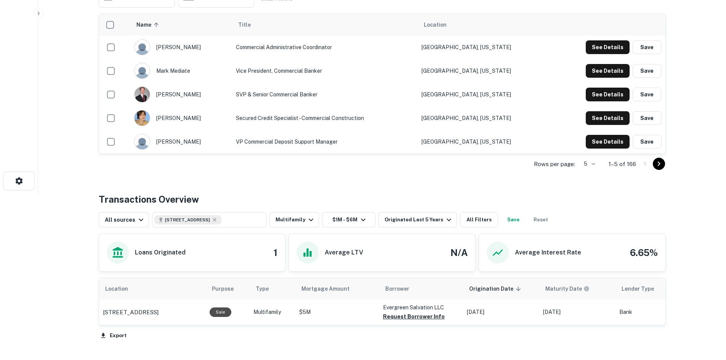
scroll to position [65, 0]
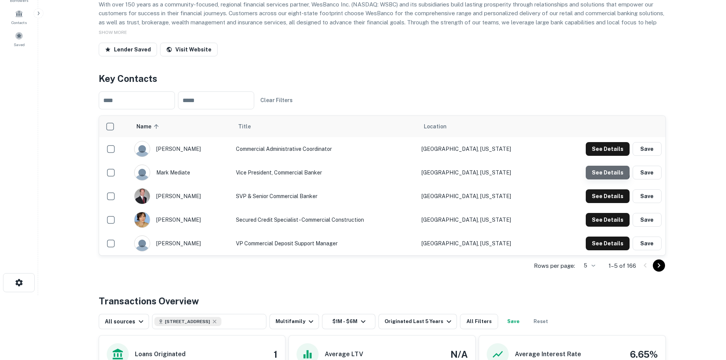
click at [605, 156] on button "See Details" at bounding box center [607, 149] width 44 height 14
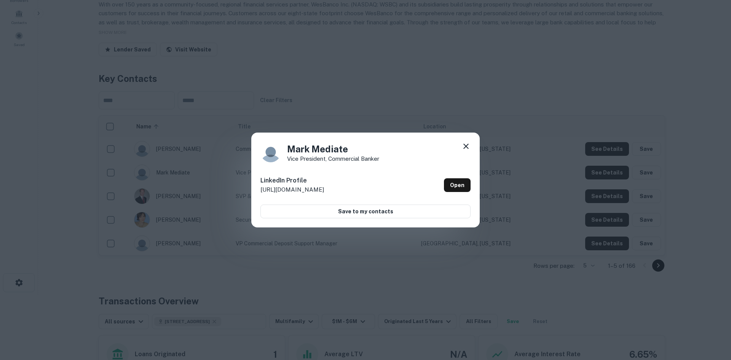
click at [469, 147] on icon at bounding box center [466, 146] width 9 height 9
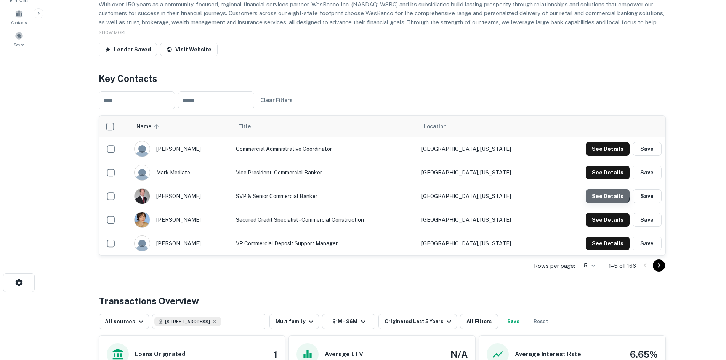
click at [601, 156] on button "See Details" at bounding box center [607, 149] width 44 height 14
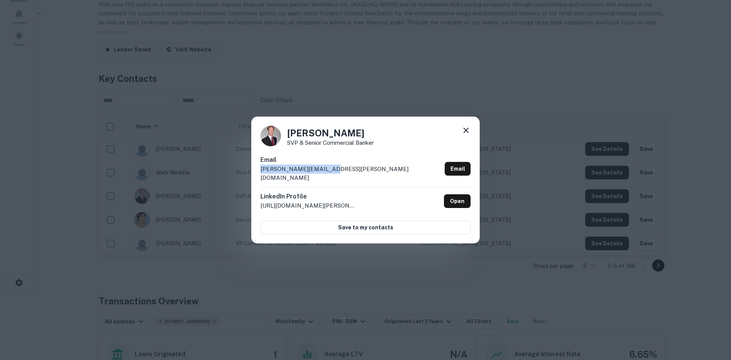
drag, startPoint x: 333, startPoint y: 173, endPoint x: 244, endPoint y: 174, distance: 89.1
click at [244, 174] on div "[PERSON_NAME] SVP & Senior Commercial Banker Email [PERSON_NAME][EMAIL_ADDRESS]…" at bounding box center [365, 180] width 731 height 360
drag, startPoint x: 339, startPoint y: 135, endPoint x: 280, endPoint y: 136, distance: 59.4
click at [280, 136] on div "[PERSON_NAME] SVP & Senior Commercial Banker" at bounding box center [366, 136] width 210 height 21
drag, startPoint x: 288, startPoint y: 148, endPoint x: 391, endPoint y: 147, distance: 102.8
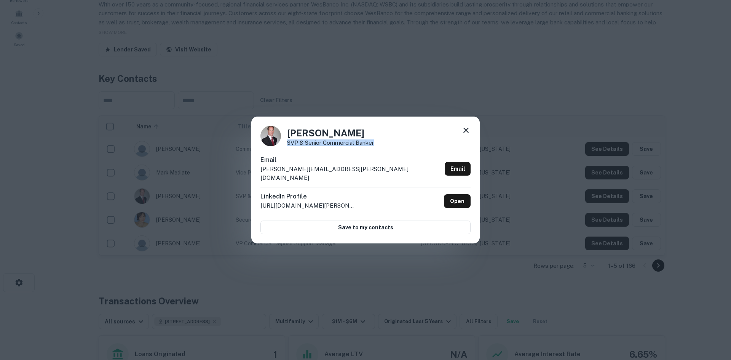
click at [391, 146] on div "[PERSON_NAME] SVP & Senior Commercial Banker" at bounding box center [366, 136] width 210 height 21
click at [294, 110] on div "[PERSON_NAME] SVP & Senior Commercial Banker Email [PERSON_NAME][EMAIL_ADDRESS]…" at bounding box center [365, 180] width 731 height 360
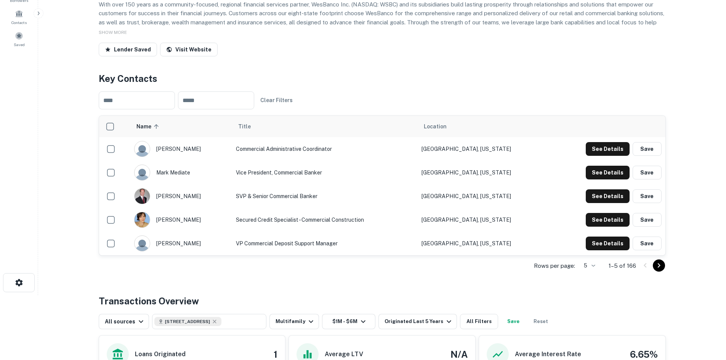
drag, startPoint x: 195, startPoint y: 13, endPoint x: 107, endPoint y: 13, distance: 88.0
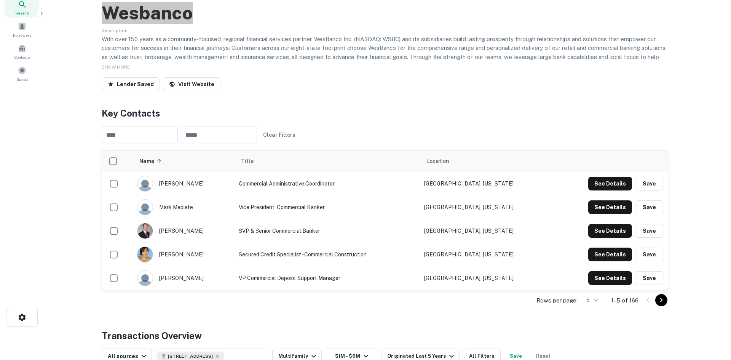
scroll to position [0, 0]
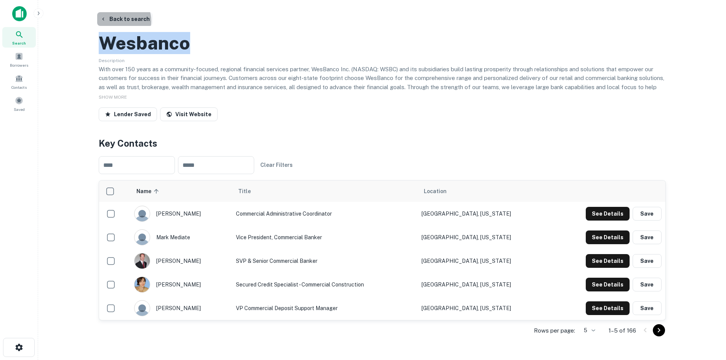
click at [117, 21] on button "Back to search" at bounding box center [125, 19] width 56 height 14
